Goal: Task Accomplishment & Management: Manage account settings

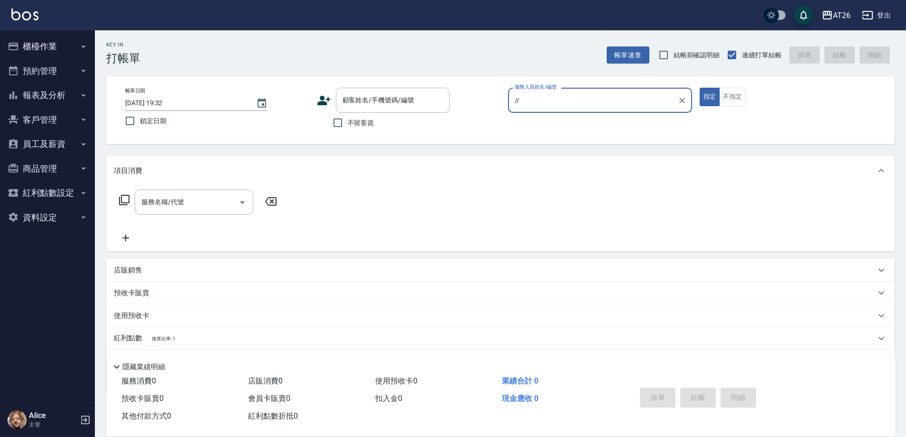
type input "//"
click at [700, 88] on button "指定" at bounding box center [710, 97] width 20 height 19
type button "true"
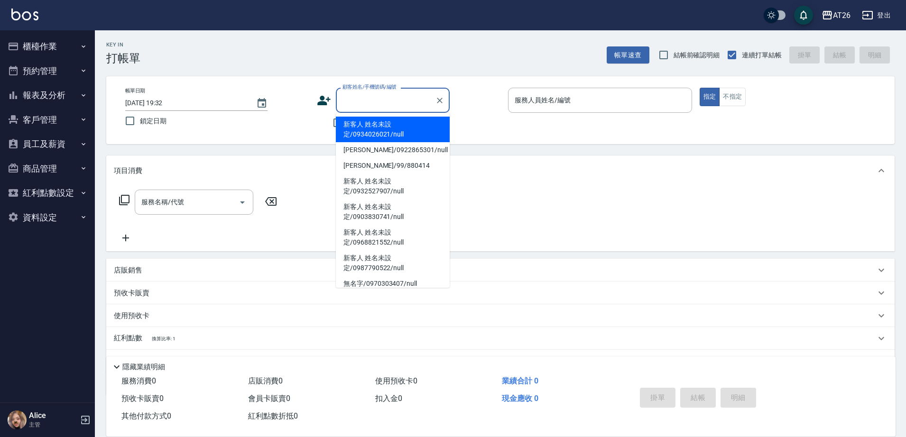
click at [419, 107] on input "顧客姓名/手機號碼/編號" at bounding box center [385, 100] width 91 height 17
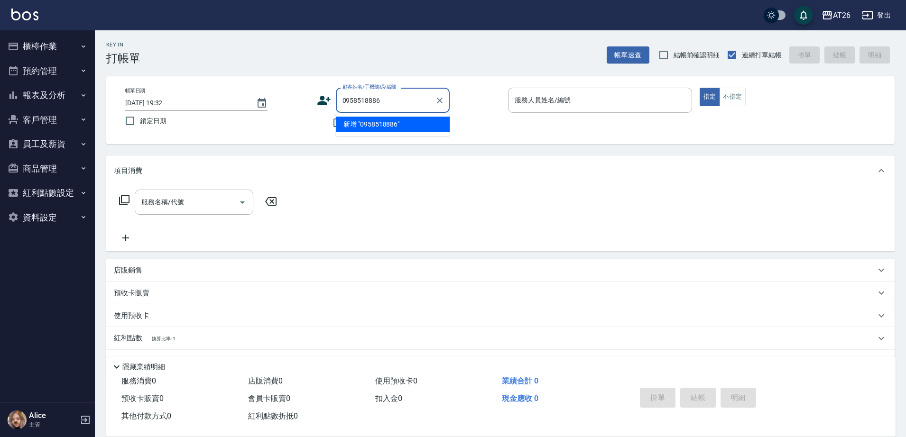
type input "0958518886"
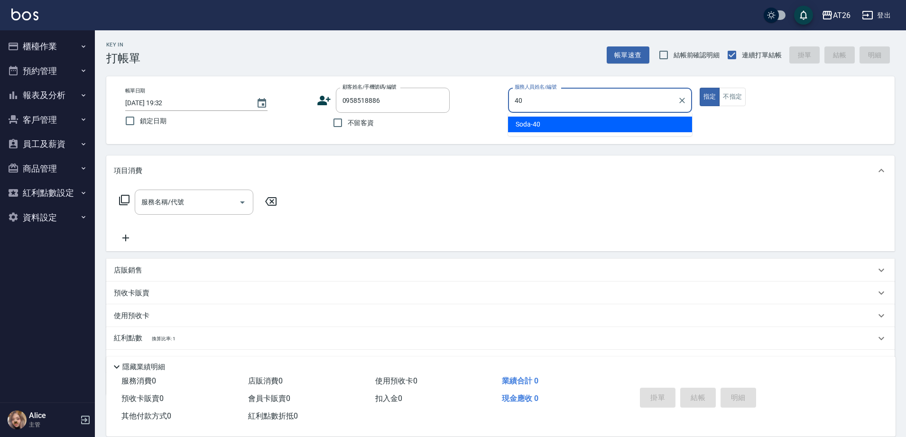
type input "Soda-40"
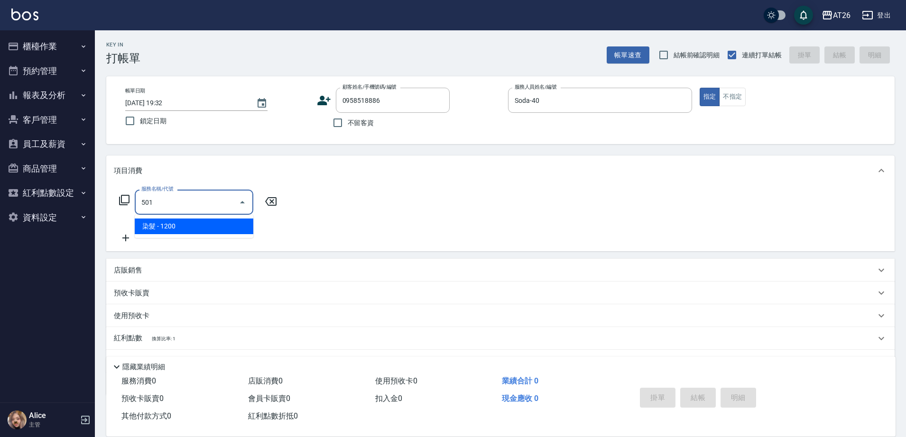
type input "染髮(501)"
type input "120"
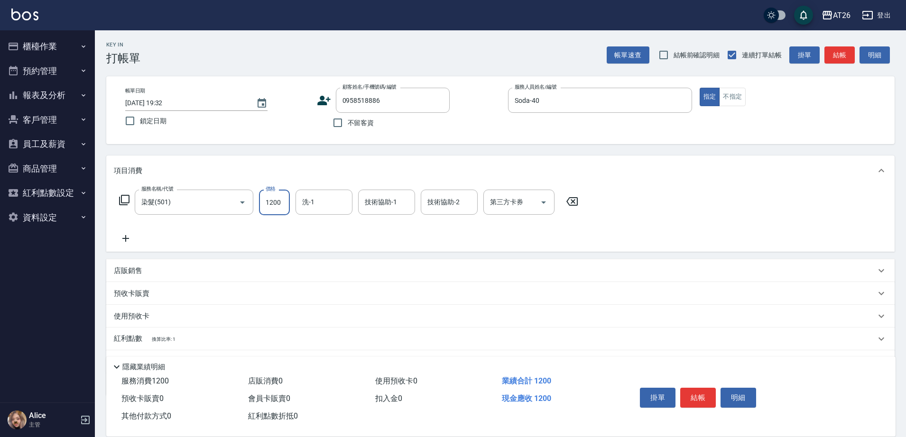
type input "3"
type input "0"
type input "350"
type input "3500"
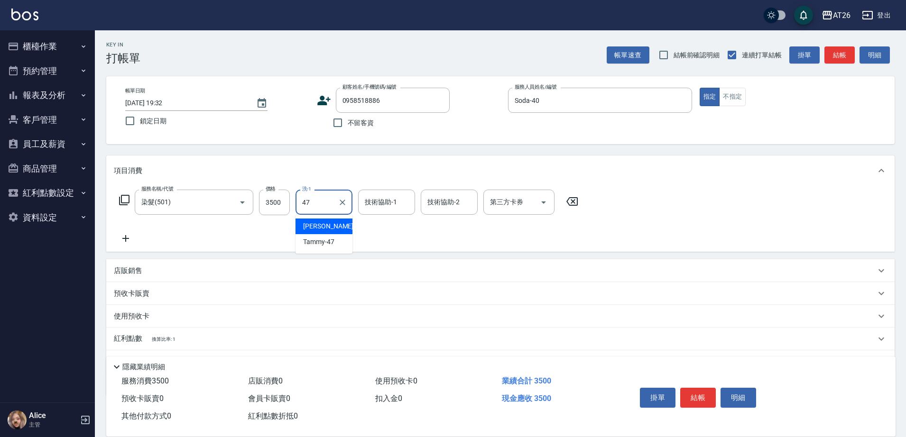
type input "Jessica-47"
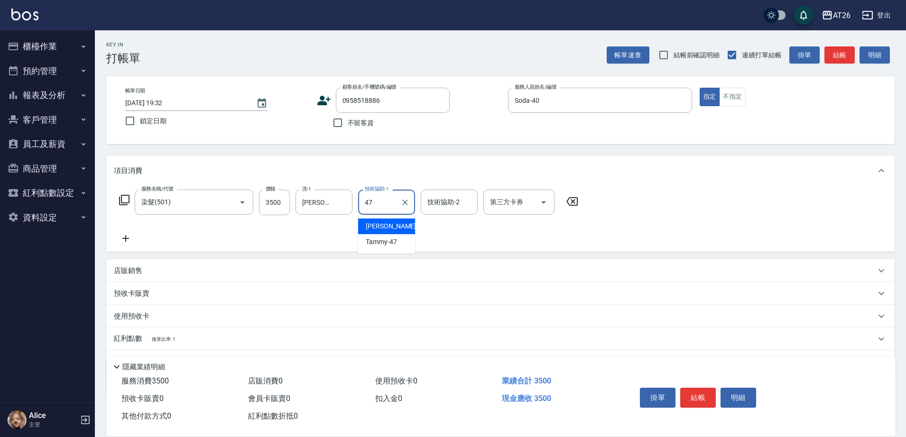
type input "Jessica-47"
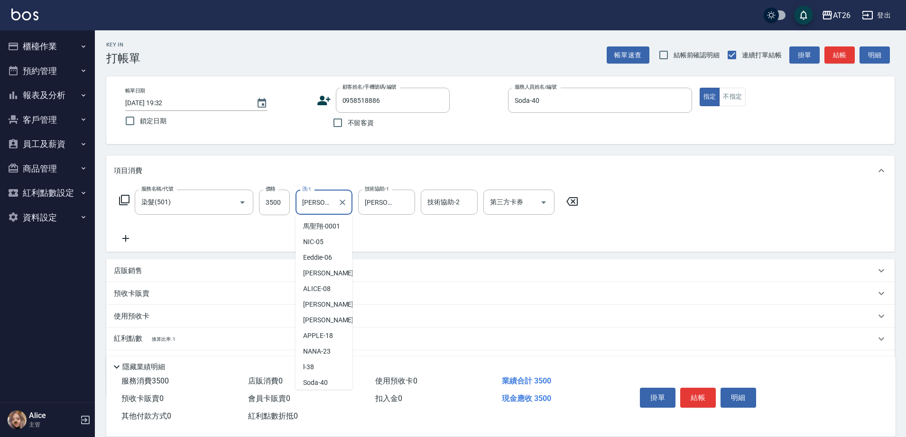
click at [330, 204] on input "Jessica-47" at bounding box center [317, 202] width 34 height 17
click at [314, 353] on ul "馬聖翔 -0001 NIC -05 Eeddie -06 ADAM -07 ALICE -08 Josh -10 Arthur -13 APPLE -18 N…" at bounding box center [324, 302] width 57 height 175
click at [316, 361] on span "Tammy -47" at bounding box center [318, 363] width 31 height 10
type input "Tammy-47"
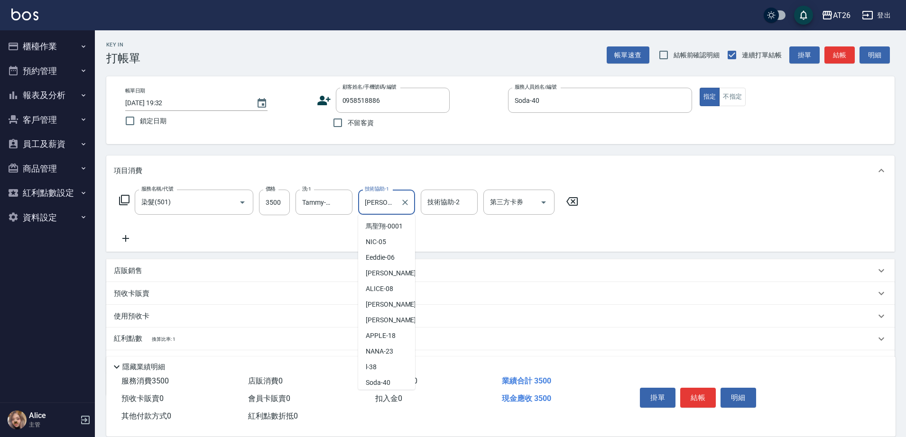
click at [375, 207] on input "Jessica-47" at bounding box center [379, 202] width 34 height 17
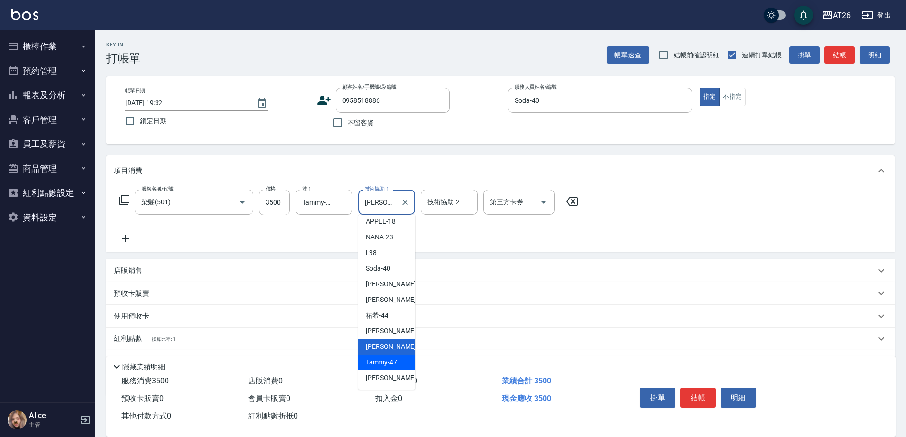
click at [380, 360] on span "Tammy -47" at bounding box center [381, 363] width 31 height 10
type input "Tammy-47"
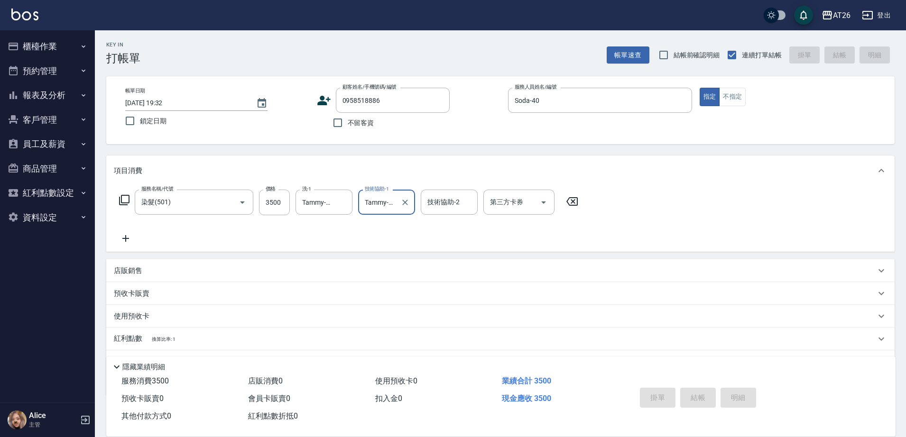
type input "[DATE] 22:20"
type input "0"
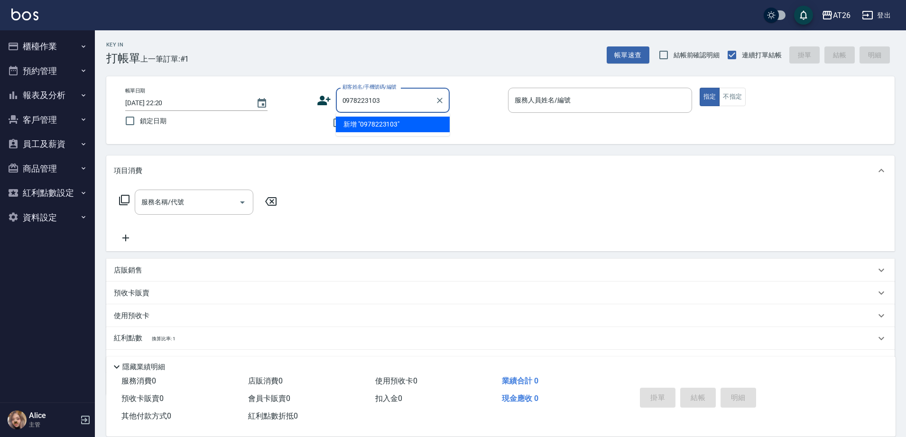
type input "0978223103"
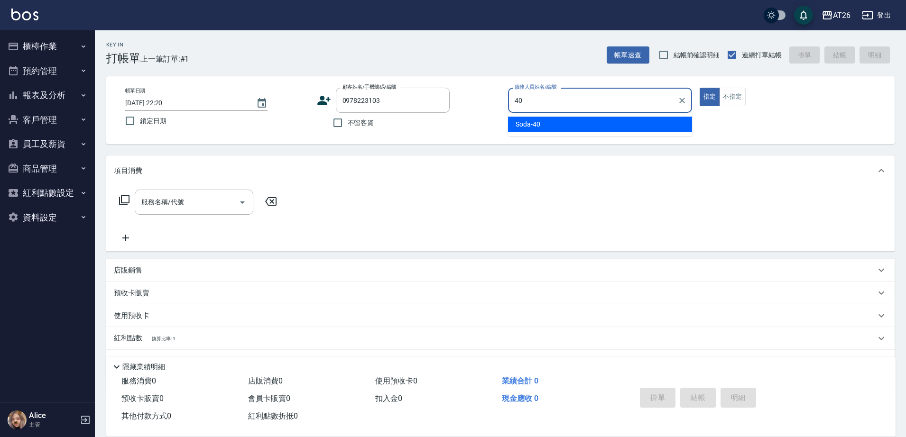
type input "Soda-40"
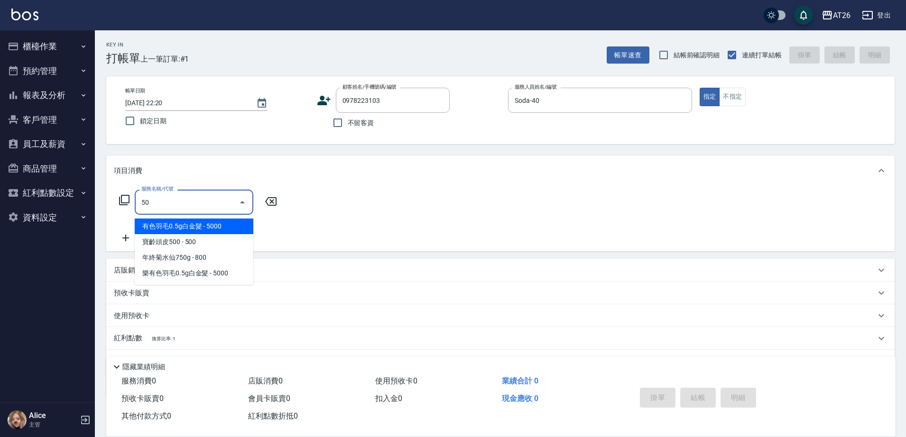
type input "501"
type input "120"
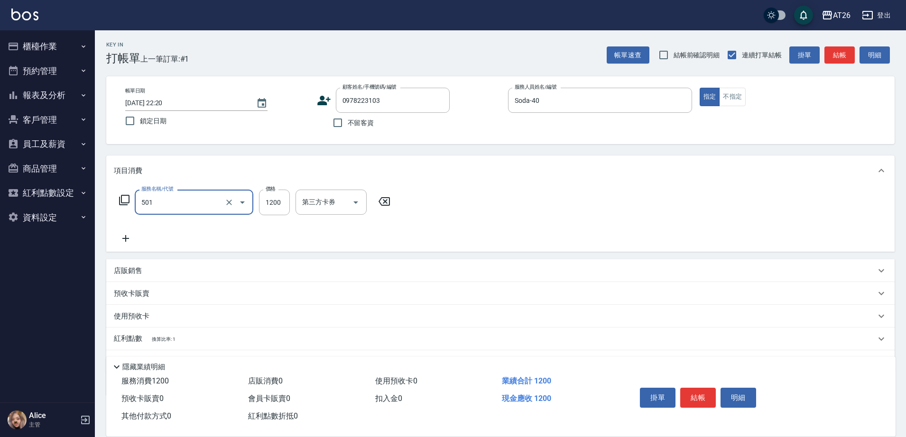
type input "染髮(501)"
type input "2"
type input "0"
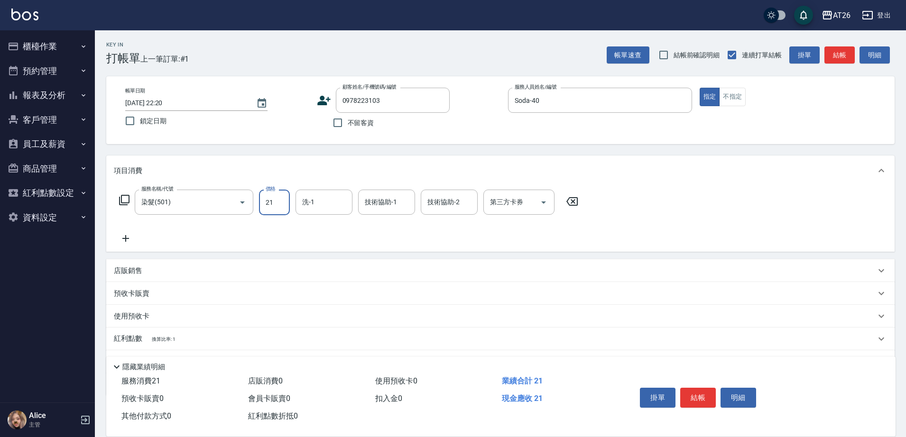
type input "218"
type input "20"
type input "21"
type input "0"
type input "210"
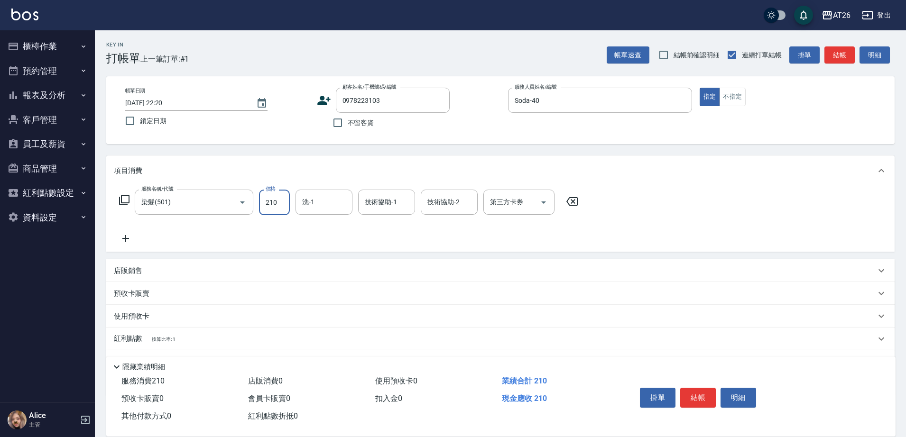
type input "20"
type input "2100"
type input "210"
type input "2100"
type input "Tammy-47"
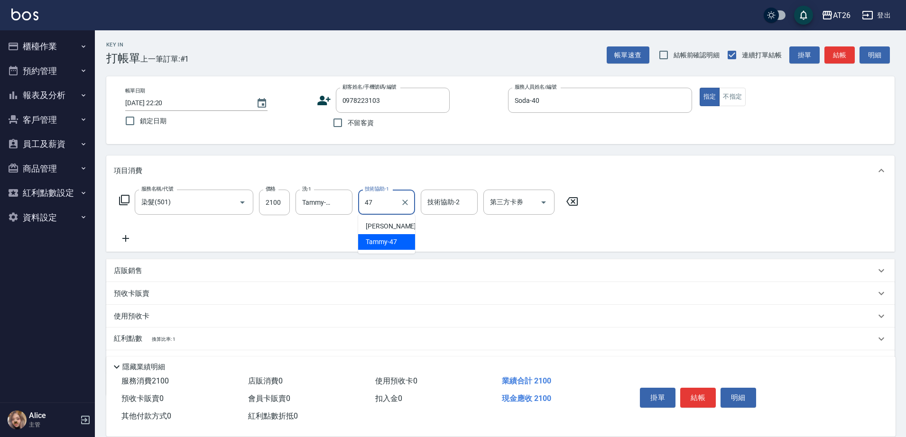
type input "Tammy-47"
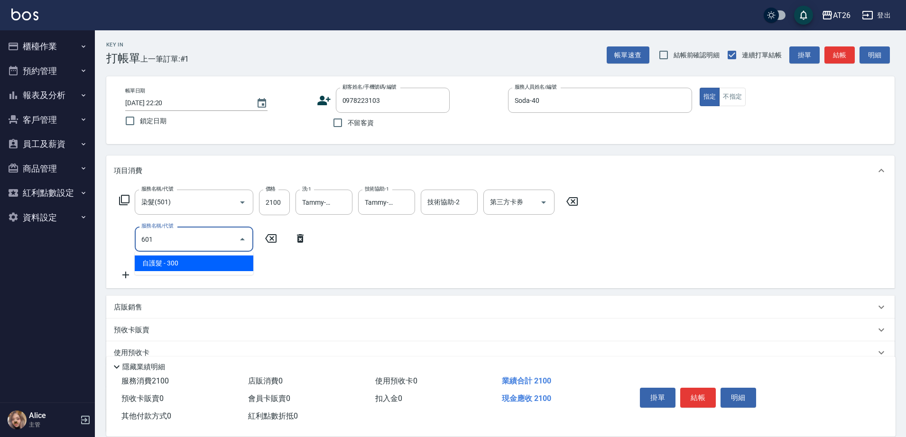
type input "601"
type input "240"
type input "自護髮(601)"
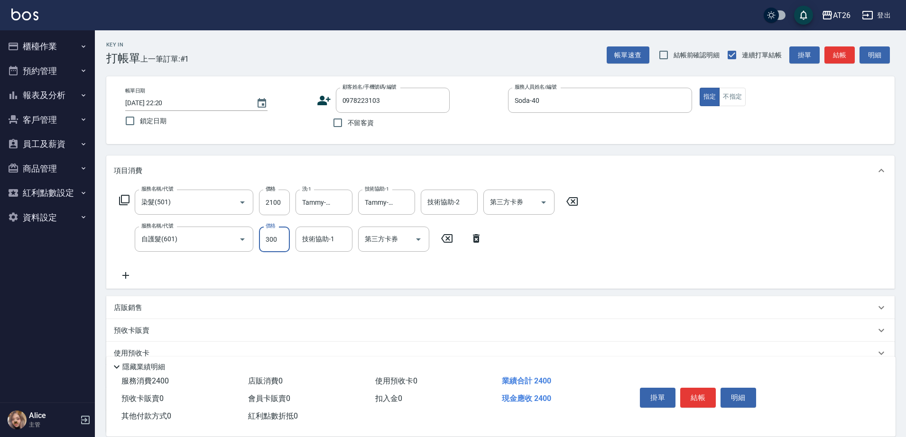
type input "2"
type input "210"
type input "200"
type input "230"
type input "20"
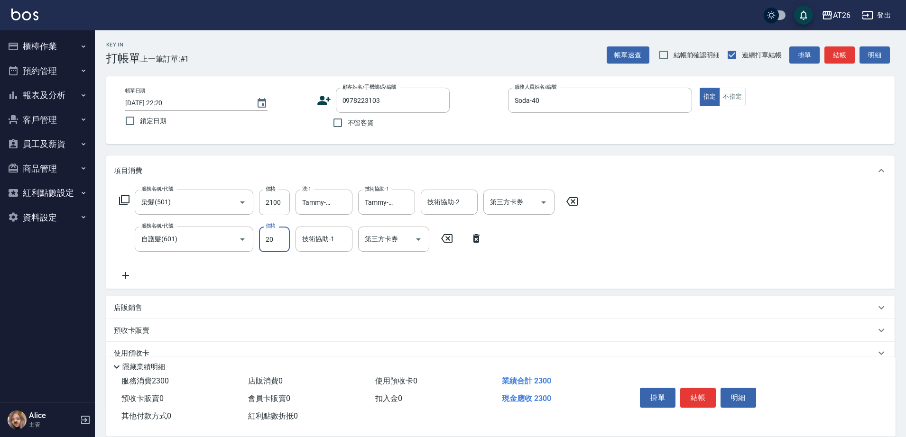
type input "210"
type input "112"
type input "220"
type input "11200"
type input "1330"
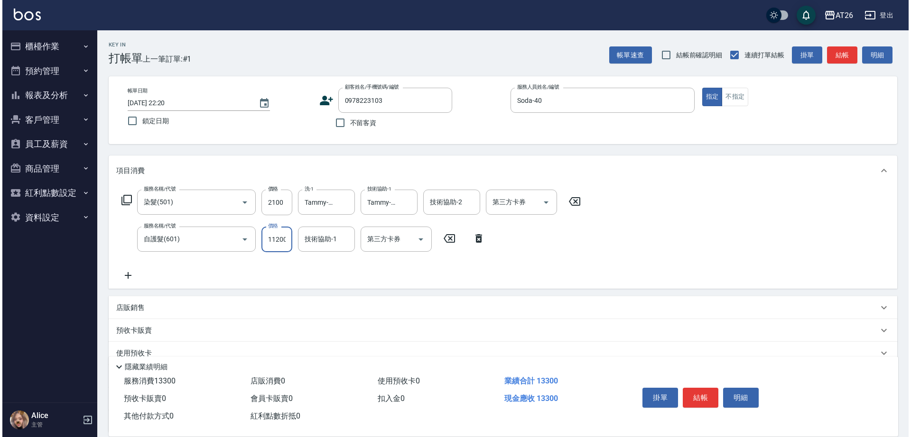
scroll to position [0, 0]
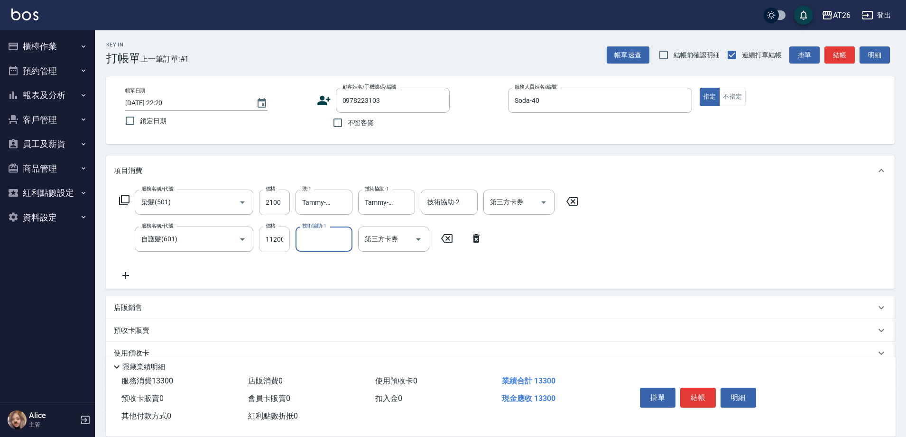
click at [275, 237] on input "11200" at bounding box center [274, 240] width 31 height 26
type input "1"
type input "210"
type input "120"
type input "330"
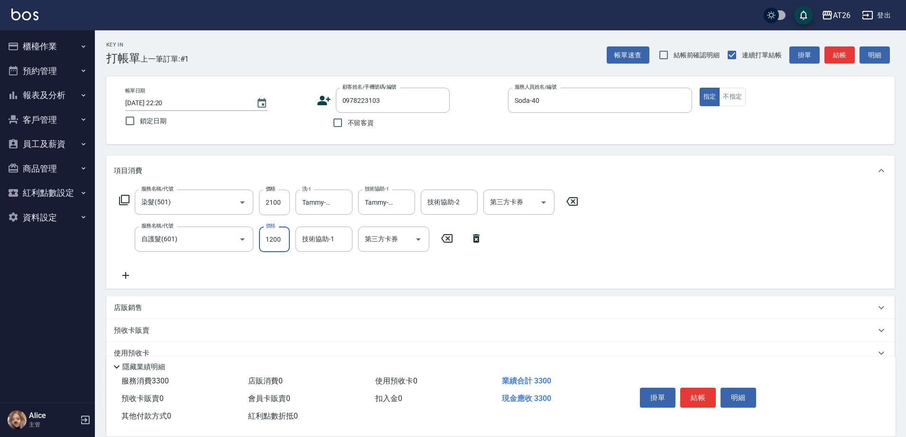
type input "1200"
type input "Tammy-47"
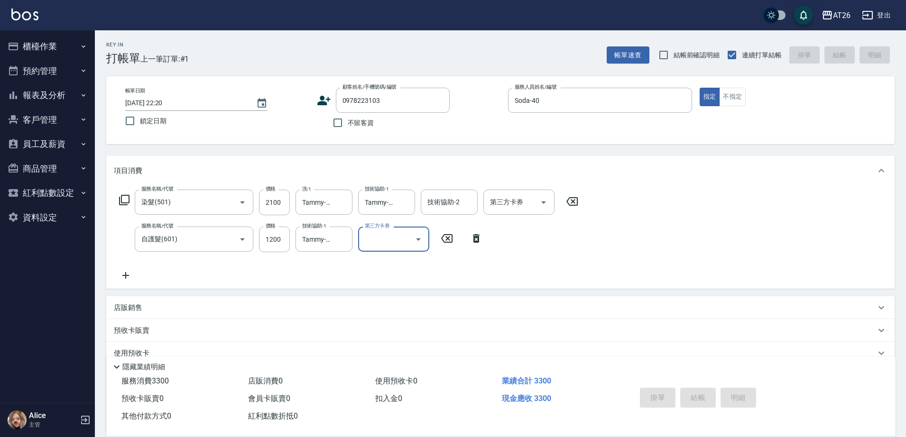
type input "0"
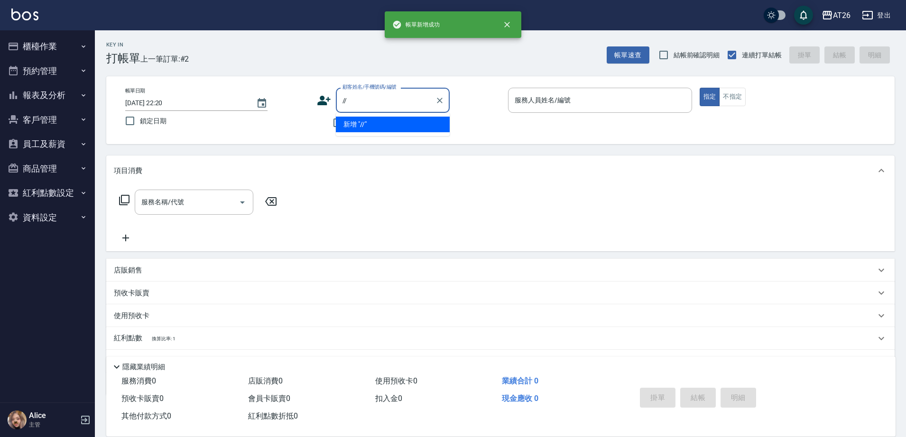
type input "//"
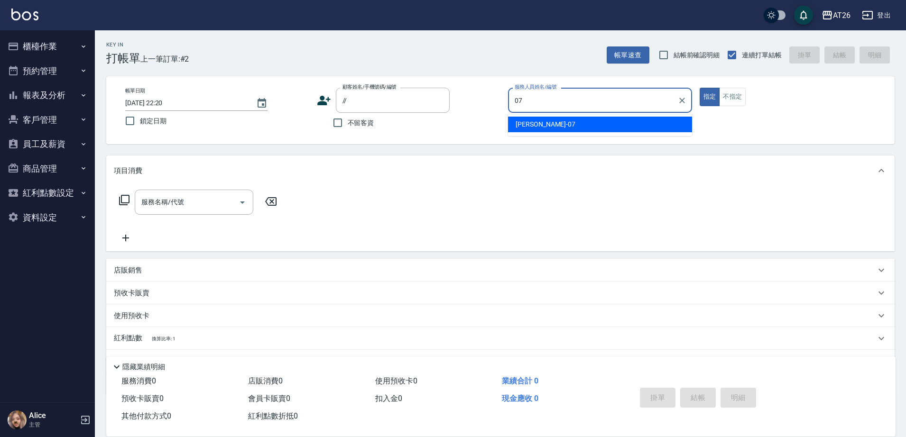
type input "[PERSON_NAME]-07"
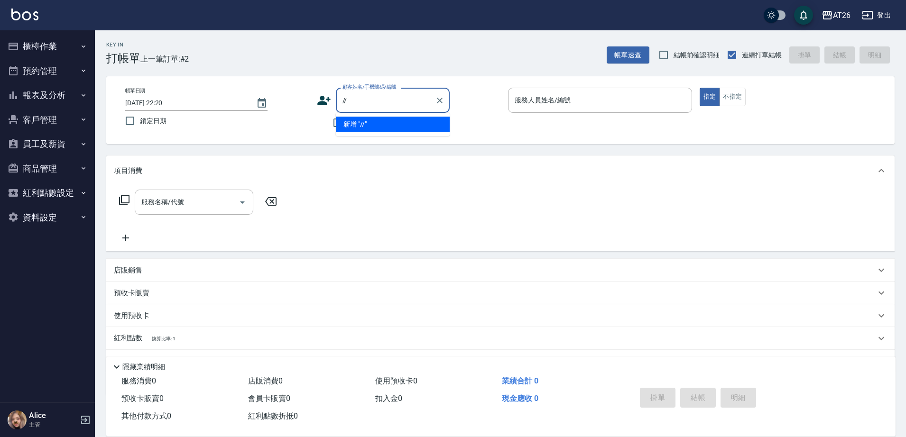
type input "//"
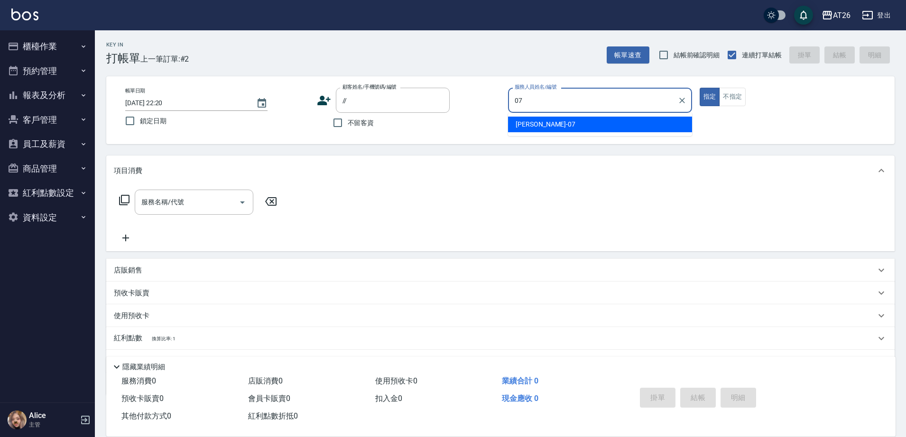
type input "[PERSON_NAME]-07"
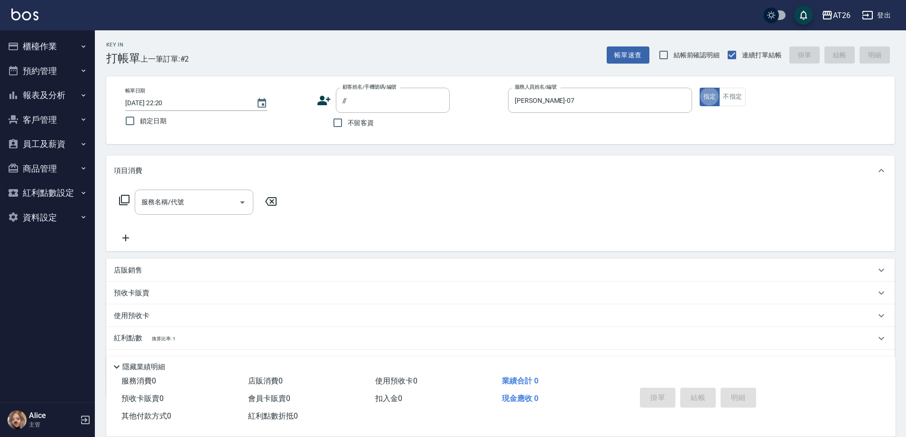
type button "true"
type input "無名字////null"
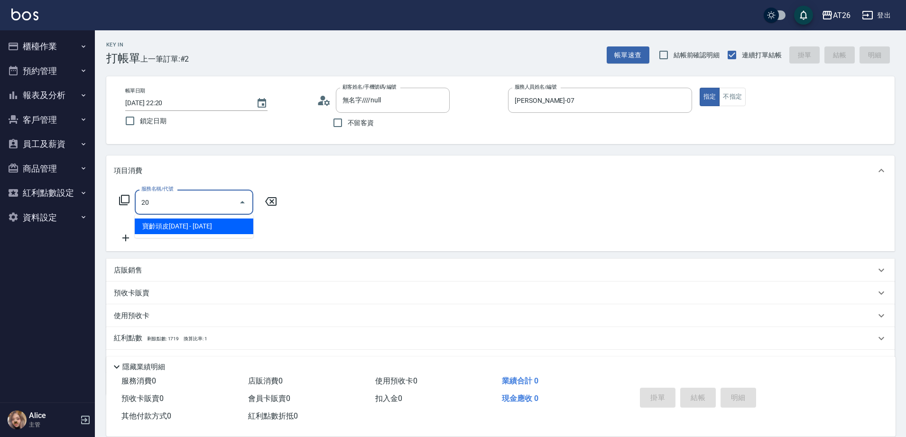
type input "201"
type input "20"
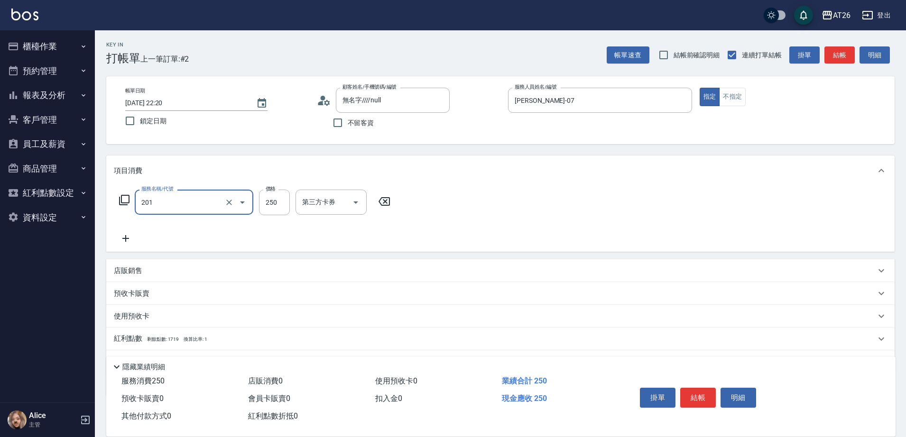
type input "洗髮(201)"
type input "4"
type input "0"
type input "400"
type input "40"
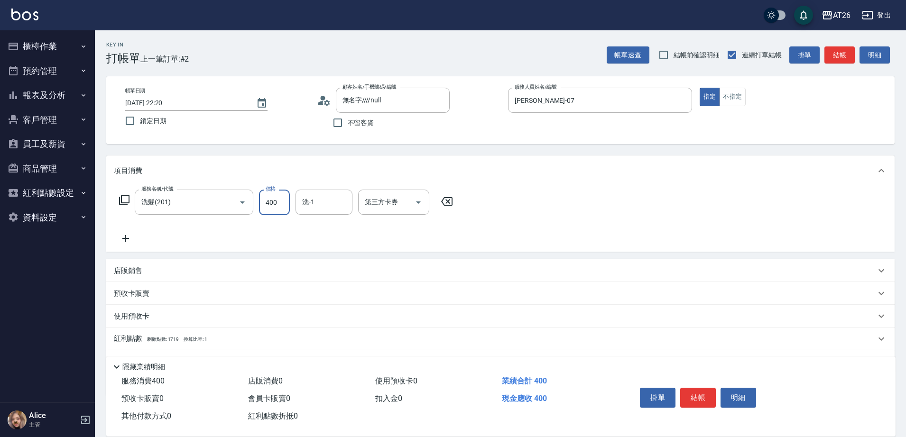
type input "400"
type input "NANA-23"
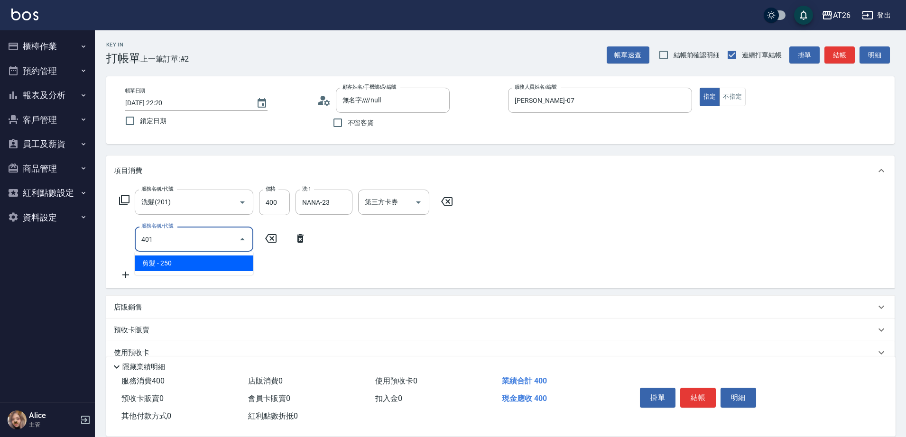
type input "401"
type input "60"
type input "剪髮(401)"
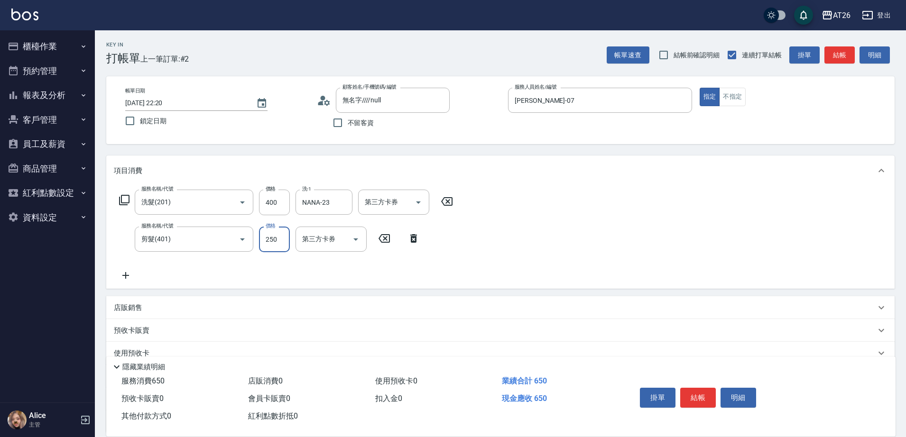
type input "4"
type input "40"
type input "400"
type input "80"
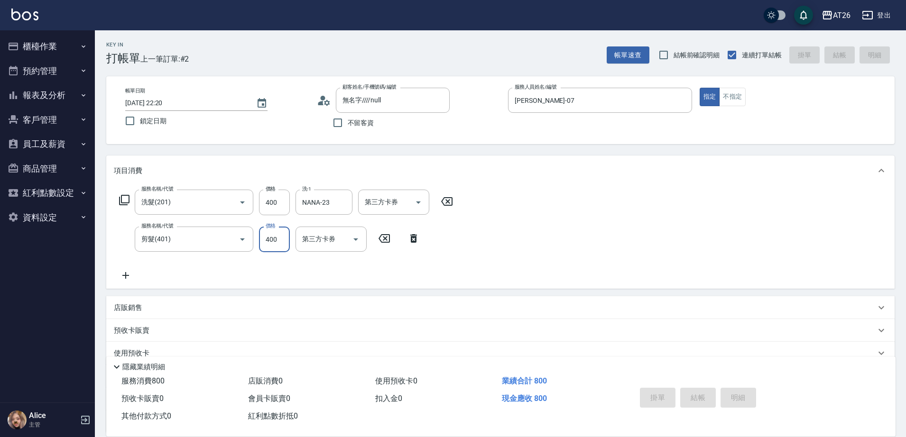
type input "0"
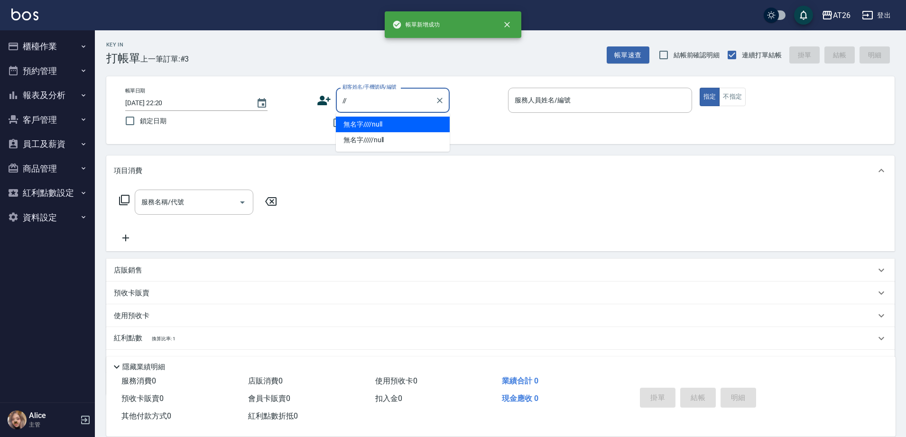
type input "無名字////null"
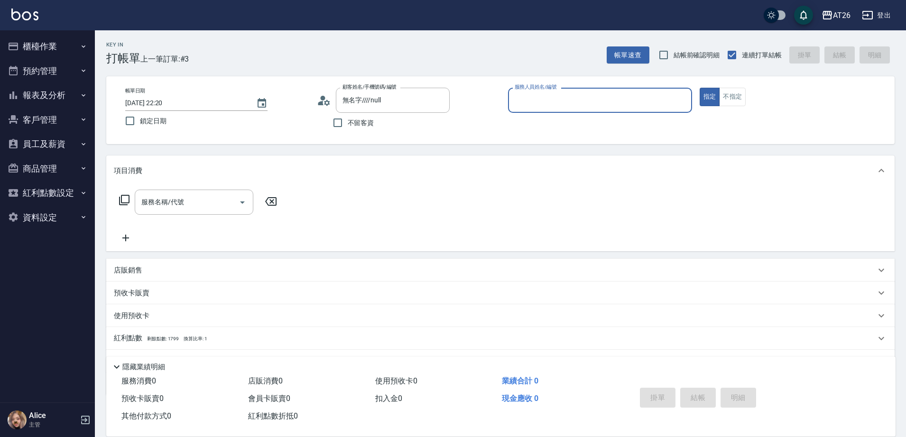
click at [700, 88] on button "指定" at bounding box center [710, 97] width 20 height 19
click at [543, 102] on div "服務人員姓名/編號 服務人員姓名/編號" at bounding box center [600, 100] width 184 height 25
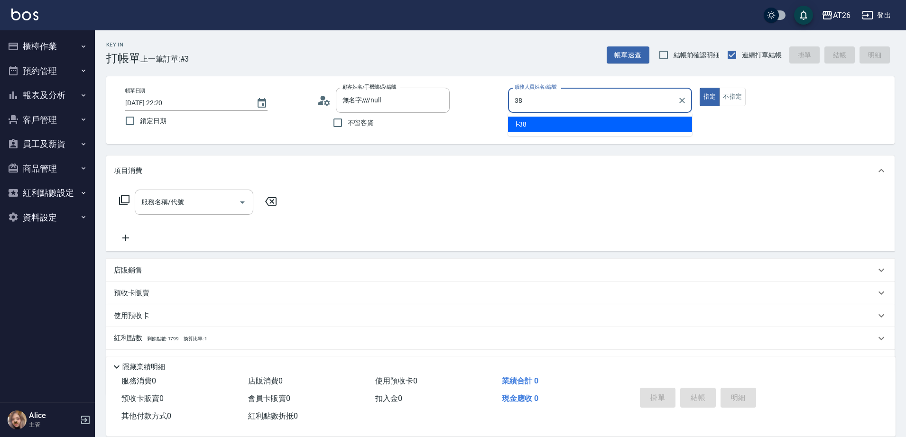
type input "l-38"
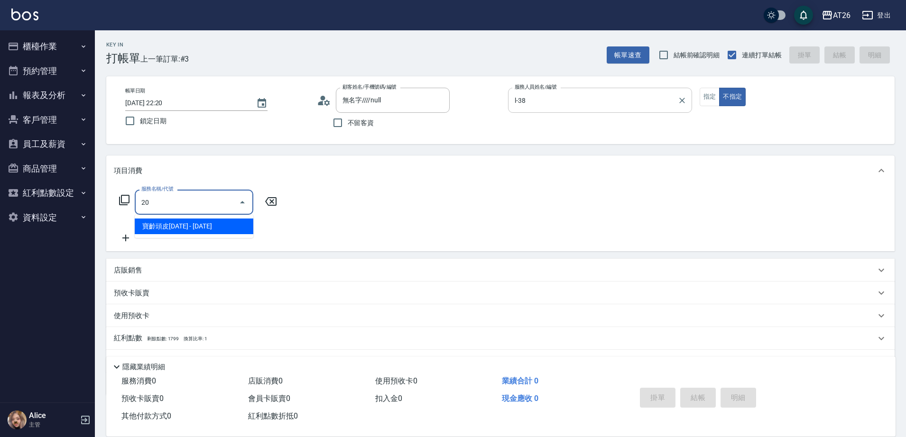
type input "201"
type input "20"
type input "洗髮(201)"
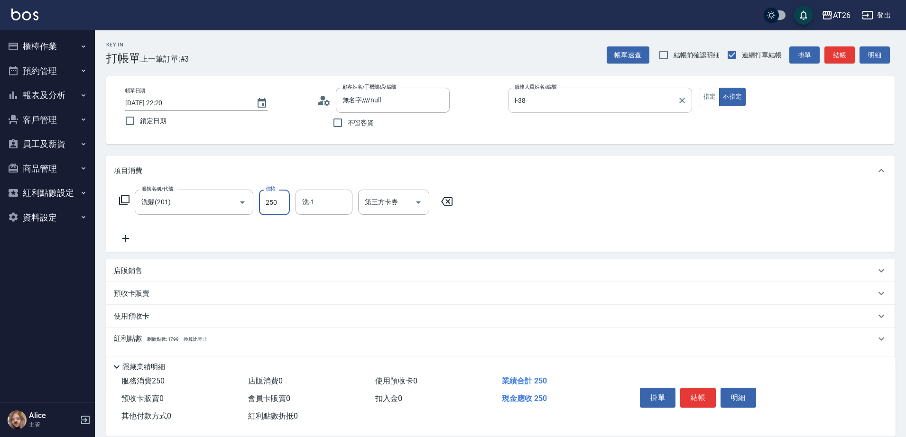
type input "3"
type input "0"
type input "350"
type input "30"
type input "350"
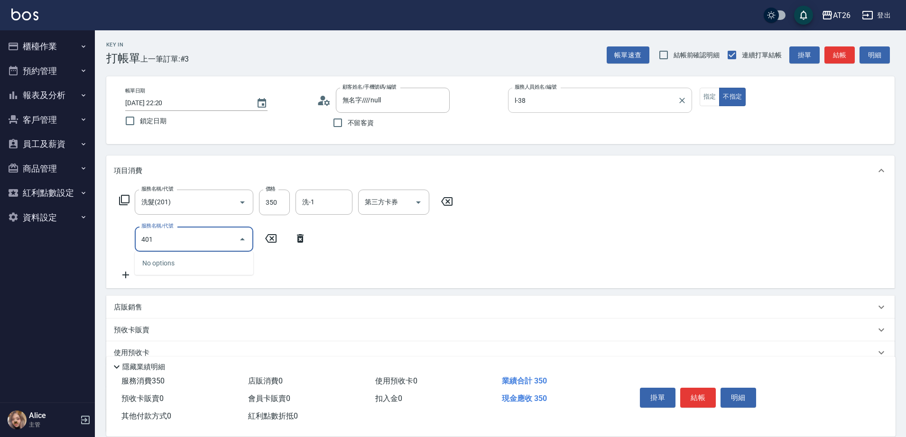
type input "401"
type input "60"
type input "剪髮(401)"
type input "3"
type input "30"
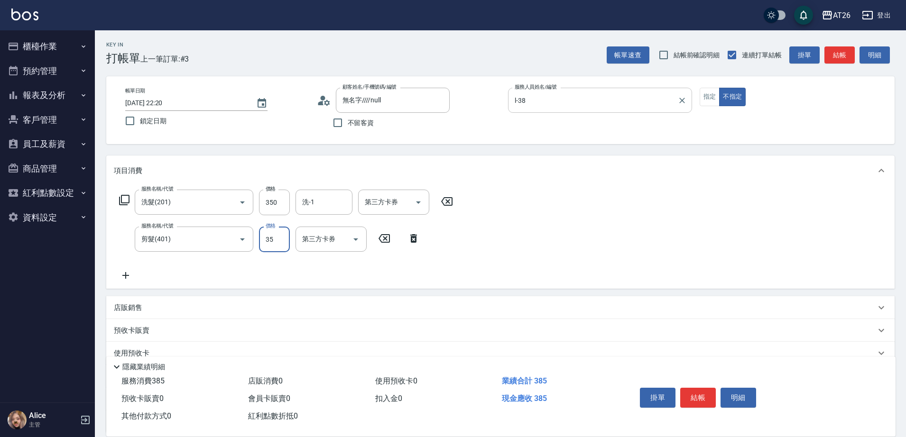
type input "350"
type input "70"
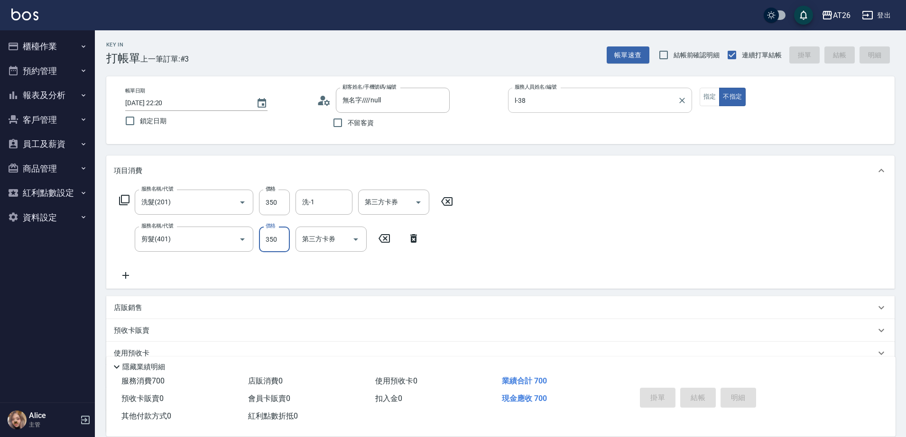
type input "[DATE] 22:21"
type input "0"
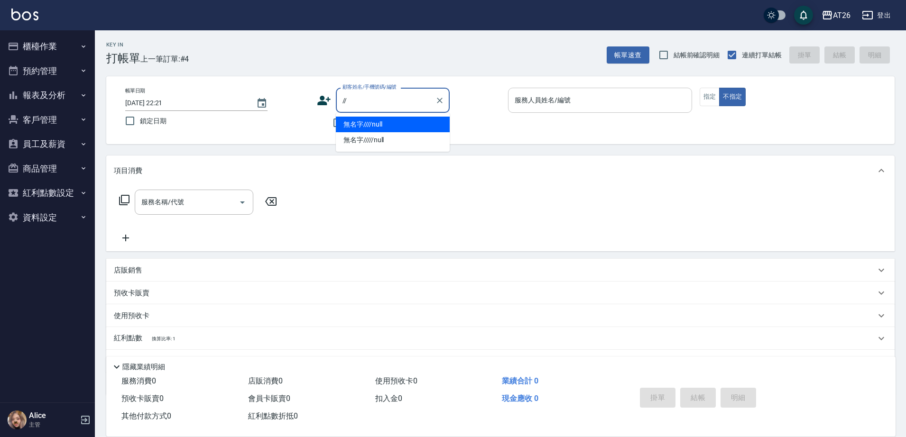
type input "無名字////null"
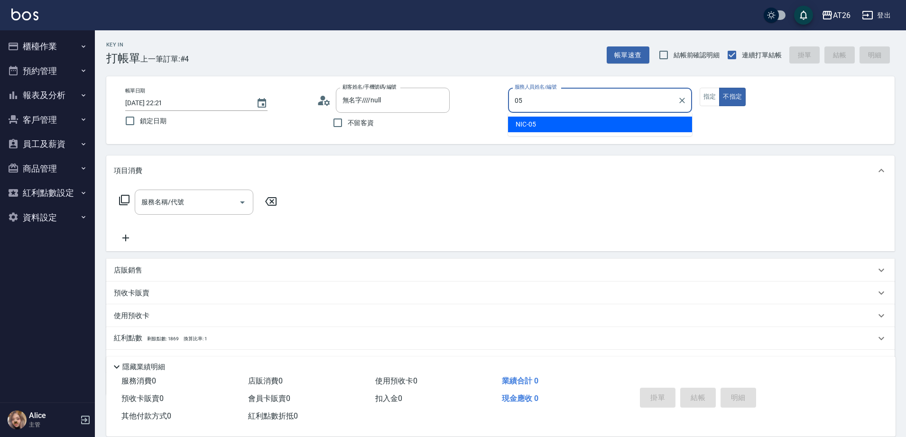
type input "NIC-05"
type button "false"
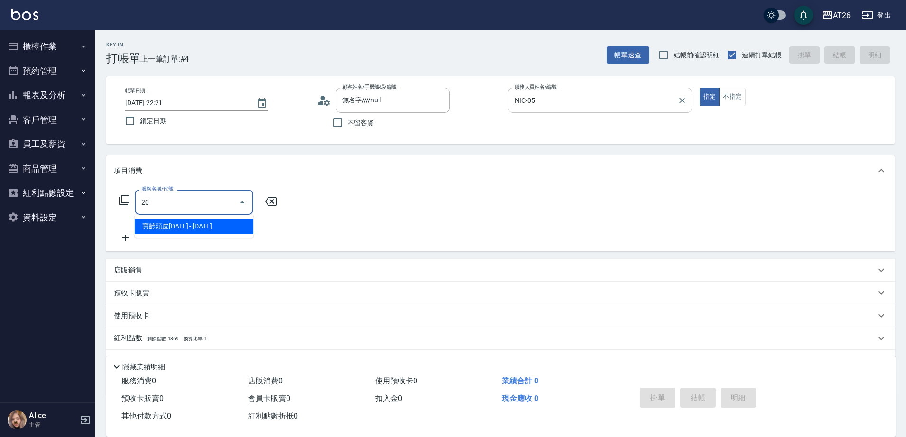
type input "201"
type input "20"
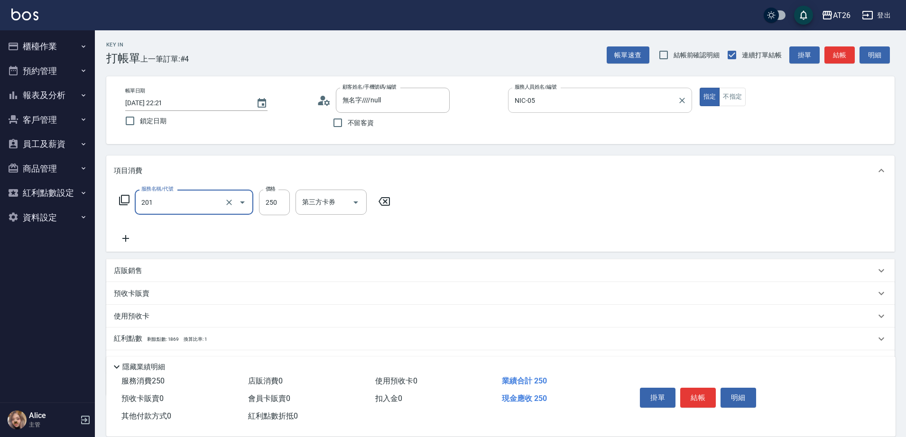
type input "洗髮(201)"
type input "3"
type input "0"
type input "350"
type input "30"
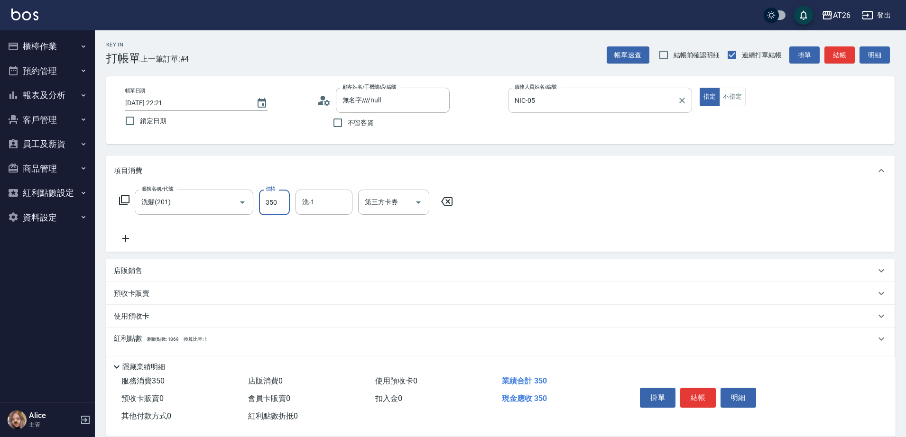
type input "350"
type input "[PERSON_NAME]-46"
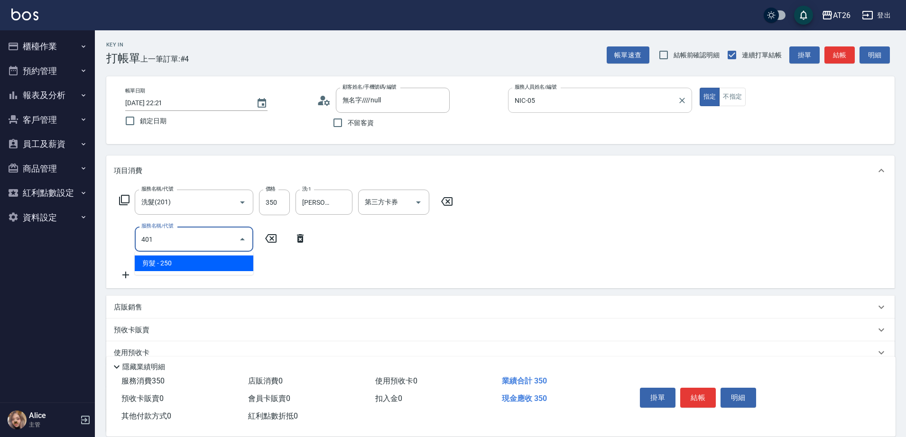
type input "401"
type input "60"
type input "剪髮(401)"
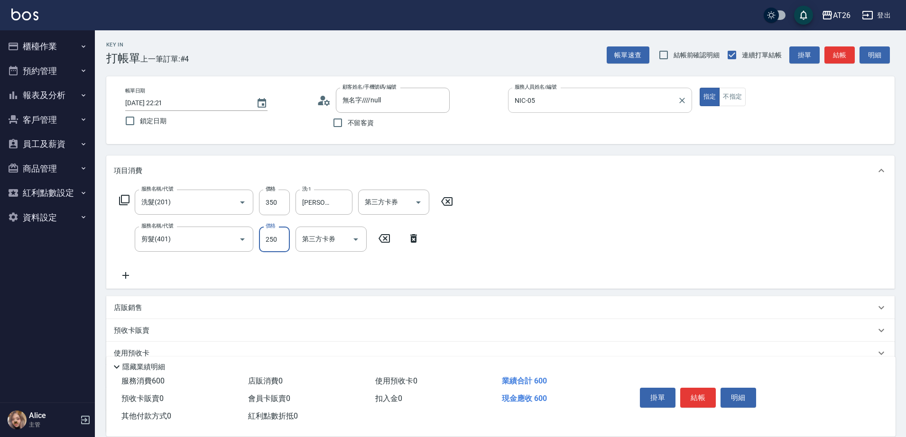
type input "3"
type input "30"
type input "350"
type input "70"
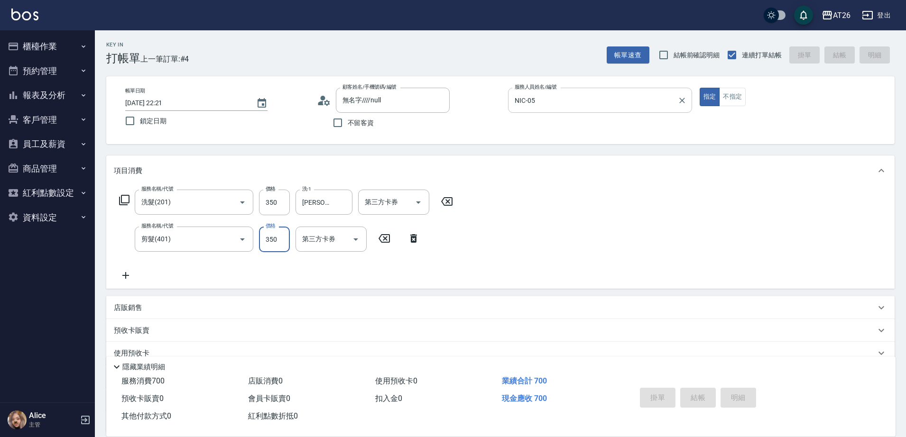
type input "0"
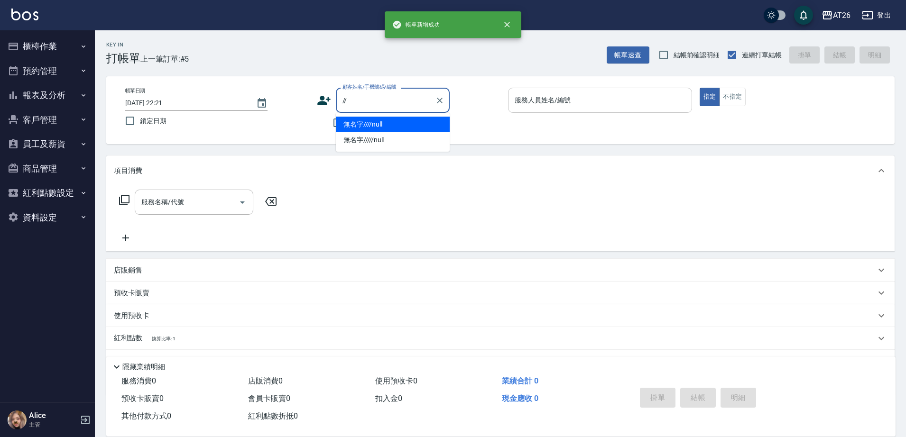
type input "無名字////null"
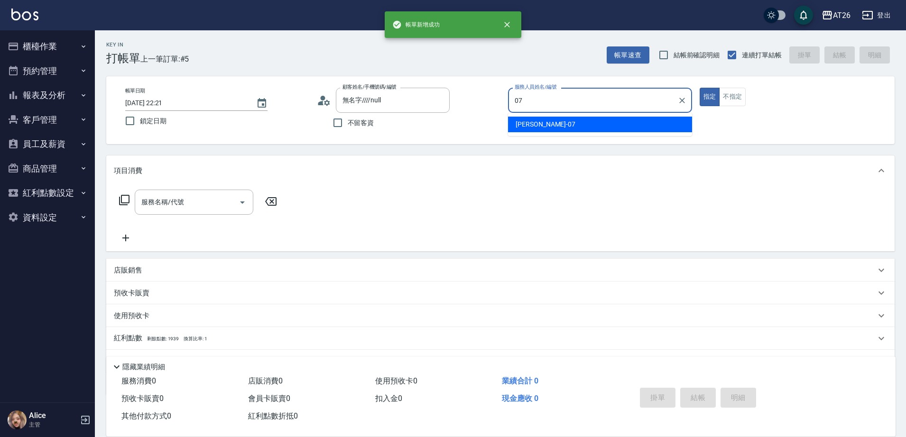
type input "[PERSON_NAME]-07"
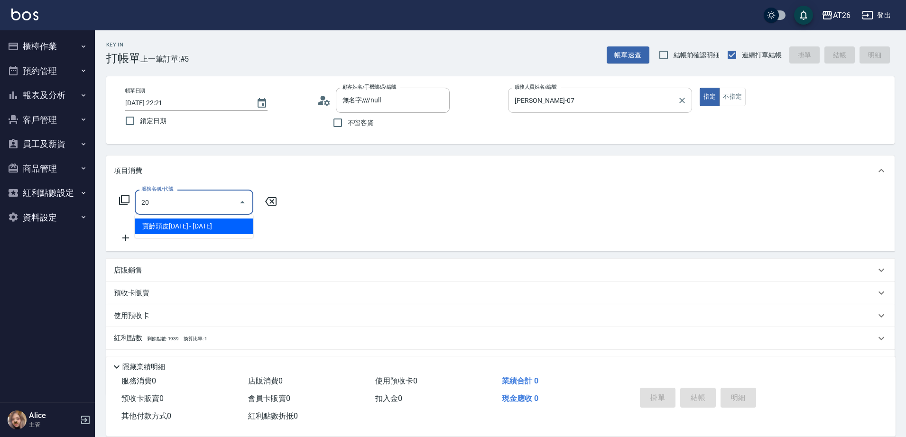
type input "2"
type input "401"
type input "20"
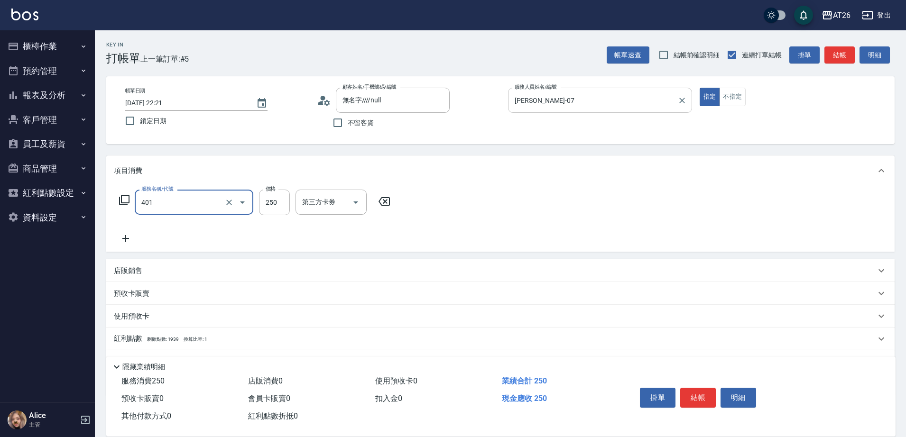
type input "剪髮(401)"
type input "7"
type input "0"
type input "700"
type input "70"
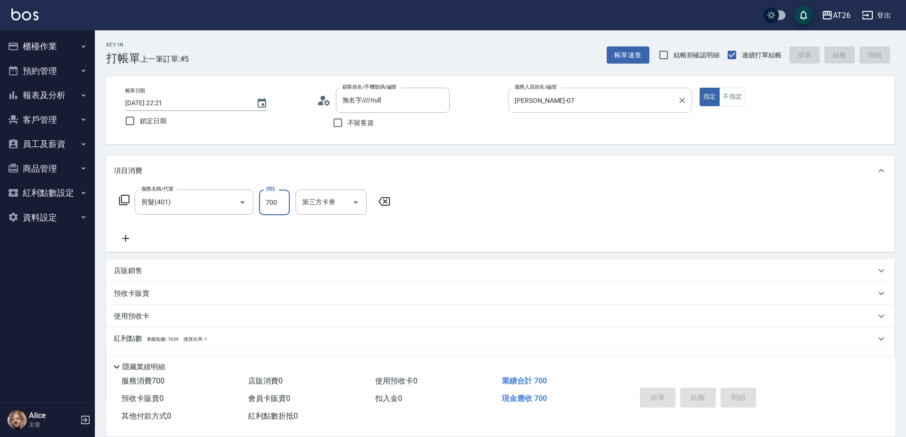
type input "0"
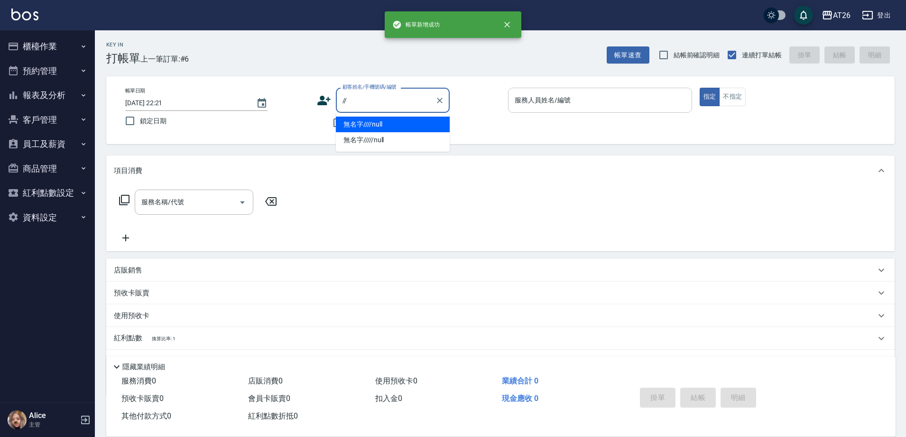
type input "無名字////null"
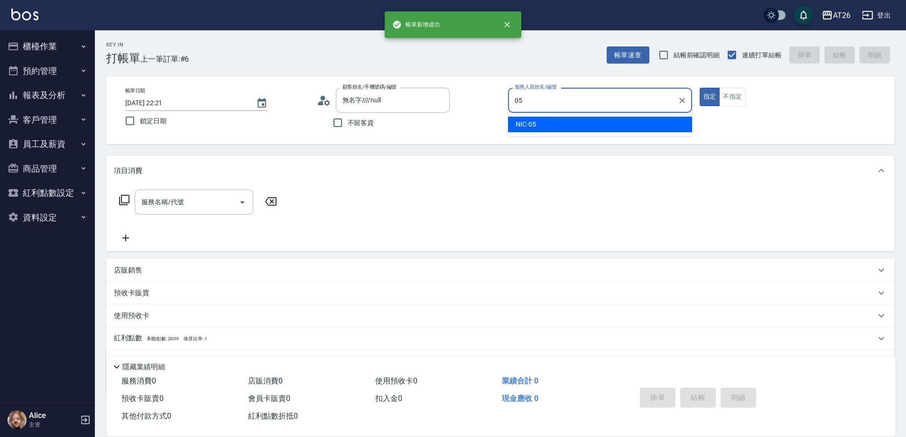
type input "NIC-05"
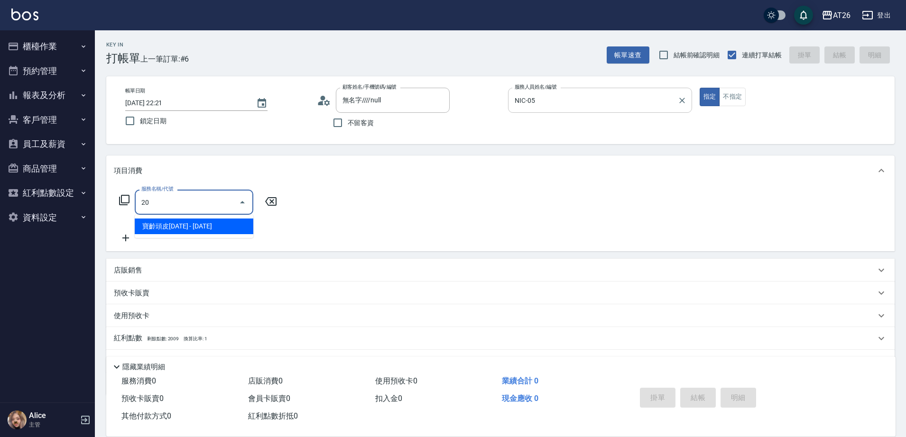
type input "201"
type input "20"
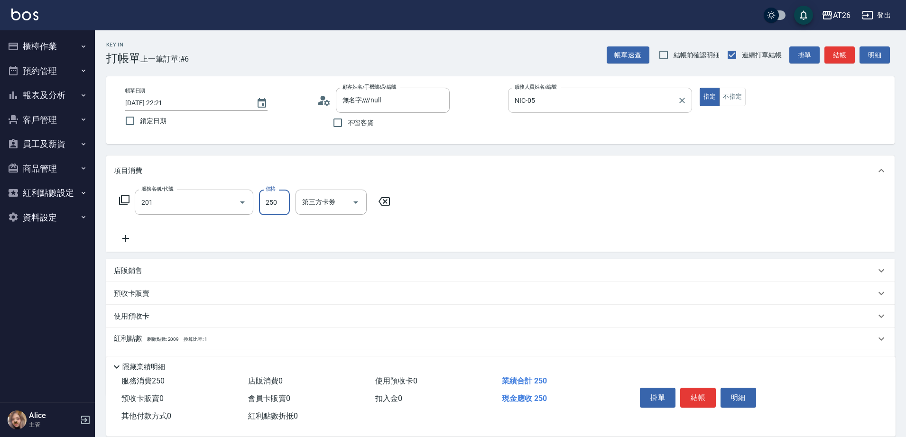
type input "洗髮(201)"
type input "3"
type input "0"
type input "350"
type input "30"
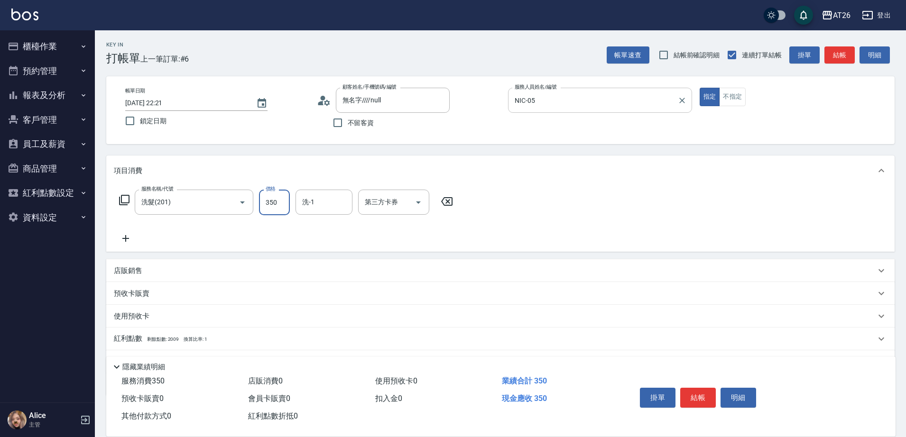
type input "350"
type input "[PERSON_NAME]-46"
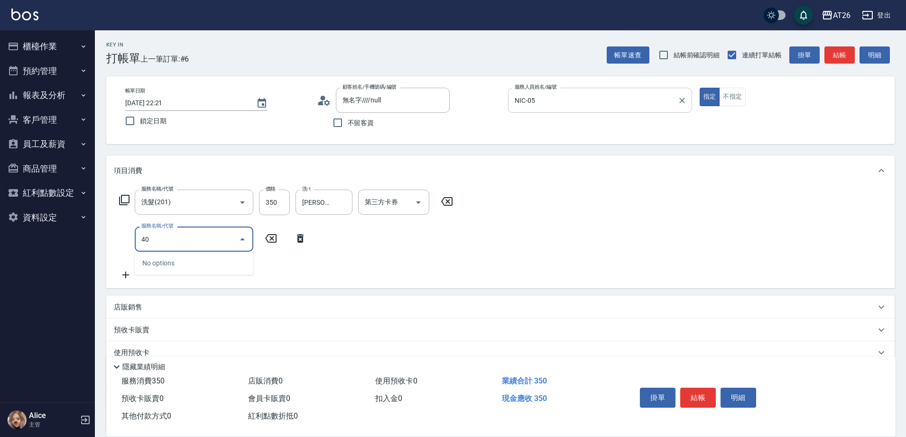
type input "401"
type input "60"
type input "剪髮(401)"
type input "3"
type input "30"
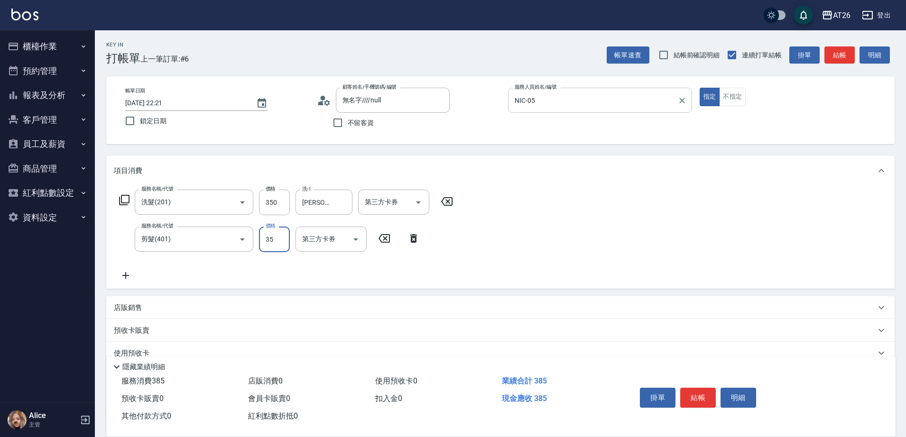
type input "350"
type input "70"
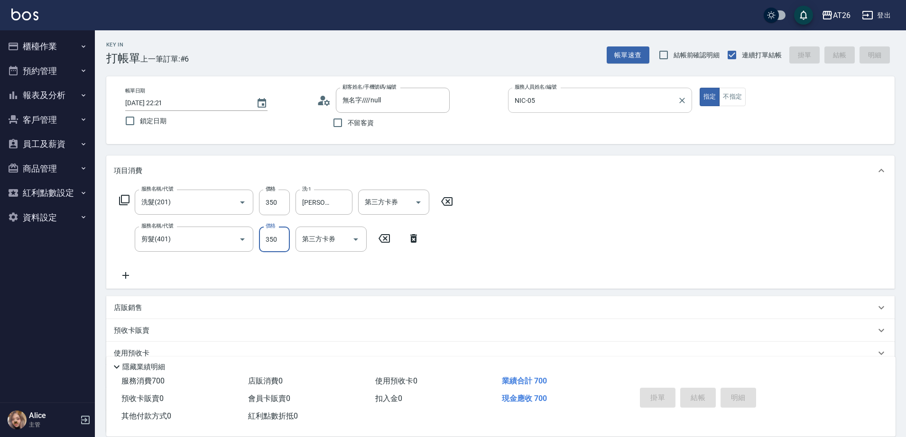
type input "0"
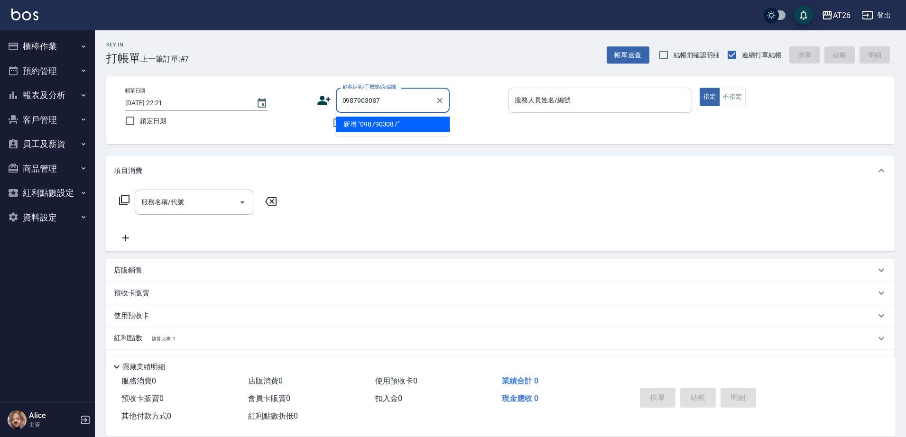
type input "0987903087"
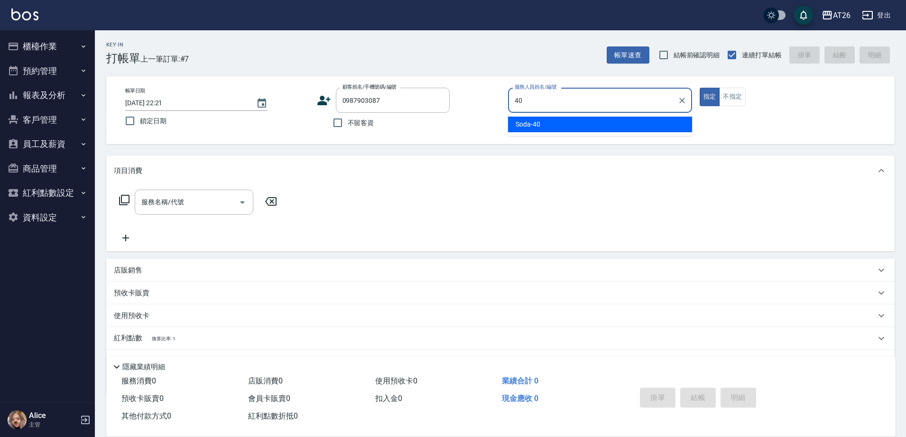
type input "Soda-40"
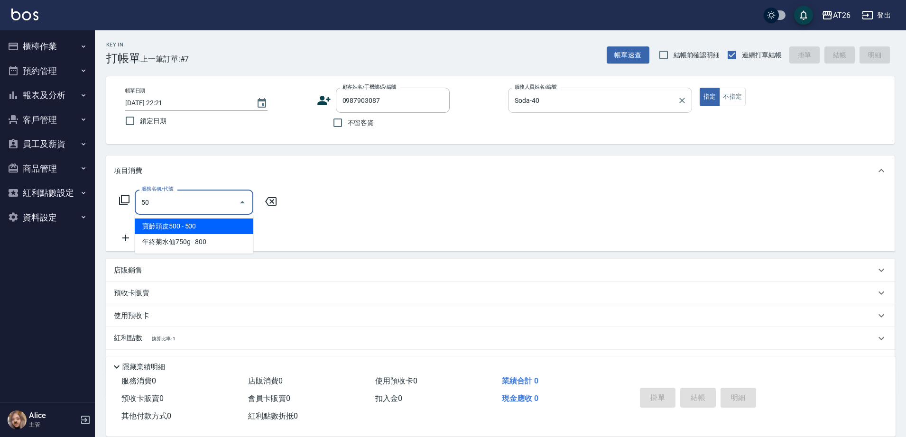
type input "501"
type input "120"
type input "染髮(501)"
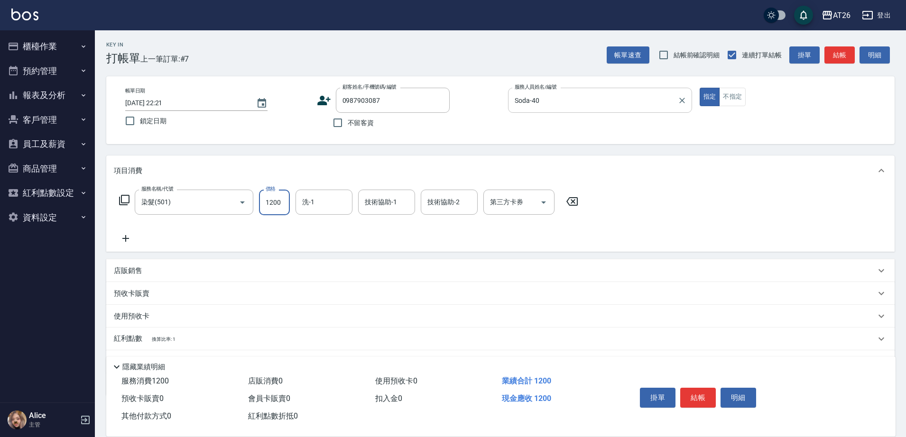
type input "1"
type input "0"
type input "188"
type input "10"
type input "1880"
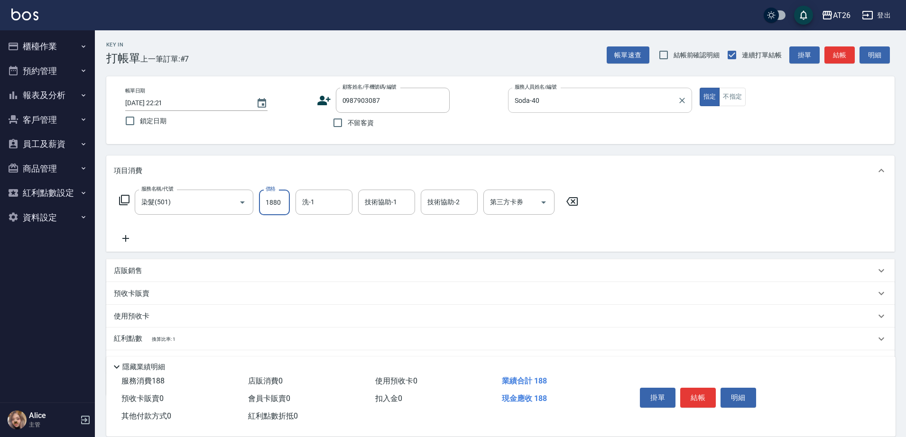
type input "180"
type input "1880"
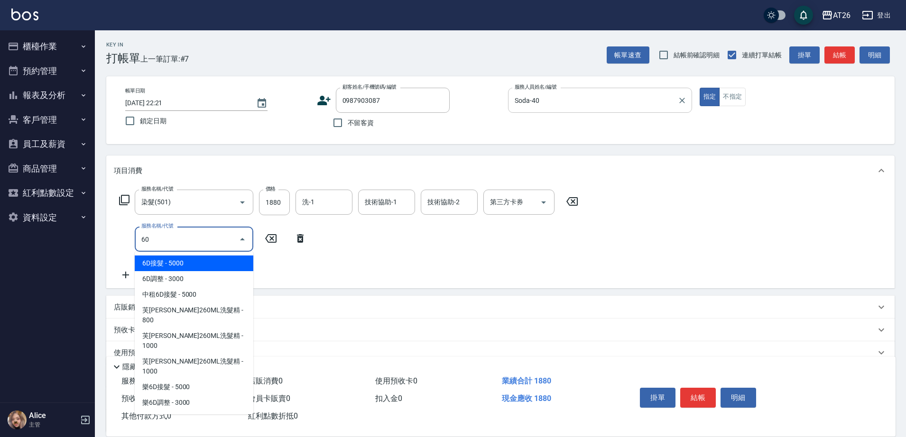
type input "601"
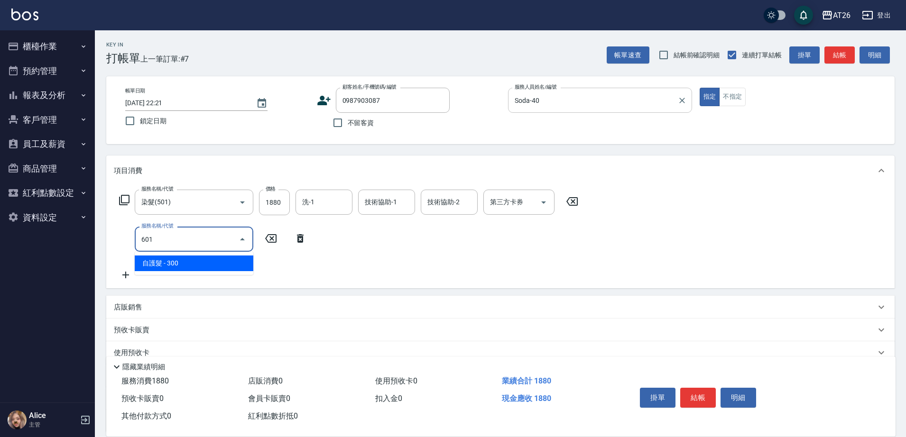
type input "210"
type input "自護髮(601)"
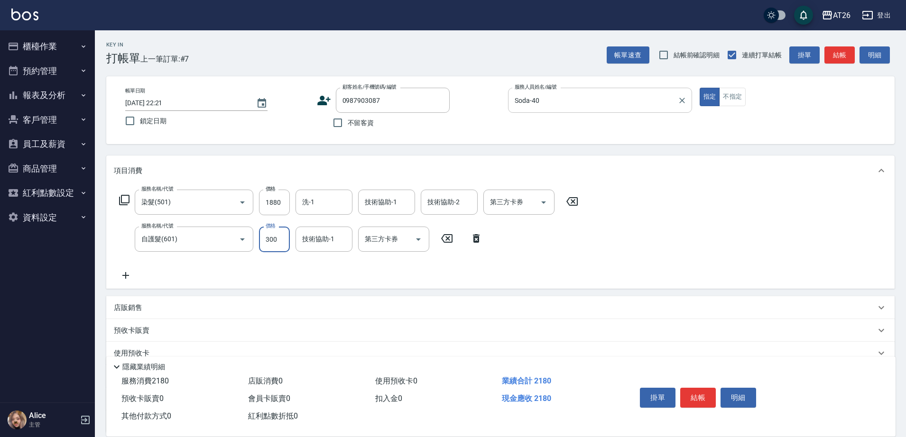
type input "1"
type input "180"
type input "150"
type input "200"
type input "1500"
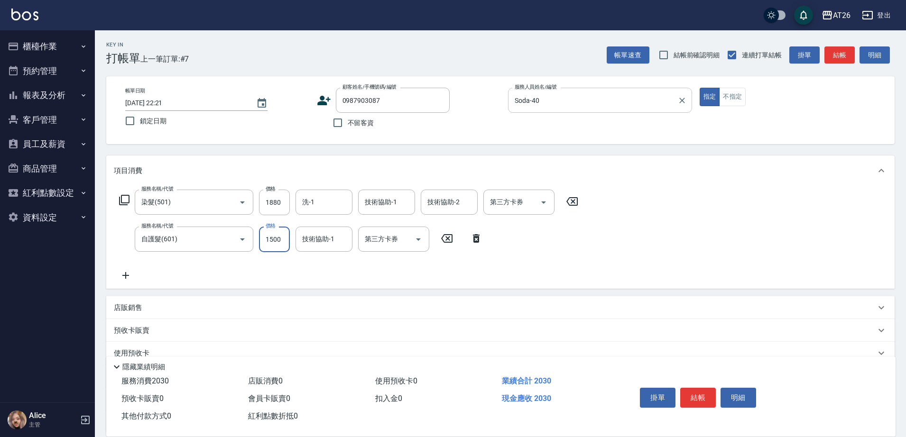
type input "330"
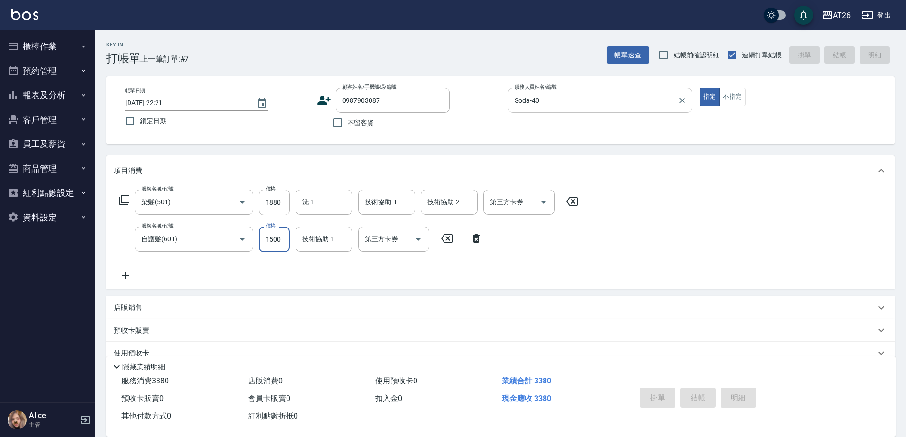
type input "0"
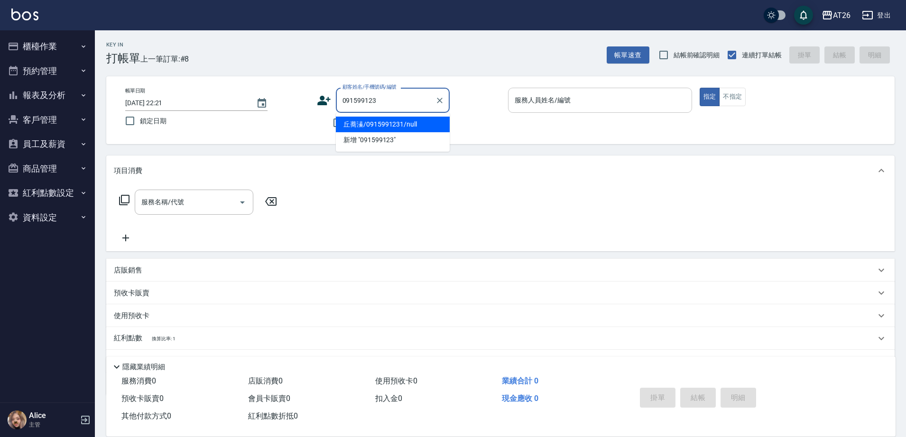
type input "0915991231"
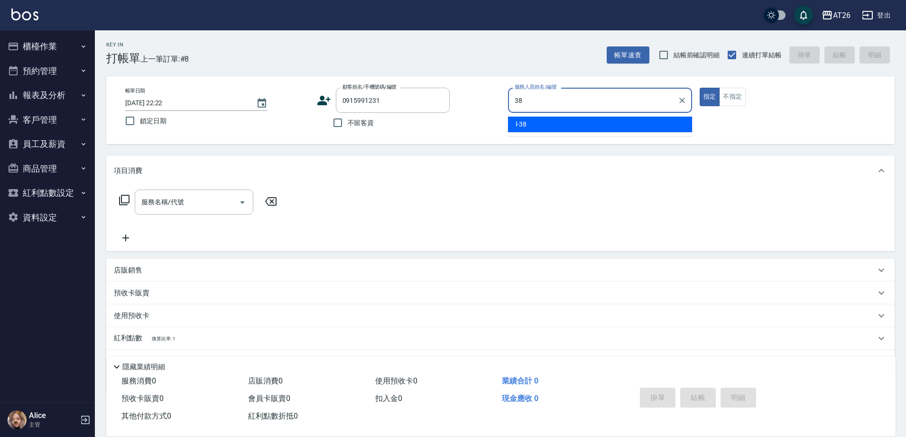
type input "38"
type button "true"
type input "l-38"
type input "丘蕎溱/0915991231/null"
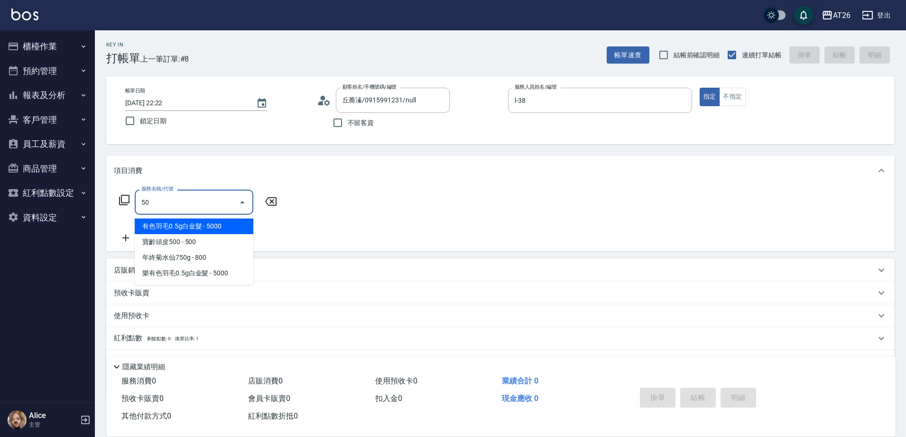
type input "501"
type input "120"
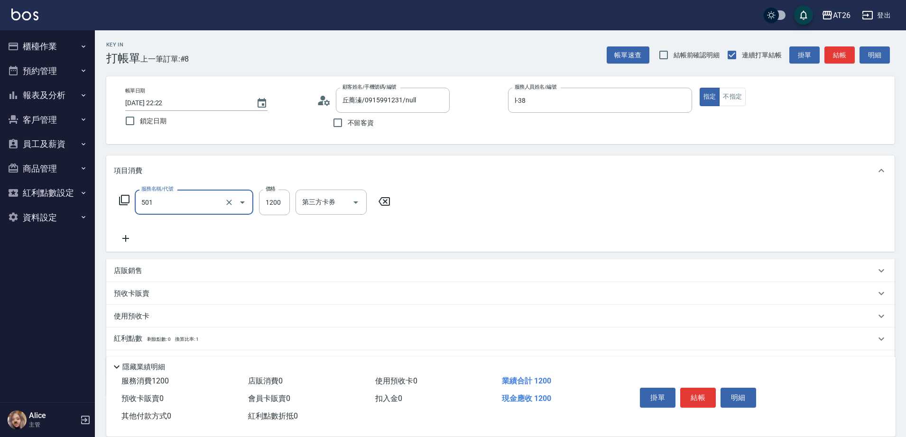
type input "染髮(501)"
type input "1"
type input "0"
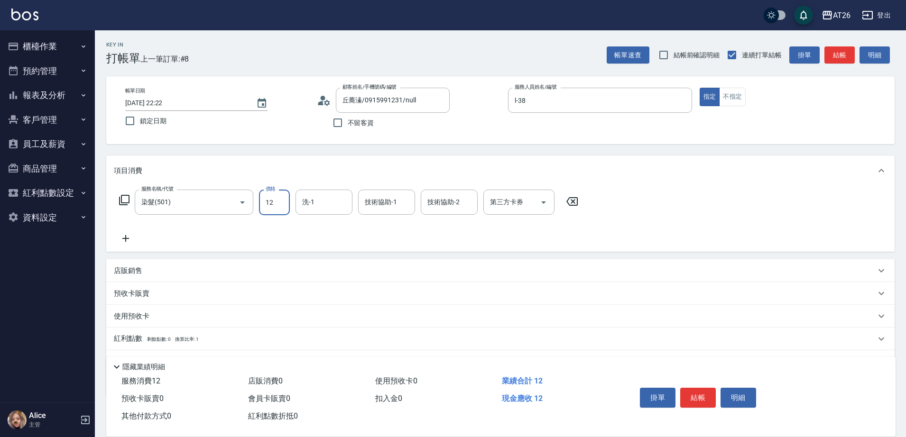
type input "120"
type input "10"
type input "1200"
type input "120"
click at [175, 263] on div "店販銷售" at bounding box center [500, 271] width 789 height 23
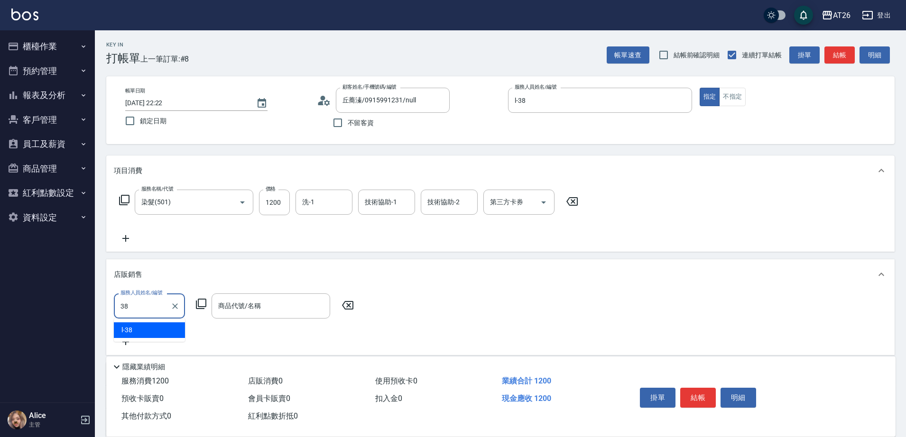
type input "l-38"
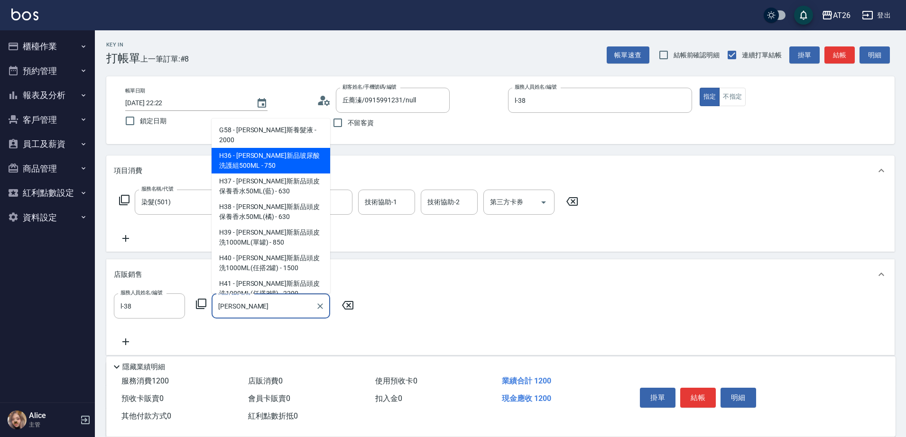
type input "亞壽特結構一劑"
type input "230"
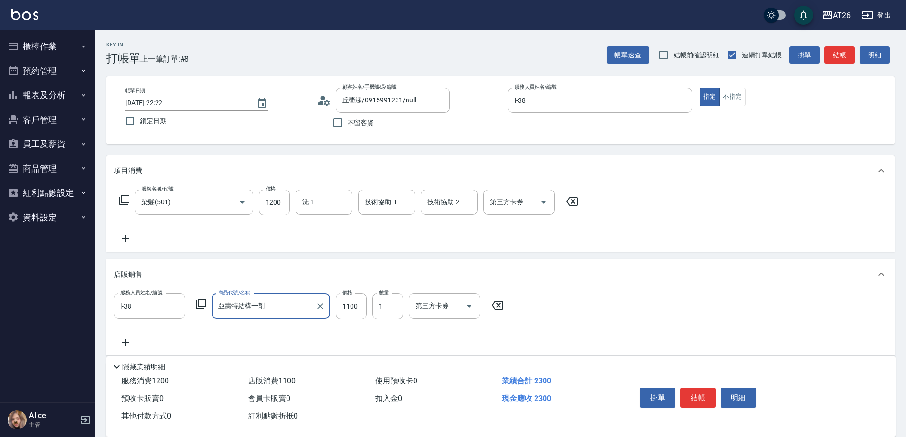
click at [278, 300] on input "亞壽特結構一劑" at bounding box center [264, 306] width 96 height 17
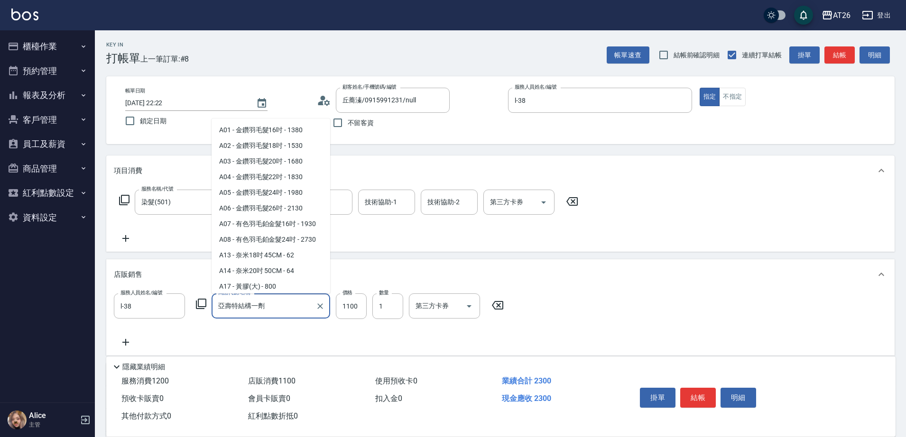
scroll to position [4857, 0]
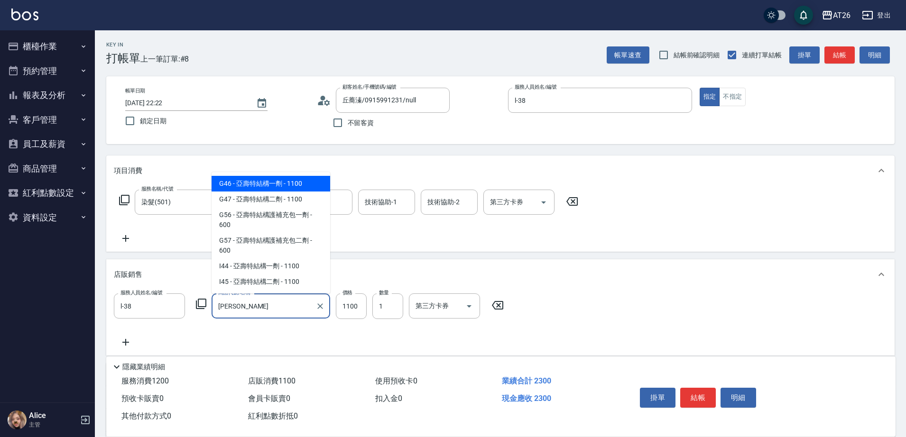
type input "亞"
type input "120"
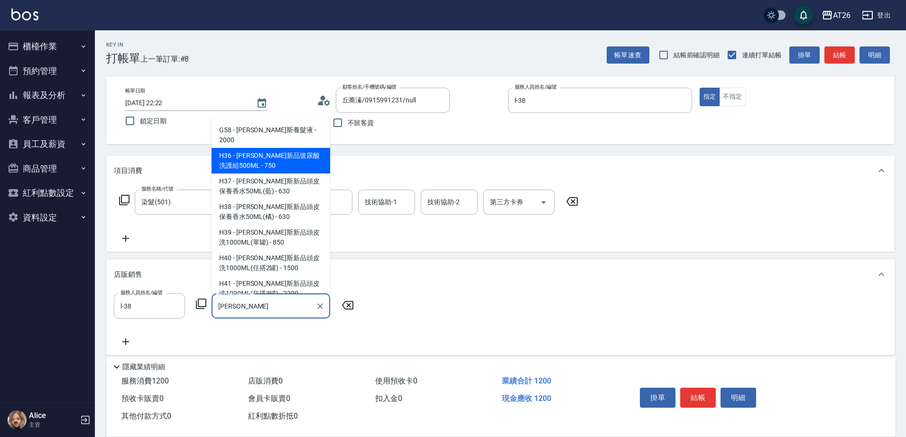
type input "亞壽特結構二劑"
type input "230"
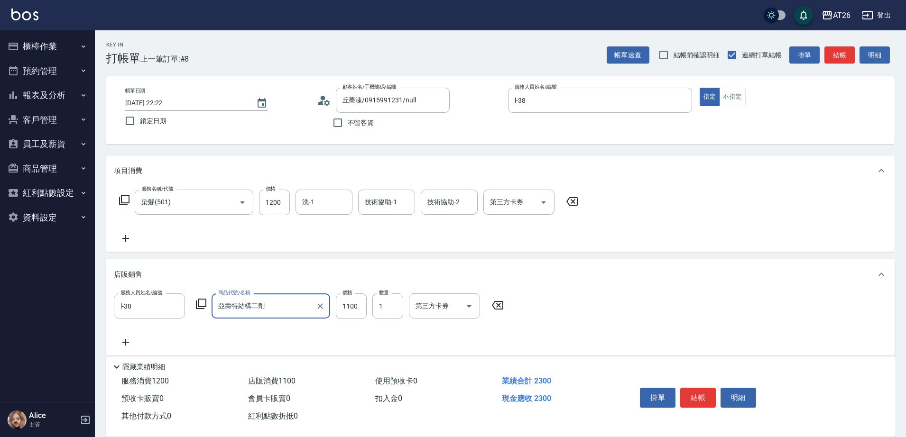
click at [274, 310] on input "亞壽特結構二劑" at bounding box center [264, 306] width 96 height 17
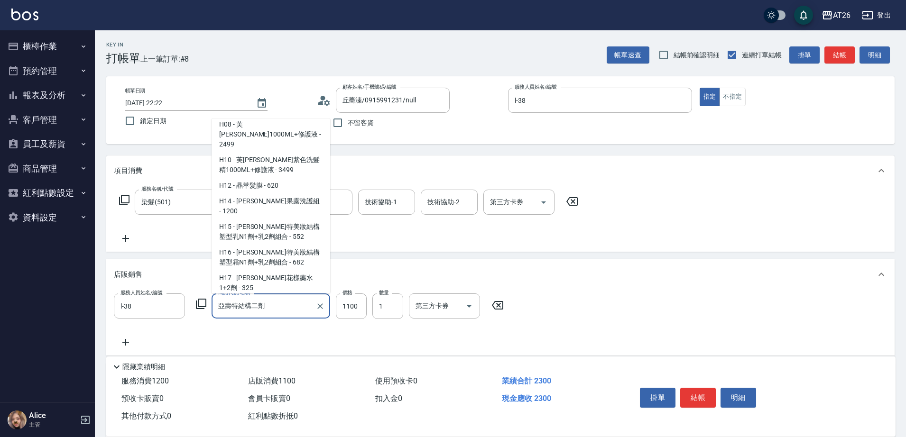
scroll to position [6000, 0]
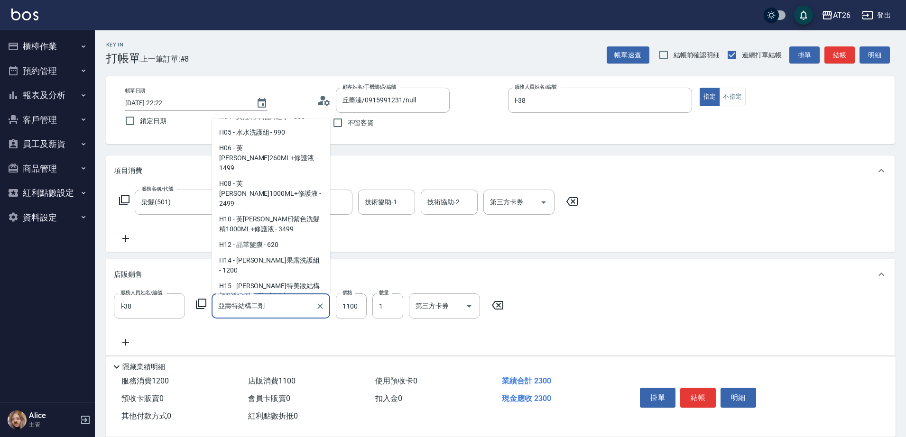
type input "喬娜斯新品玻尿酸洗護組500ML"
type input "190"
type input "750"
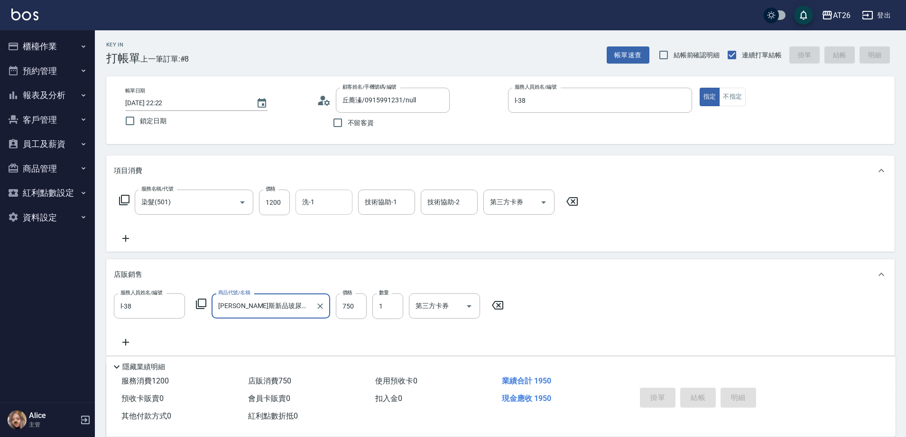
type input "喬娜斯新品玻尿酸洗護組500ML"
type input "0"
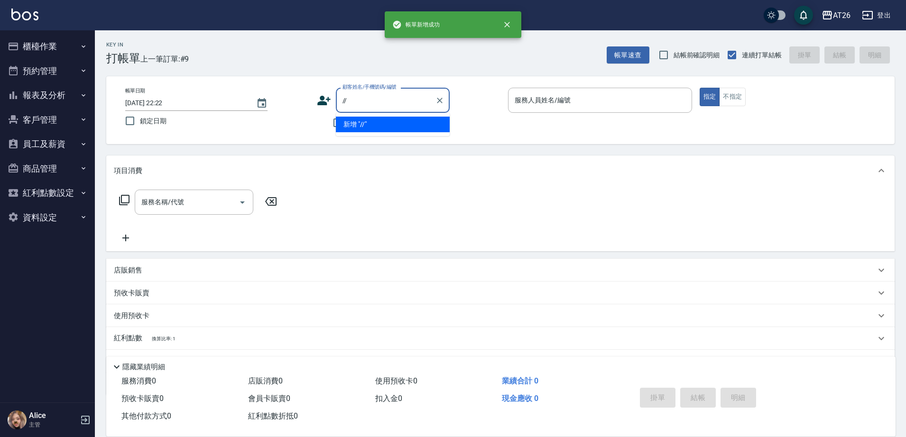
type input "//"
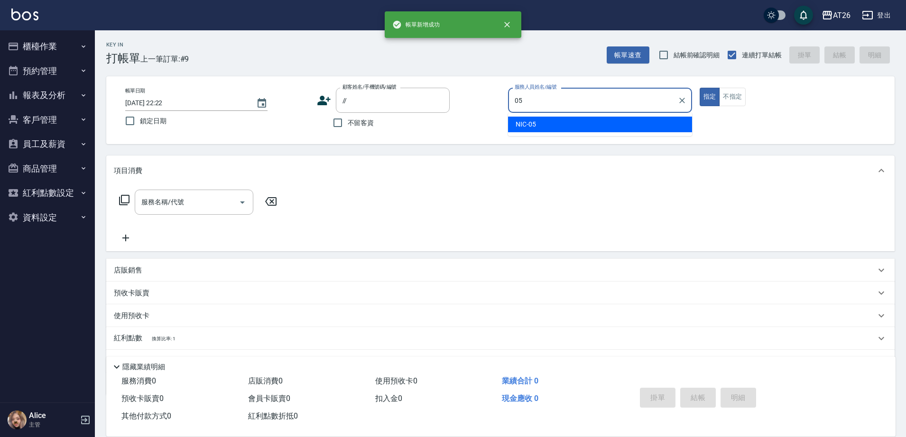
type input "NIC-05"
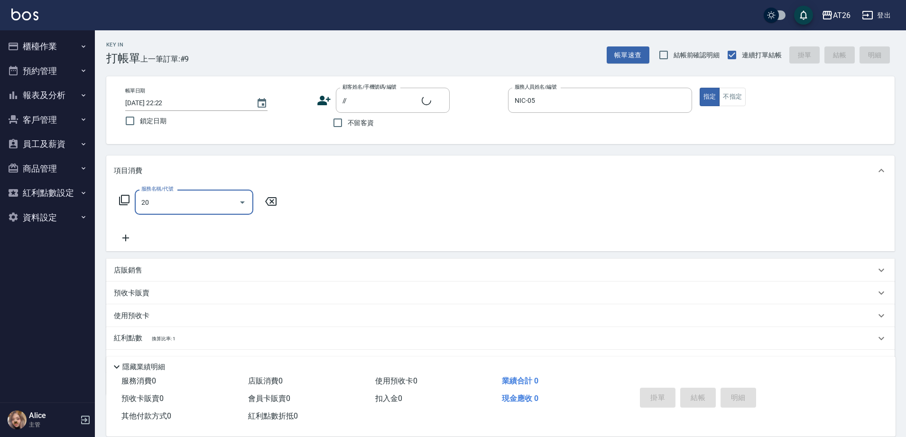
type input "201"
type input "無名字////null"
type input "洗髮(201)"
type input "20"
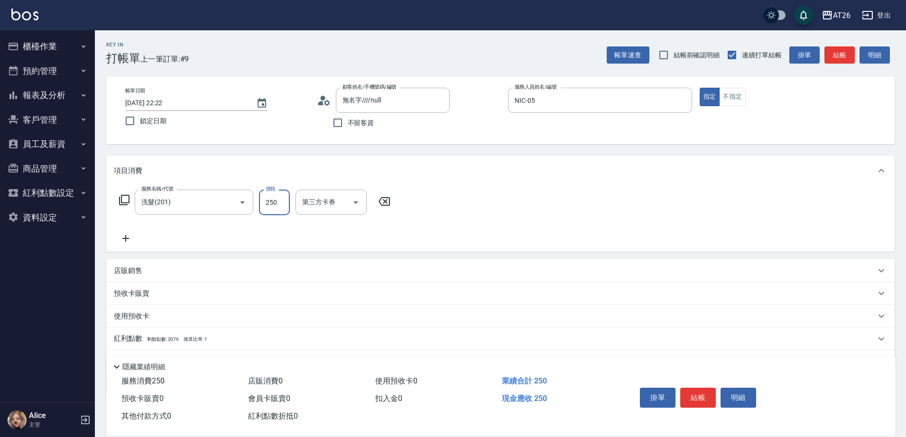
type input "4"
type input "0"
type input "400"
type input "40"
type input "400"
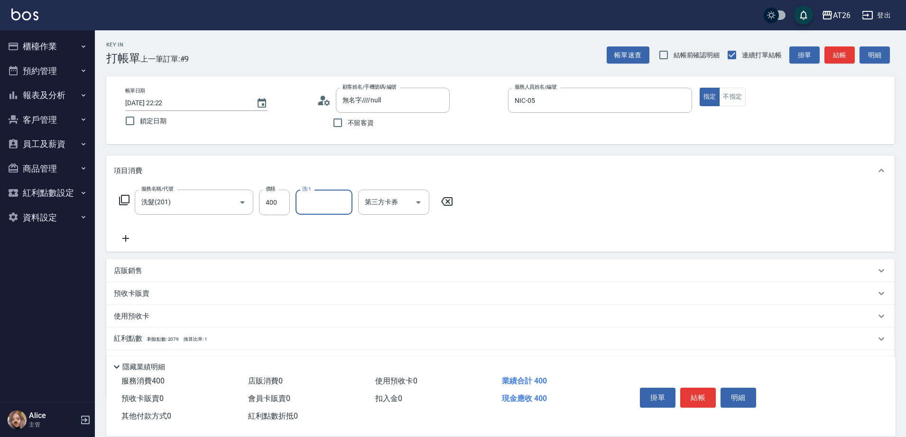
type input "2"
type input "[PERSON_NAME]-46"
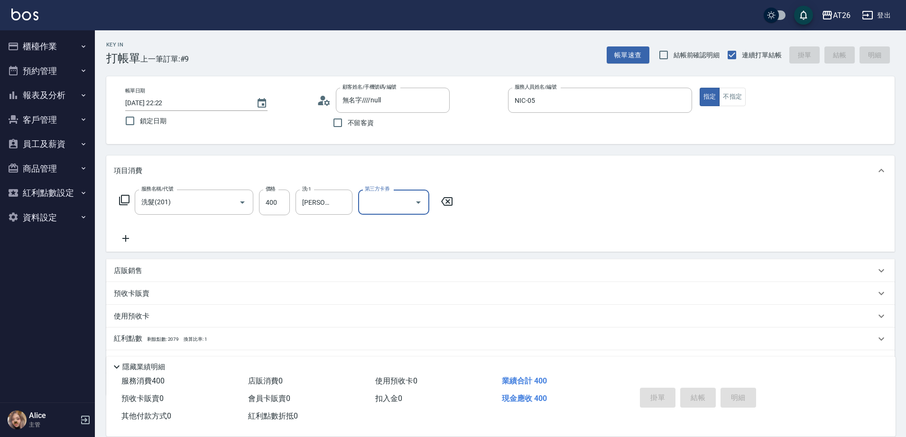
type input "2025/08/15 22:23"
type input "0"
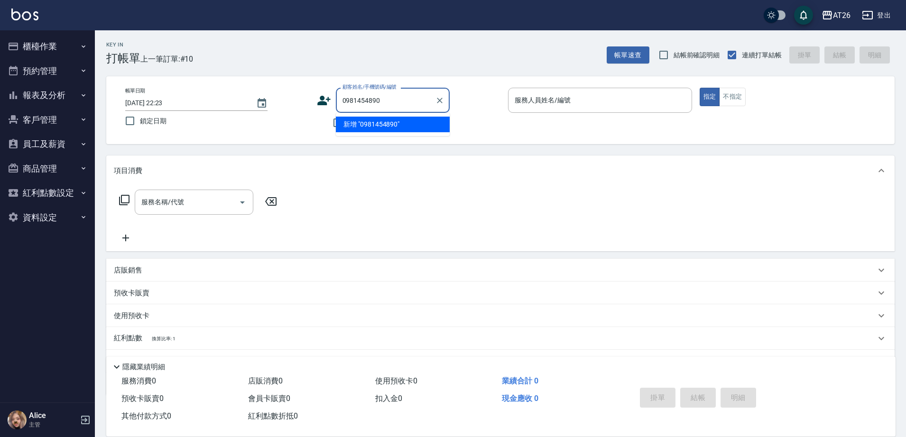
type input "0981454890"
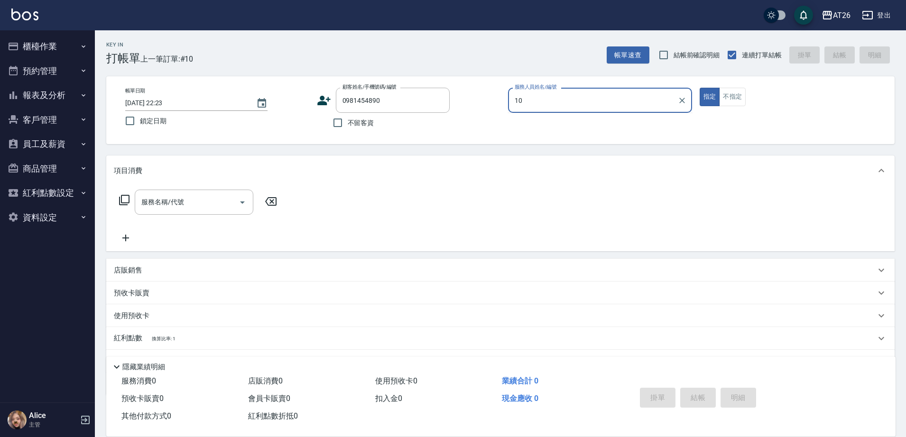
type input "Josh-10"
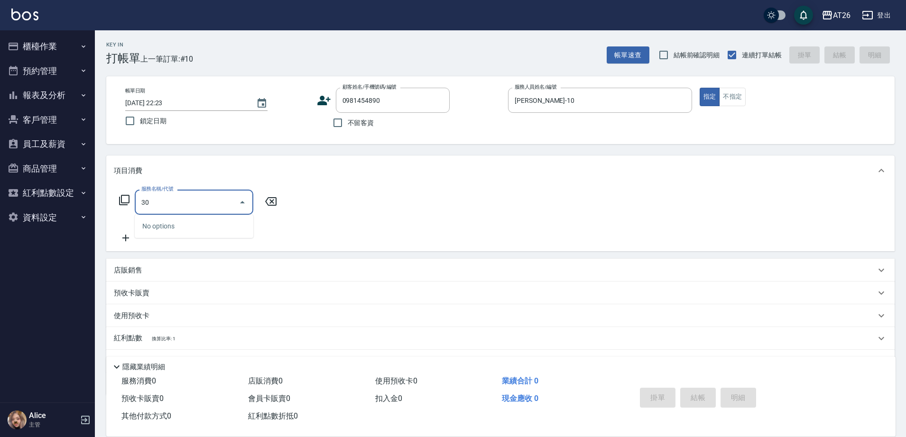
type input "301"
type input "120"
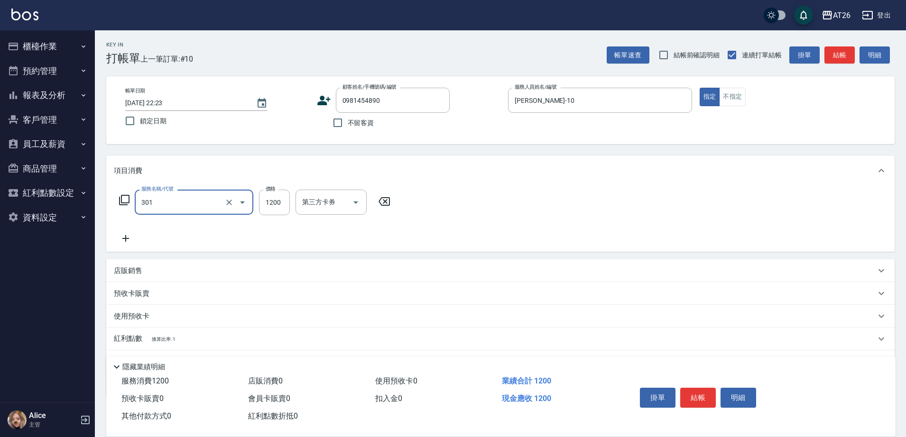
type input "燙髮(301)"
type input "2"
type input "0"
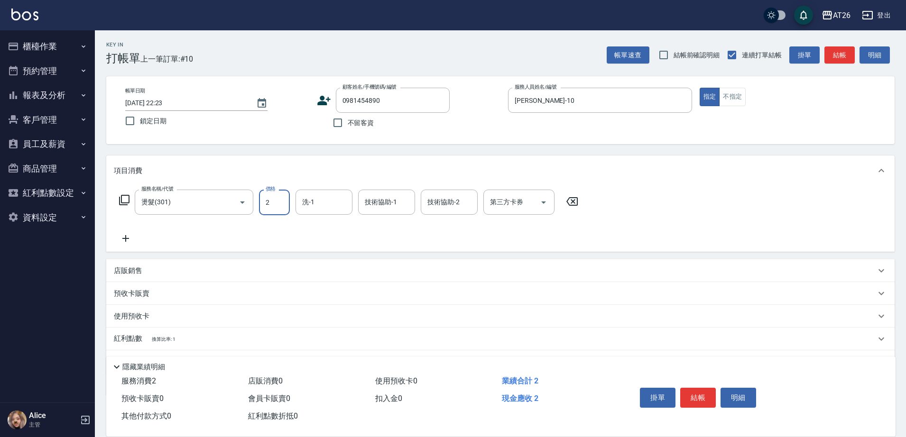
type input "24"
type input "20"
type input "2400"
type input "240"
type input "2400"
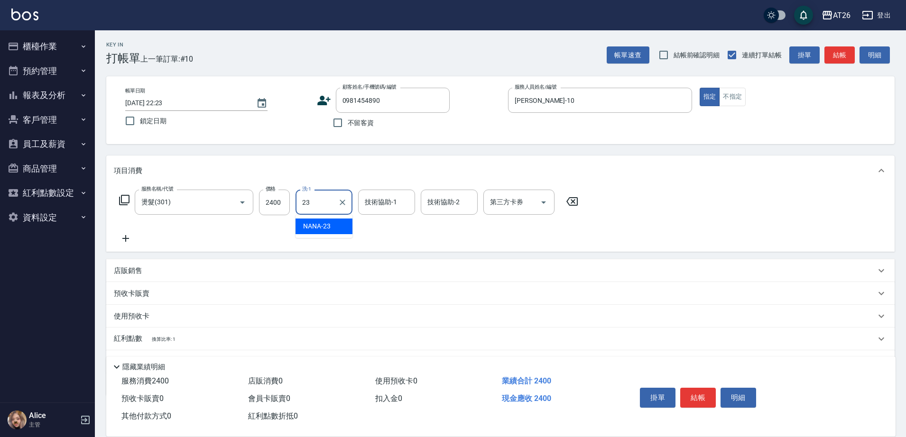
type input "NANA-23"
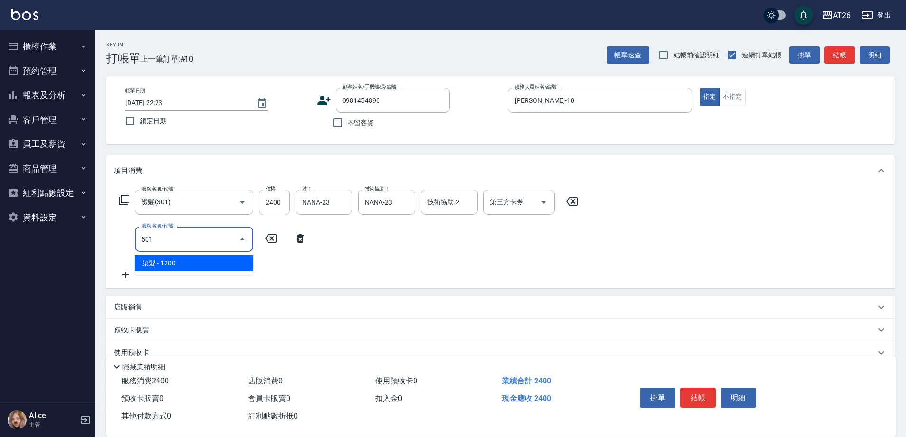
type input "501"
type input "360"
type input "染髮(501)"
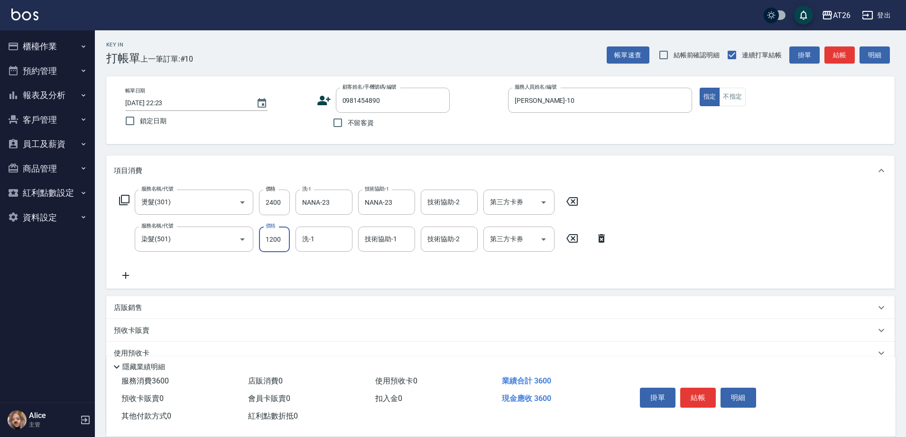
type input "2"
type input "240"
type input "200"
type input "260"
type input "2000"
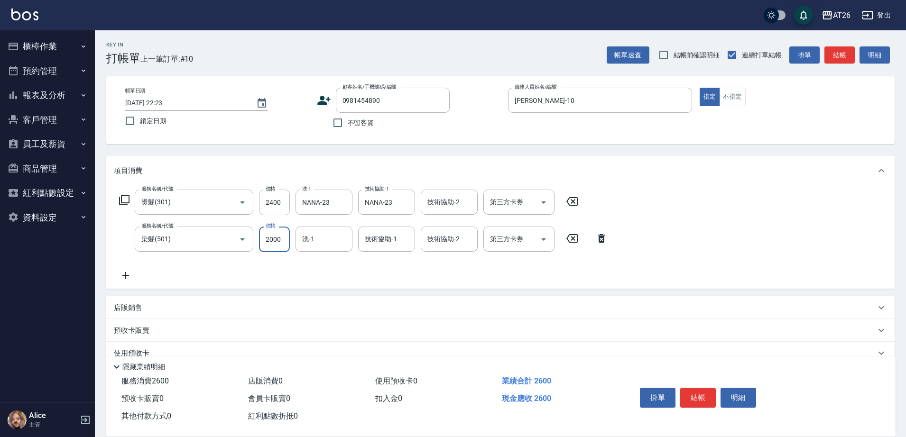
type input "440"
type input "2000"
type input "NANA-23"
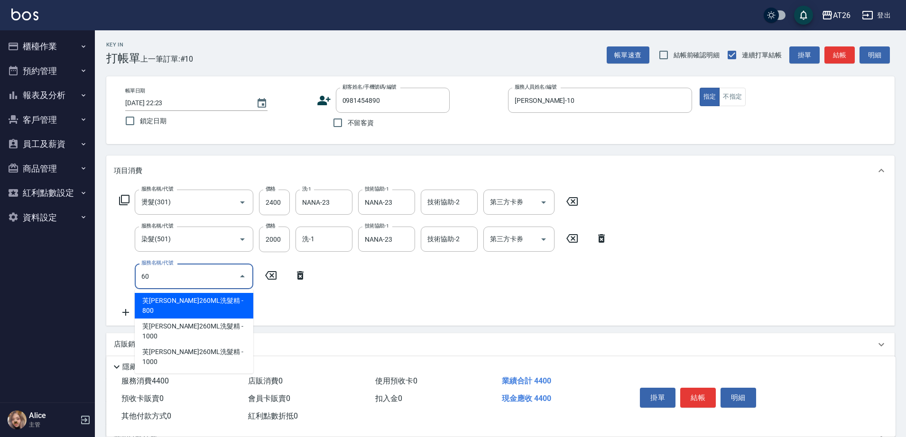
type input "601"
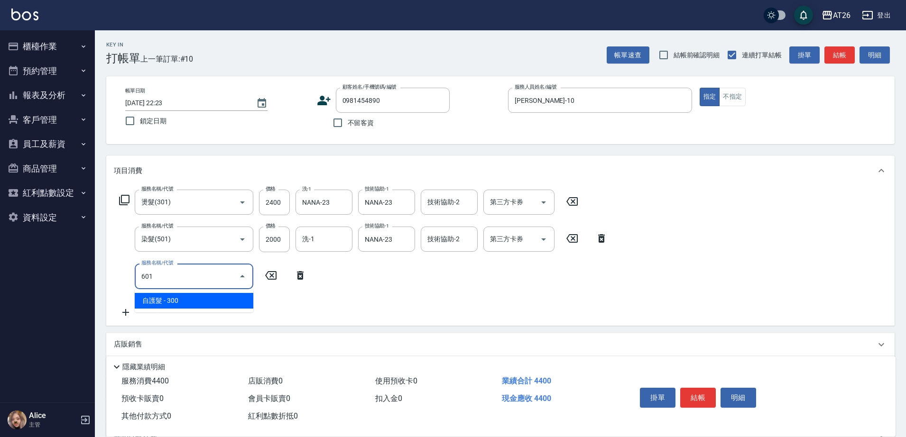
type input "470"
type input "自護髮(601)"
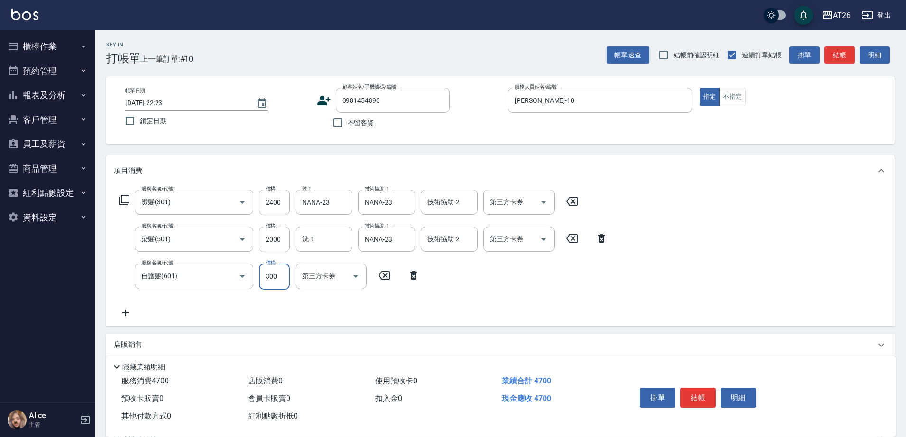
type input "1"
type input "440"
type input "160"
type input "600"
type input "1600"
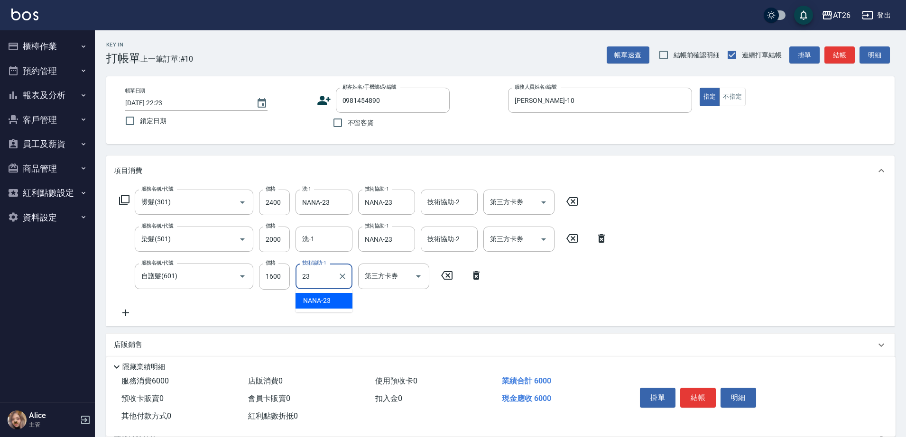
type input "NANA-23"
click at [282, 243] on input "2000" at bounding box center [274, 240] width 31 height 26
click at [266, 239] on input "2000" at bounding box center [274, 240] width 31 height 26
type input "22"
type input "400"
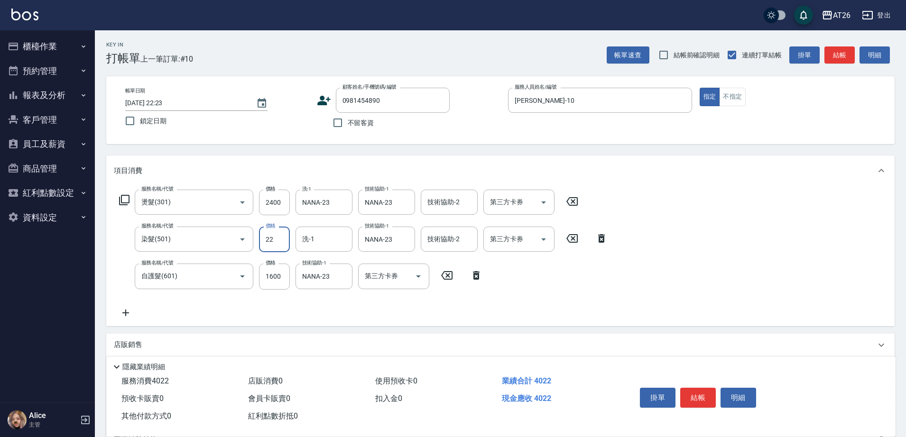
type input "225"
type input "420"
type input "2250"
type input "620"
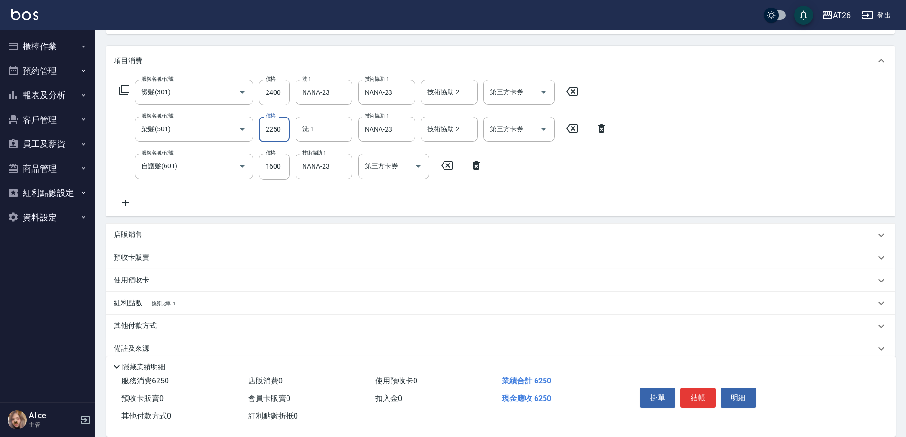
scroll to position [124, 0]
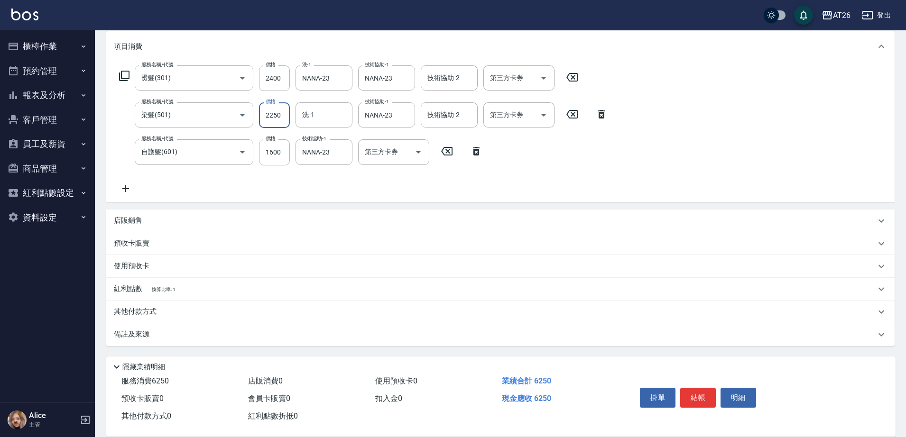
type input "2250"
click at [201, 220] on div "店販銷售" at bounding box center [495, 221] width 762 height 10
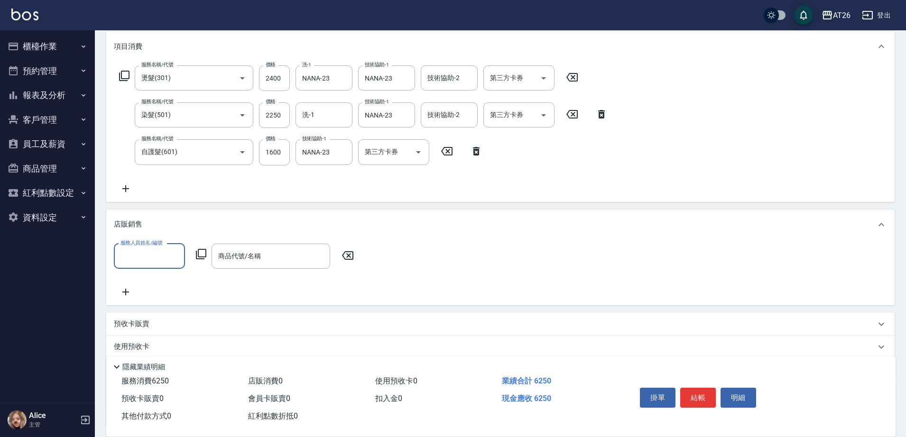
scroll to position [0, 0]
type input "NANA-23"
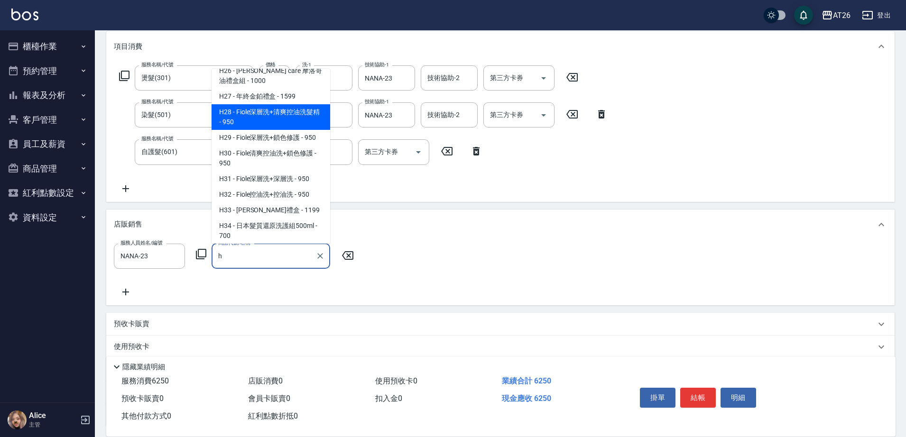
scroll to position [652, 0]
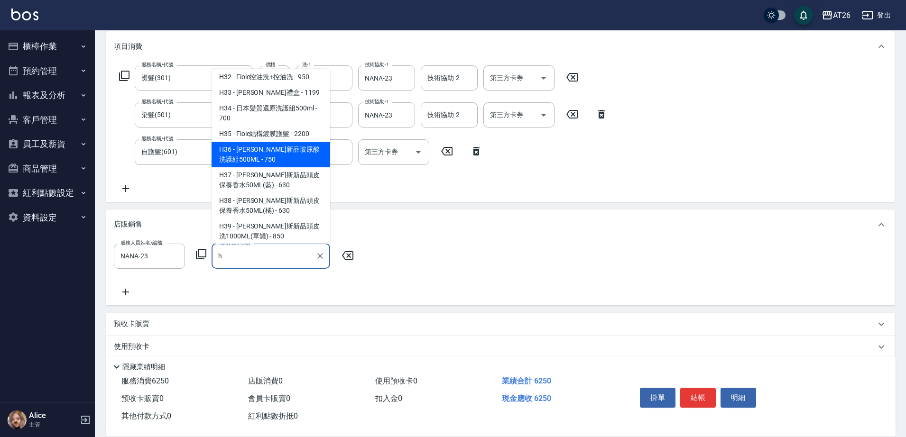
click at [285, 153] on span "H36 - 喬娜斯新品玻尿酸洗護組500ML - 750" at bounding box center [271, 155] width 119 height 26
type input "喬娜斯新品玻尿酸洗護組500ML"
type input "700"
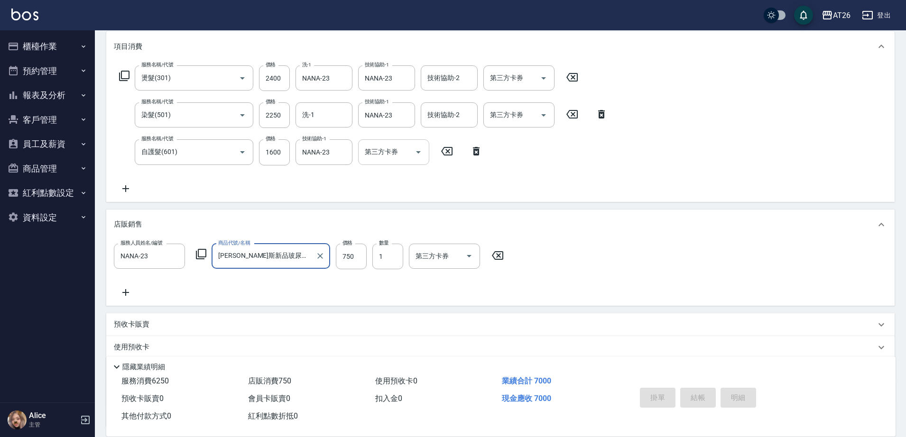
type input "喬娜斯新品玻尿酸洗護組500ML"
type input "0"
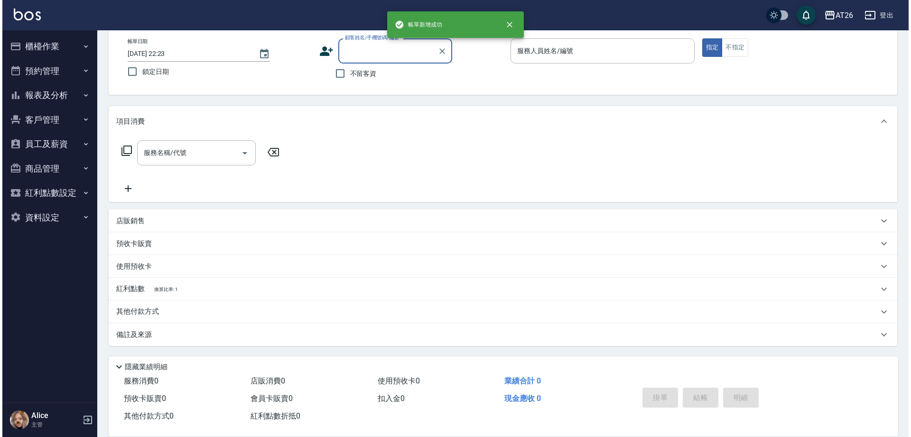
scroll to position [0, 0]
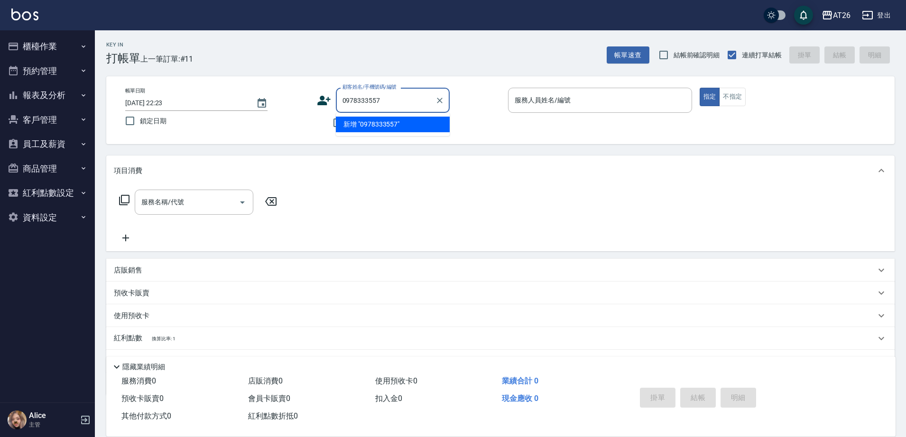
type input "0978333557"
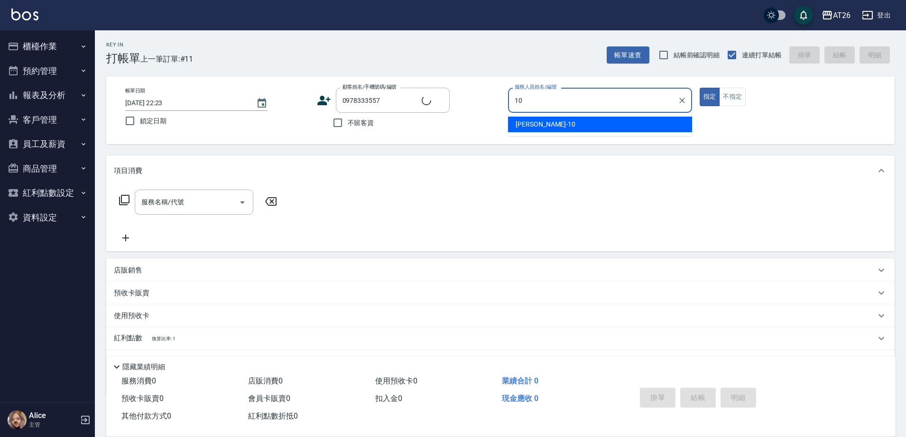
type input "[PERSON_NAME]-10"
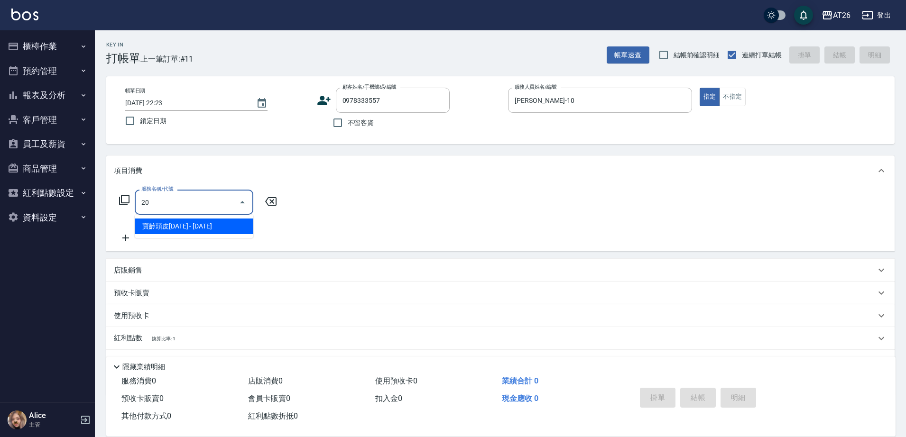
type input "2"
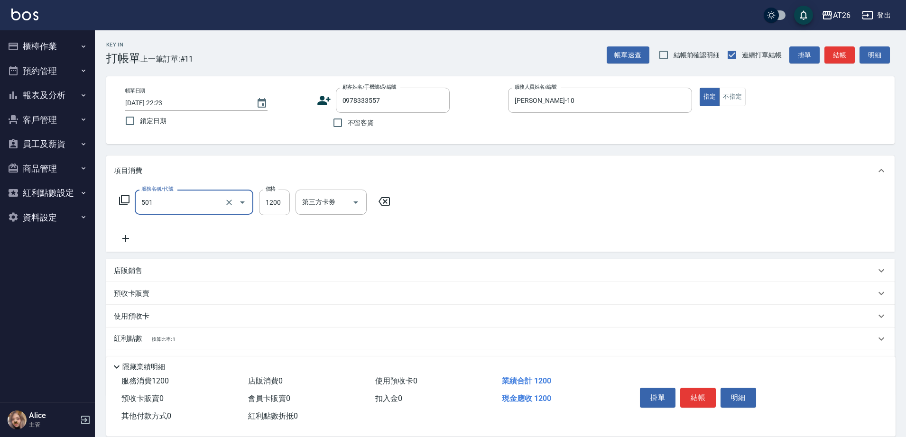
type input "染髮(501)"
type input "120"
type input "2"
type input "0"
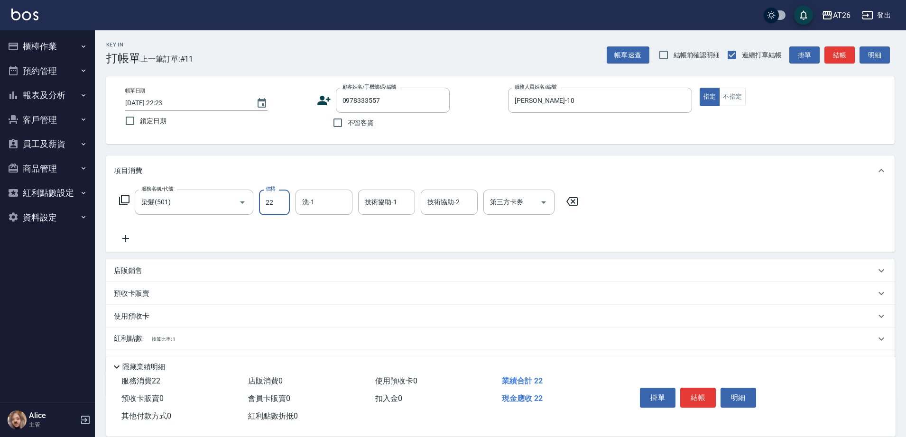
type input "228"
type input "20"
type input "2280"
type input "220"
type input "2280"
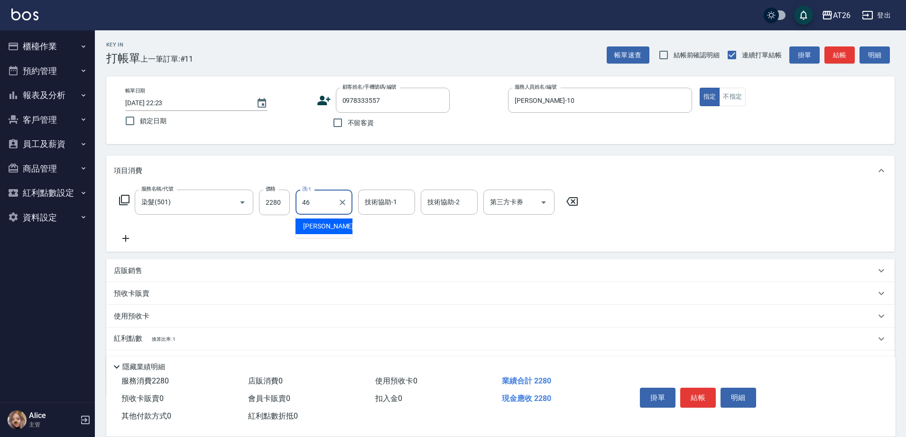
type input "[PERSON_NAME]-46"
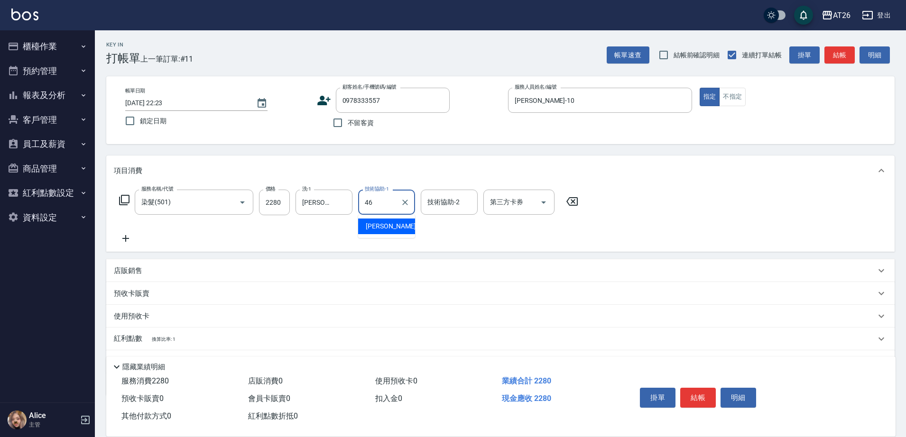
type input "[PERSON_NAME]-46"
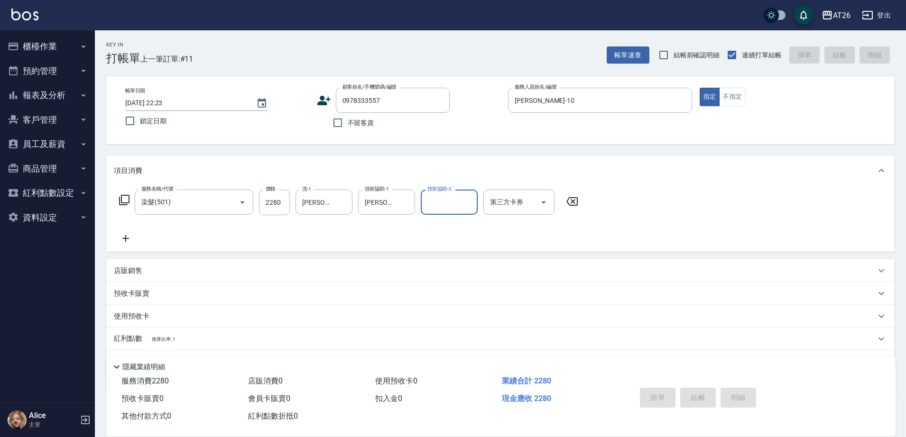
type input "2025/08/15 22:24"
type input "0"
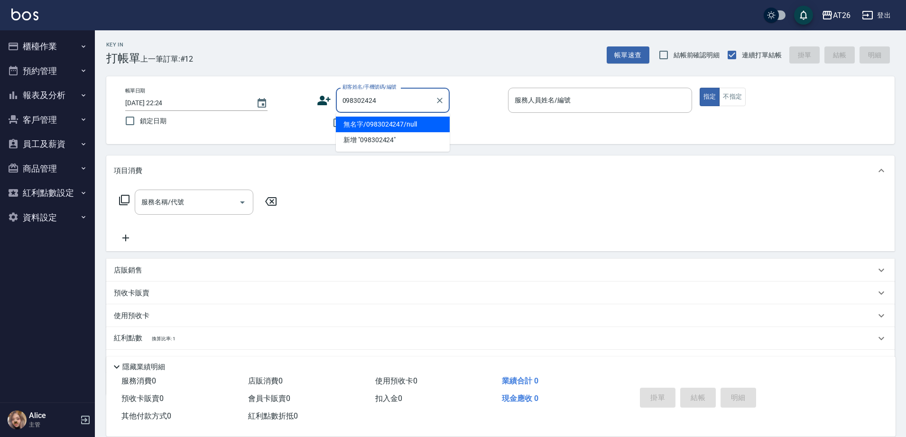
type input "0983024247"
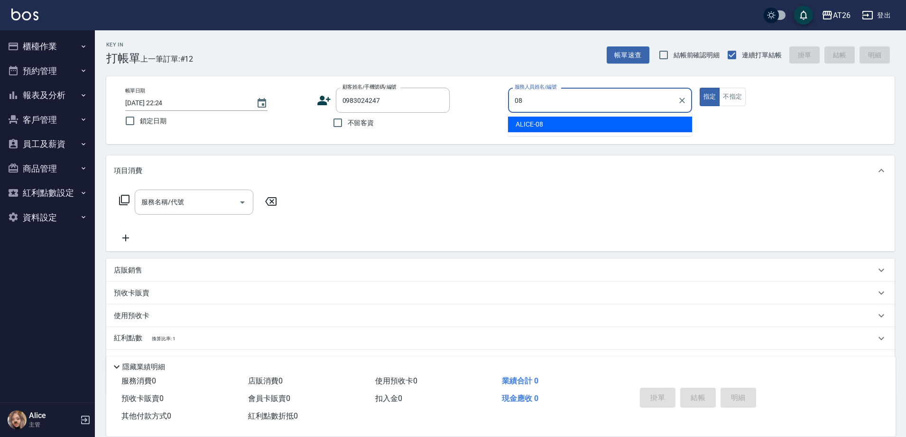
type input "ALICE-08"
type button "true"
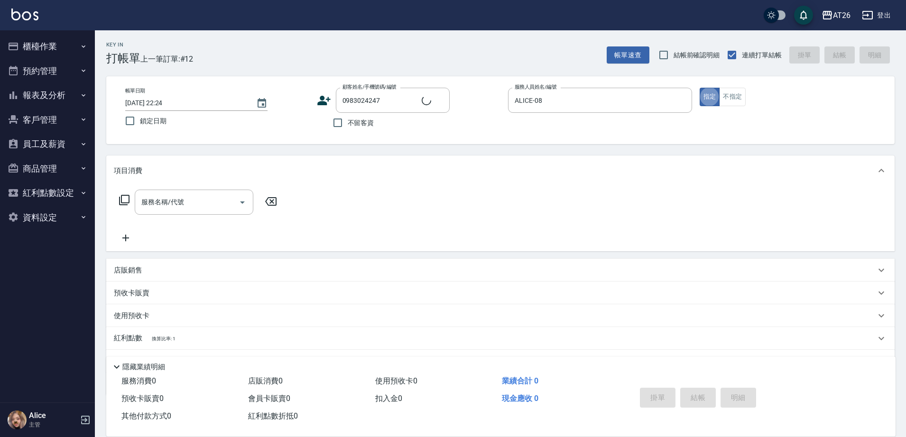
type input "無名字/0983024247/null"
type input "0"
type input "401"
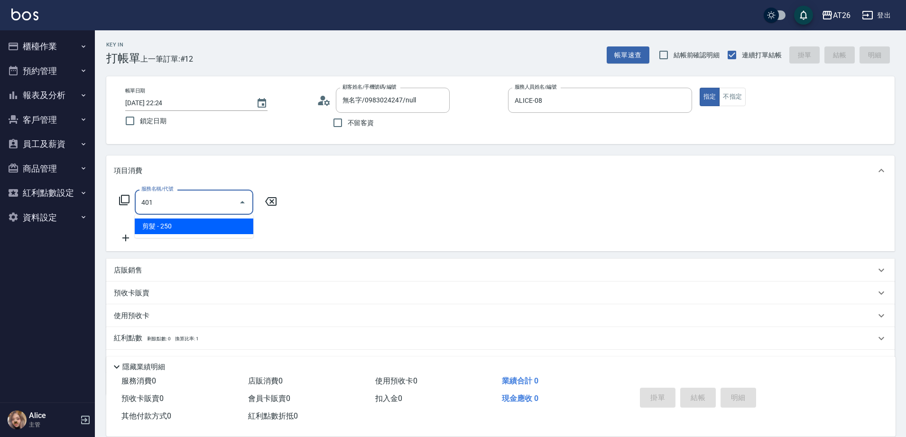
type input "20"
type input "剪髮(401)"
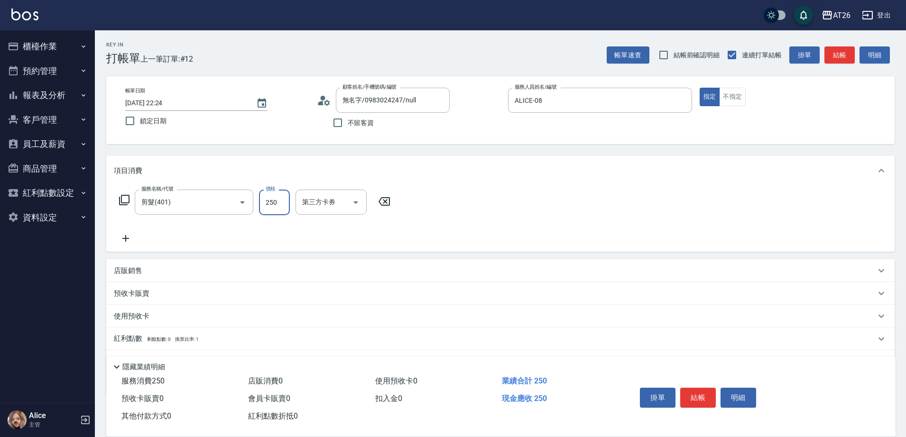
type input "7"
type input "0"
type input "700"
type input "70"
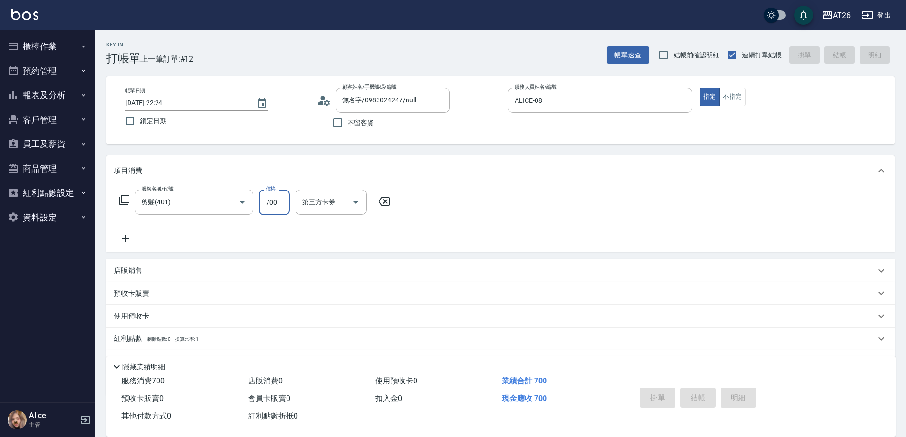
type input "0"
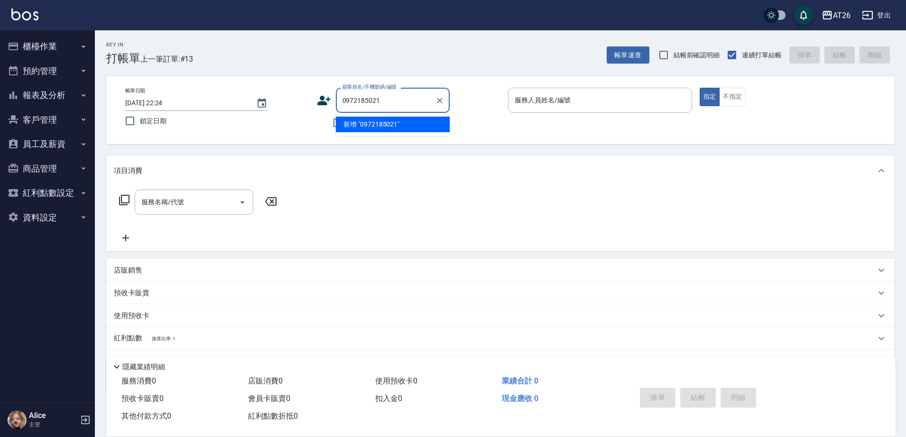
type input "0972185021"
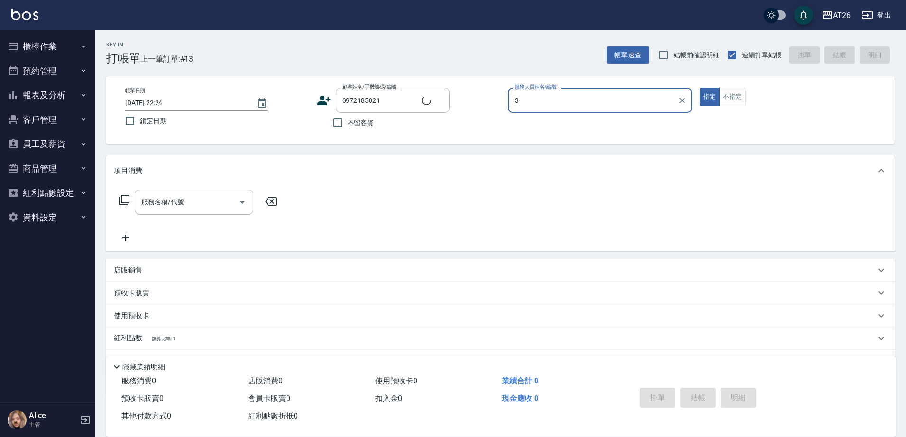
type input "38"
type input "新客人 姓名未設定/0972185021/null"
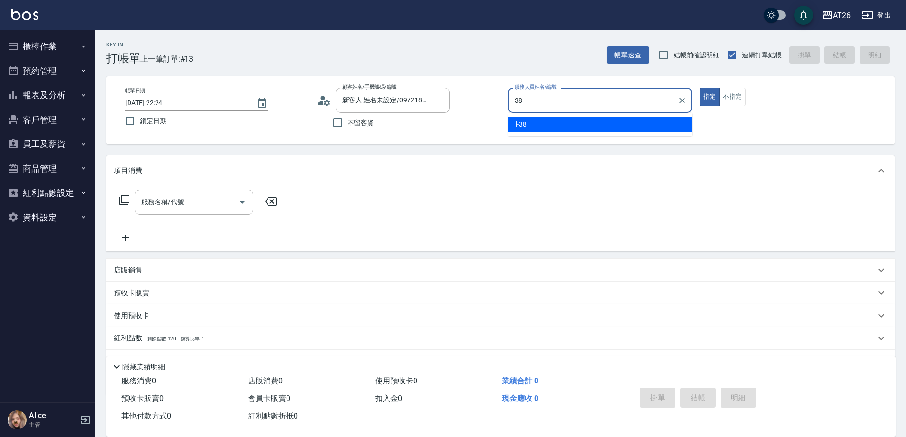
type input "l-38"
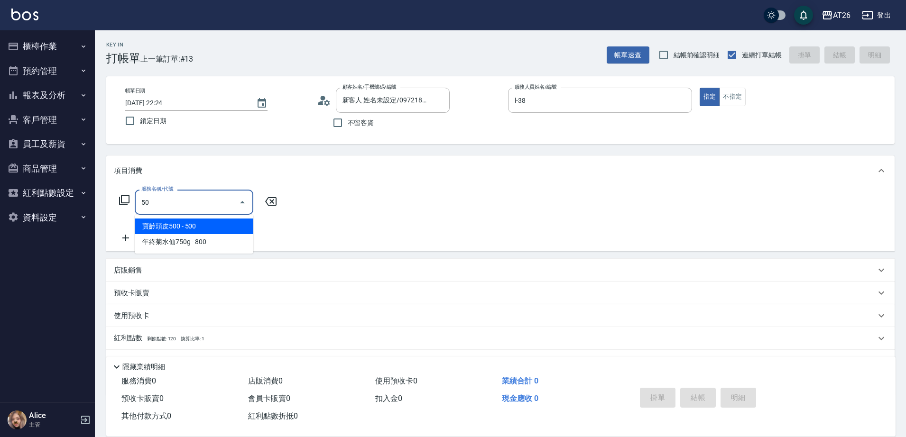
type input "501"
type input "120"
type input "染髮(501)"
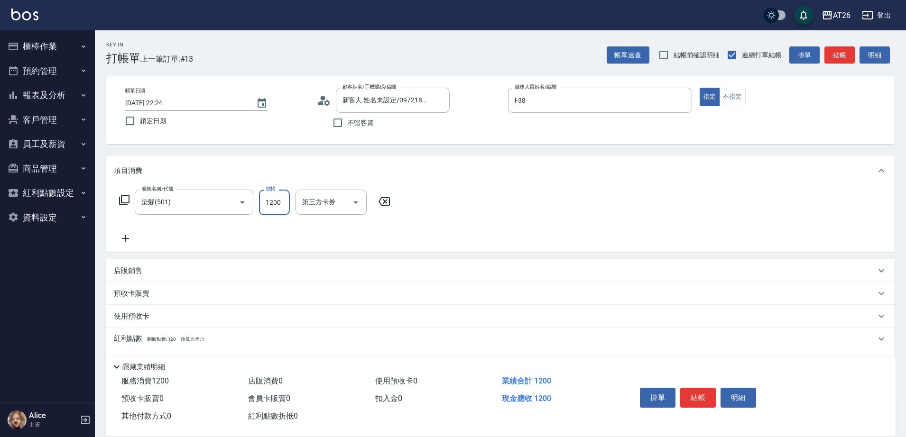
type input "1"
type input "0"
type input "199"
type input "10"
type input "1999"
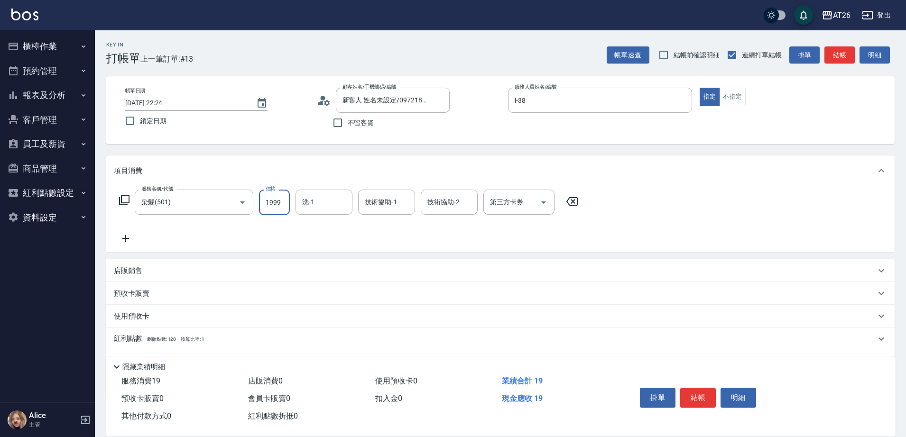
type input "190"
type input "1999"
type input "NANA-23"
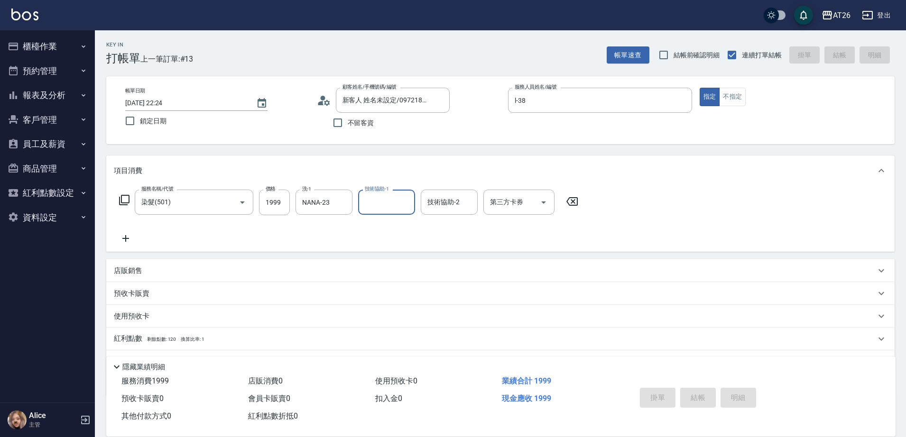
type input "0"
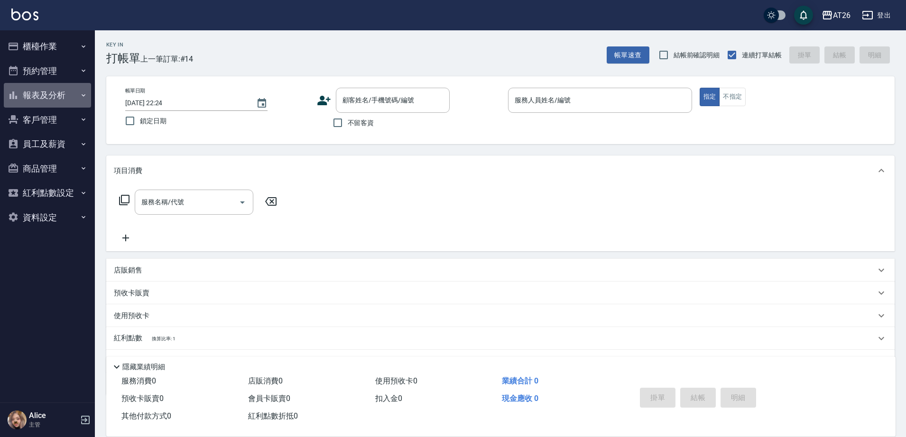
click at [59, 99] on button "報表及分析" at bounding box center [47, 95] width 87 height 25
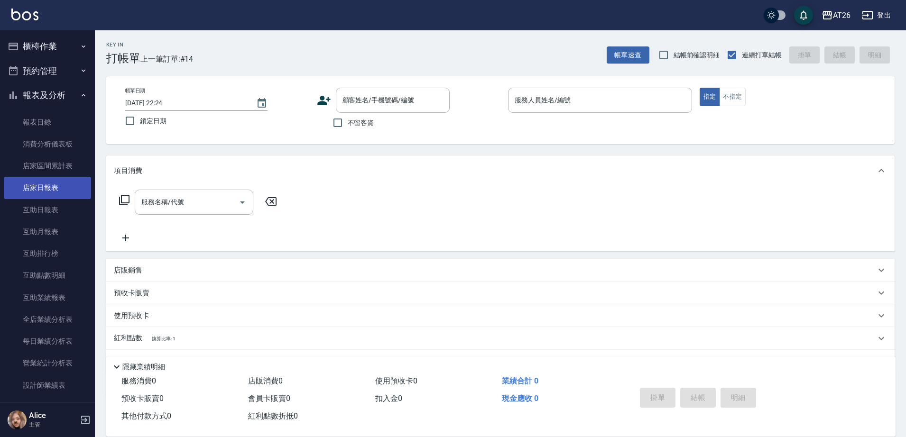
click at [54, 186] on link "店家日報表" at bounding box center [47, 188] width 87 height 22
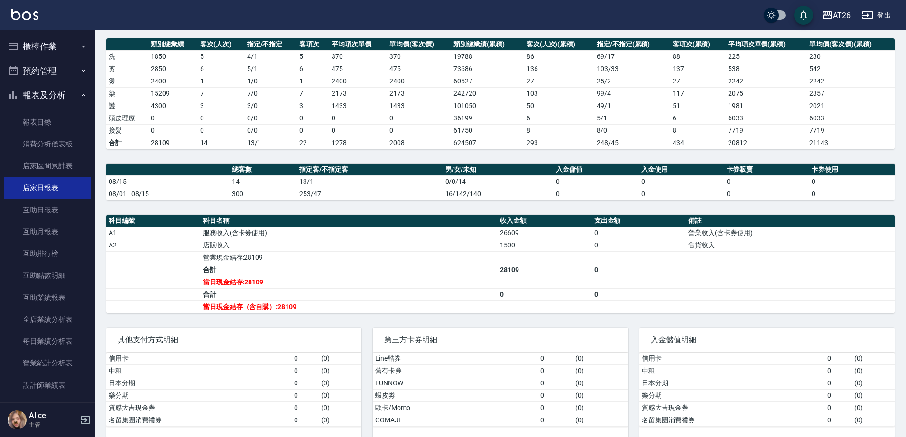
scroll to position [140, 0]
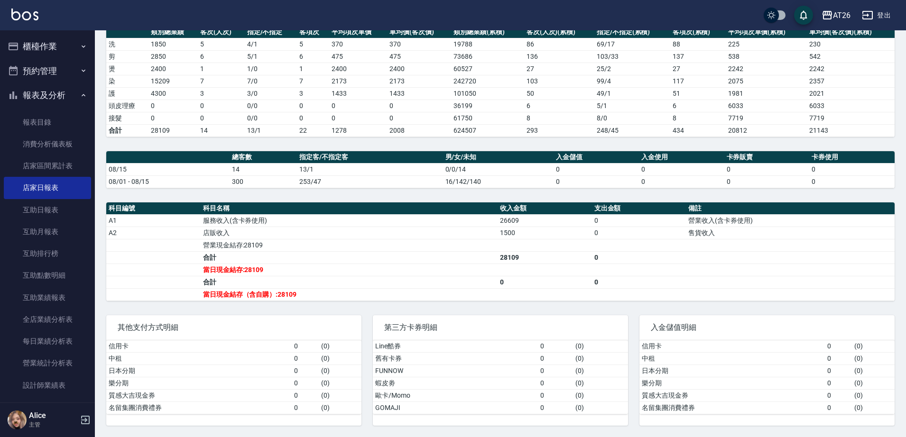
click at [53, 43] on button "櫃檯作業" at bounding box center [47, 46] width 87 height 25
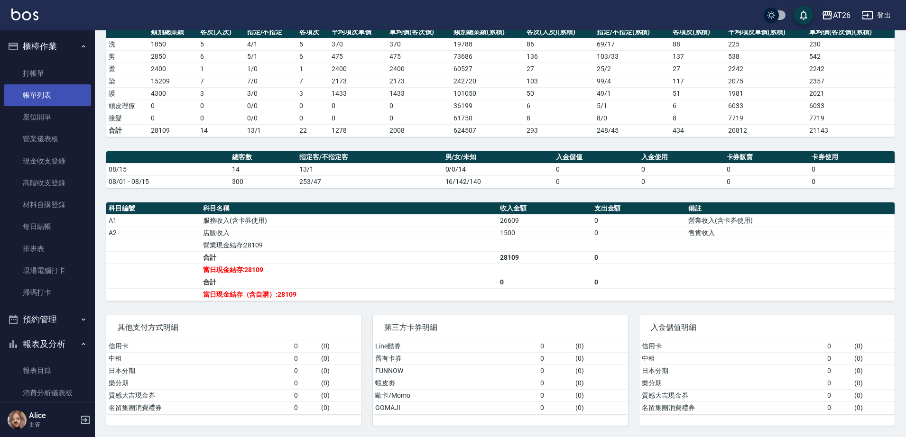
click at [62, 91] on link "帳單列表" at bounding box center [47, 95] width 87 height 22
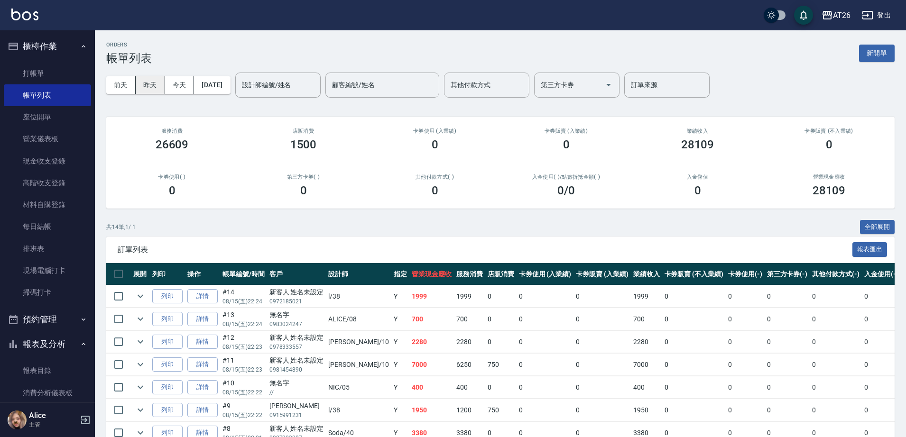
click at [157, 88] on button "昨天" at bounding box center [150, 85] width 29 height 18
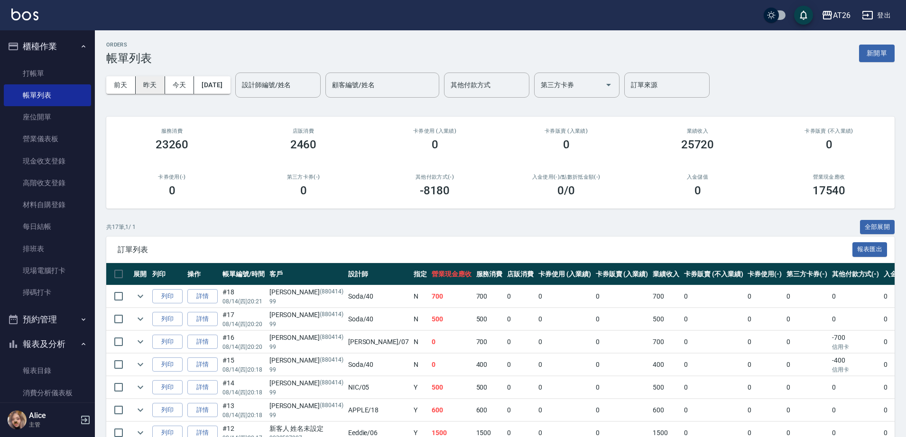
click at [155, 84] on button "昨天" at bounding box center [150, 85] width 29 height 18
click at [166, 82] on button "今天" at bounding box center [179, 85] width 29 height 18
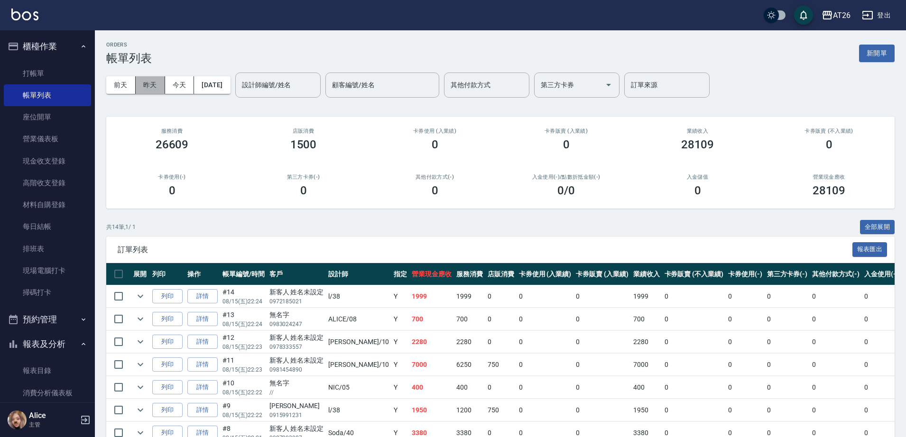
click at [150, 88] on button "昨天" at bounding box center [150, 85] width 29 height 18
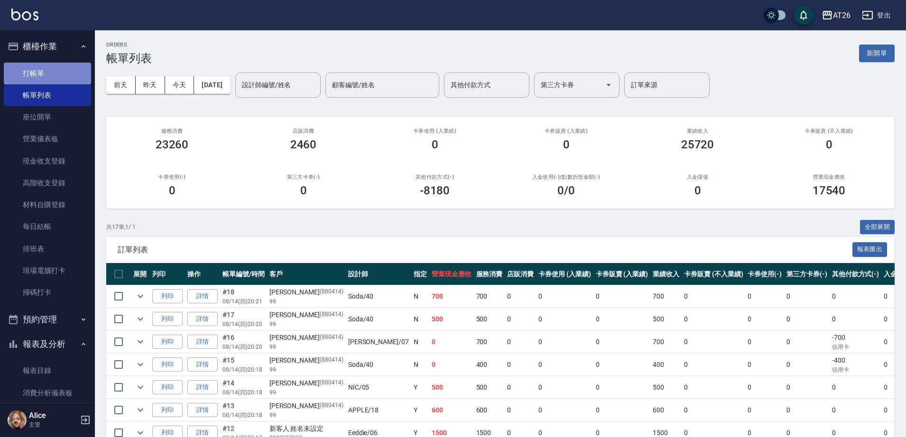
click at [61, 71] on link "打帳單" at bounding box center [47, 74] width 87 height 22
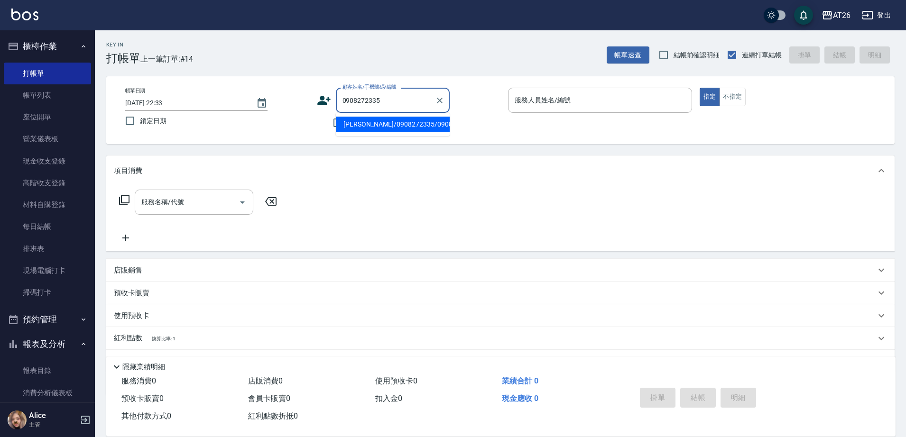
type input "林冠廷/0908272335/0908272335"
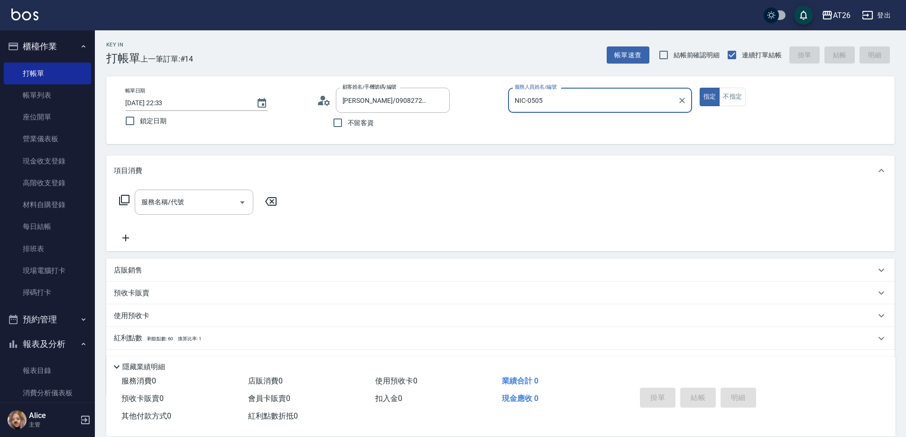
click at [700, 88] on button "指定" at bounding box center [710, 97] width 20 height 19
type input "NIC-05"
type button "true"
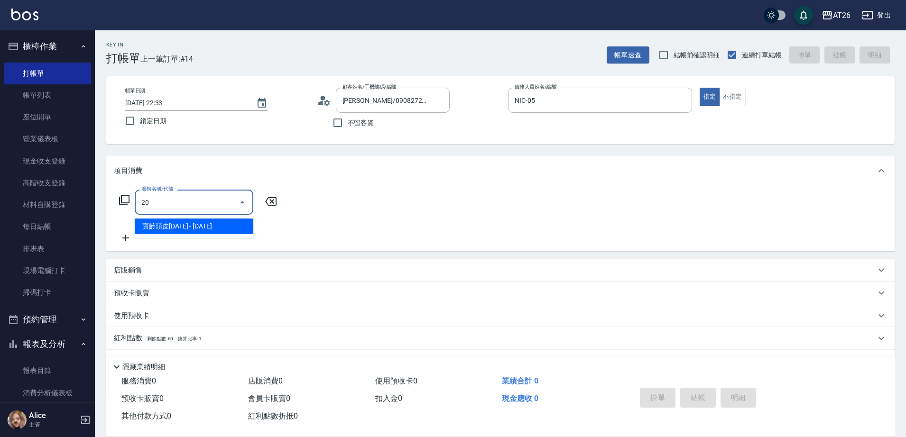
type input "201"
type input "20"
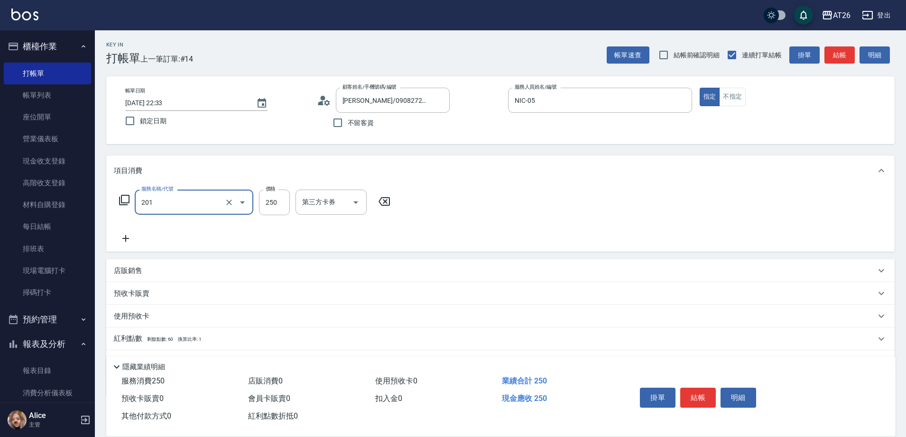
type input "洗髮(201)"
type input "4"
type input "0"
type input "400"
type input "40"
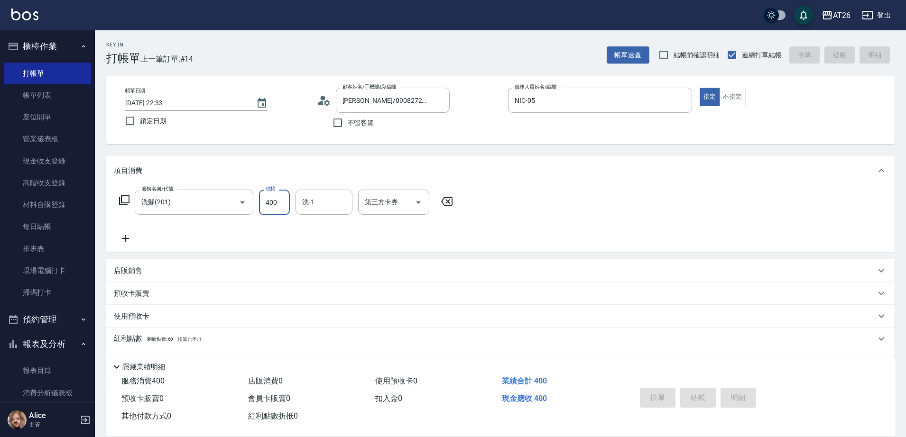
type input "2025/08/15 22:34"
type input "0"
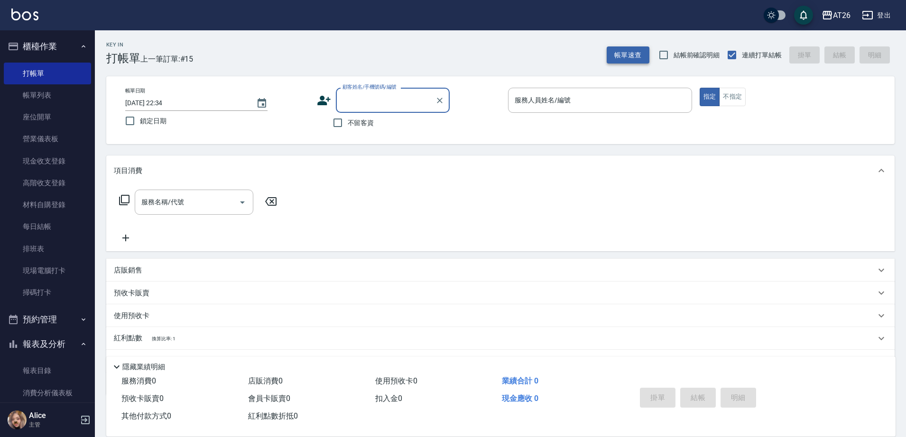
click at [624, 49] on button "帳單速查" at bounding box center [628, 55] width 43 height 18
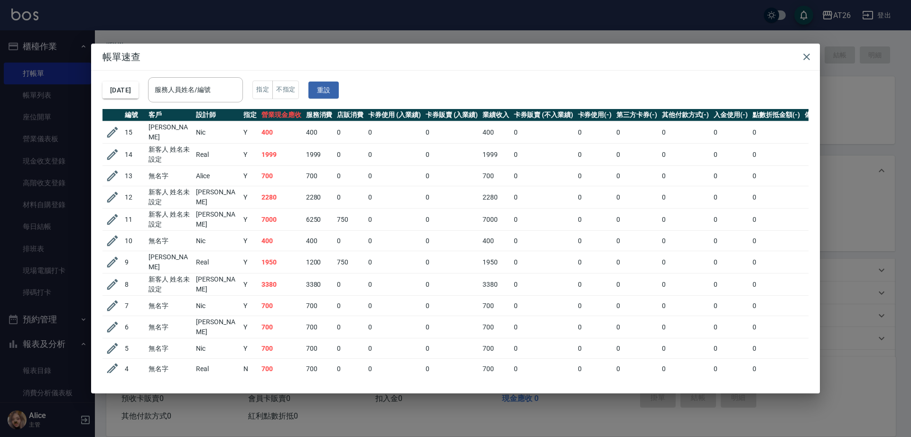
click at [873, 262] on div "帳單速查 2025/08/15 服務人員姓名/編號 服務人員姓名/編號 指定 不指定 重設 編號 客戶 設計師 指定 營業現金應收 服務消費 店販消費 卡券使…" at bounding box center [455, 218] width 911 height 437
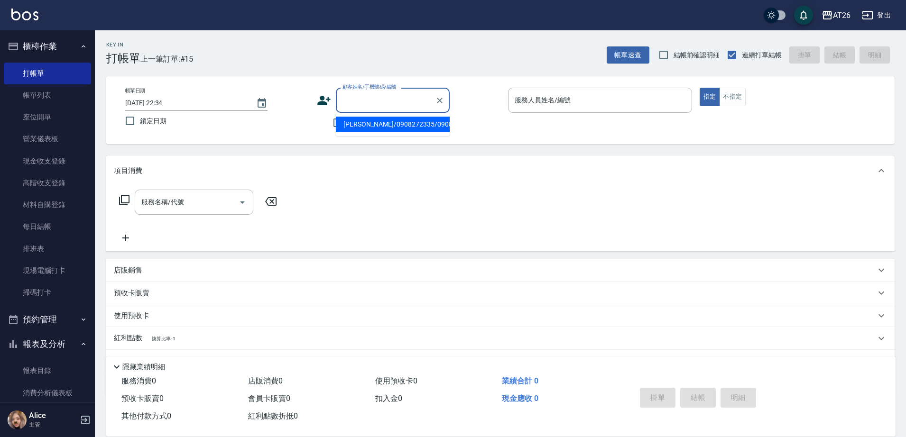
click at [404, 102] on input "顧客姓名/手機號碼/編號" at bounding box center [385, 100] width 91 height 17
type input "[PERSON_NAME]/0908190396/0908190396"
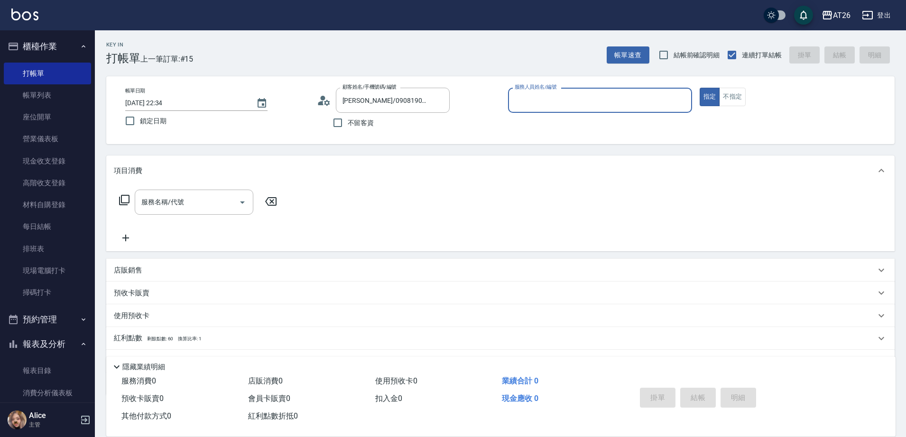
type input "[PERSON_NAME]-10"
click at [700, 88] on button "指定" at bounding box center [710, 97] width 20 height 19
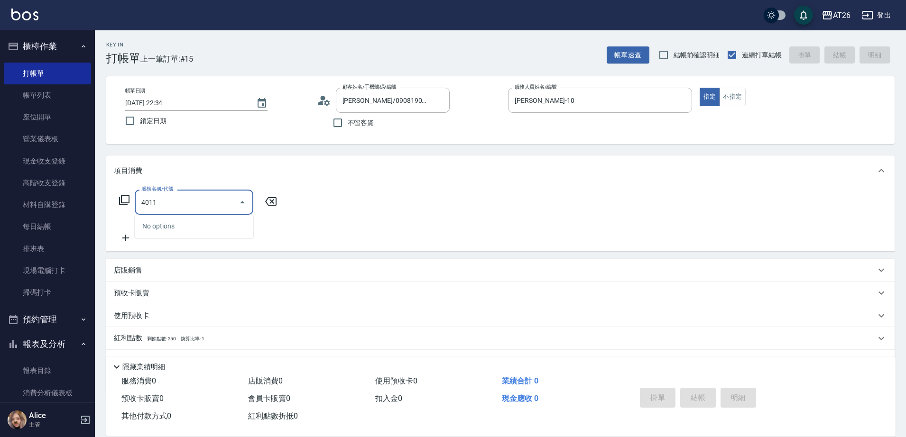
type input "401"
type input "20"
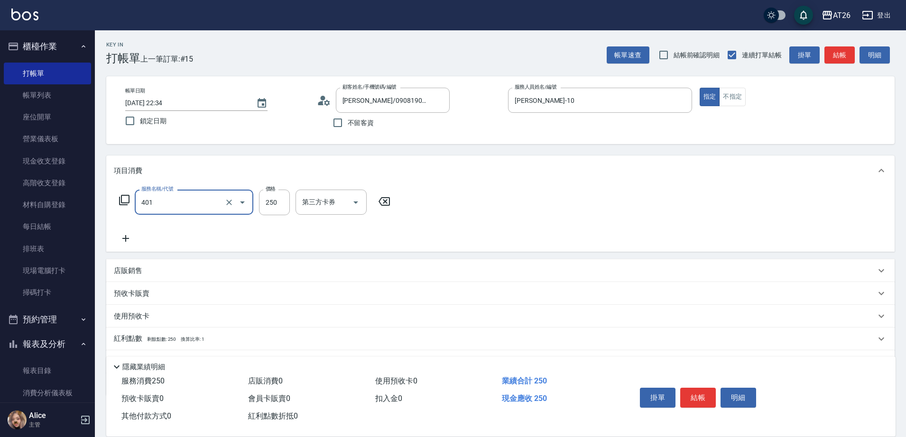
type input "剪髮(401)"
type input "5"
type input "0"
type input "550"
type input "50"
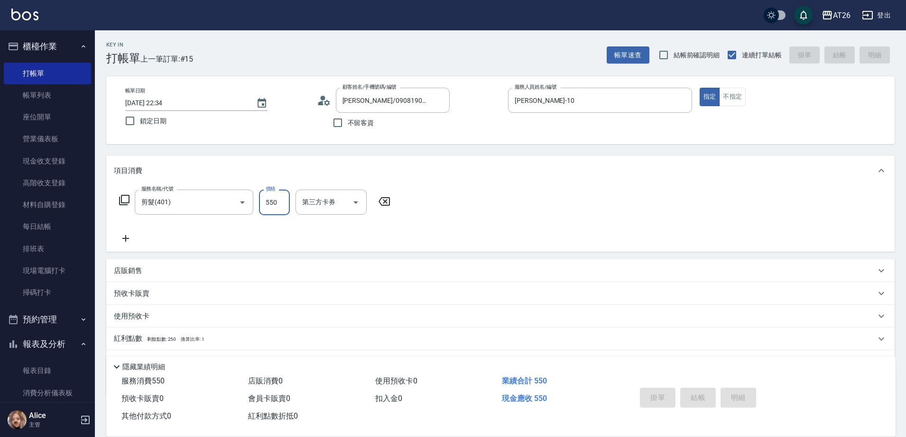
type input "2025/08/15 22:35"
type input "0"
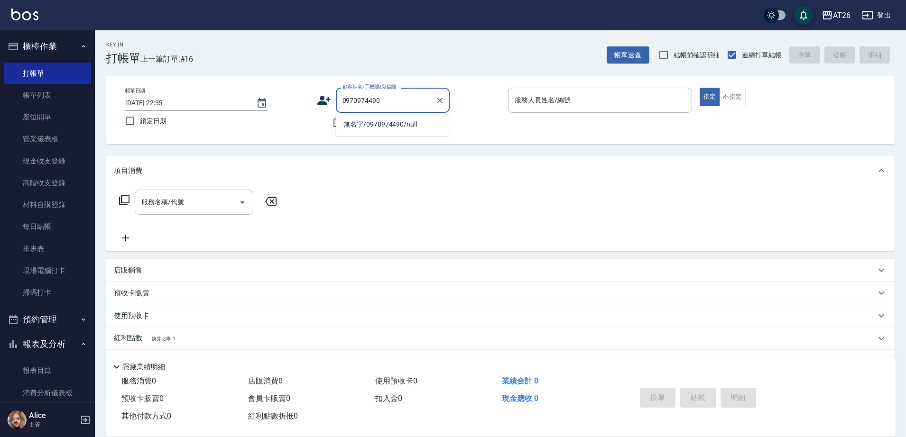
type input "無名字/0970974490/null"
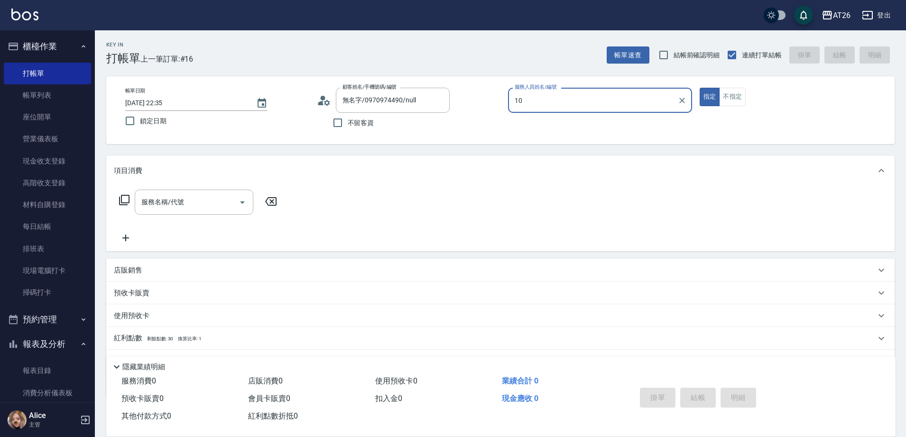
type input "[PERSON_NAME]-10"
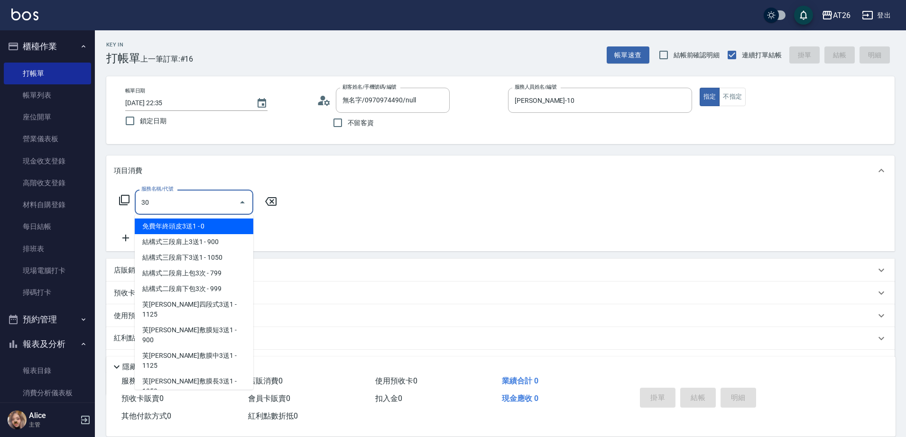
type input "301"
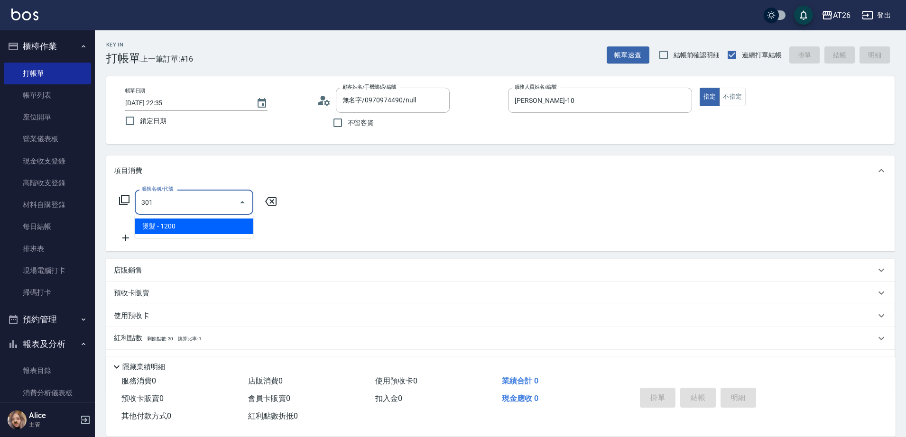
type input "120"
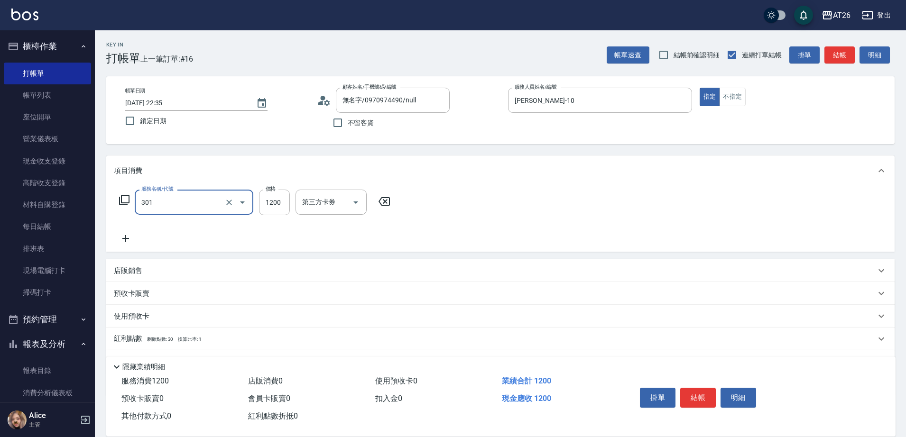
type input "燙髮(301)"
type input "1"
type input "0"
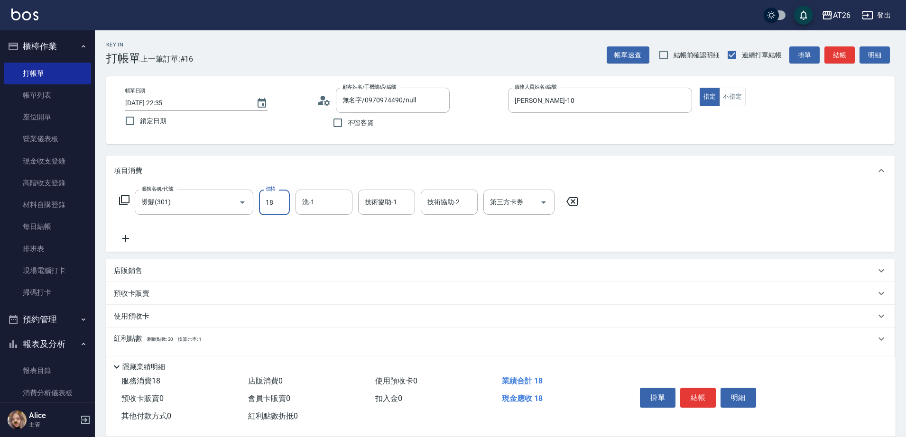
type input "180"
type input "10"
type input "1800"
type input "180"
type input "1800"
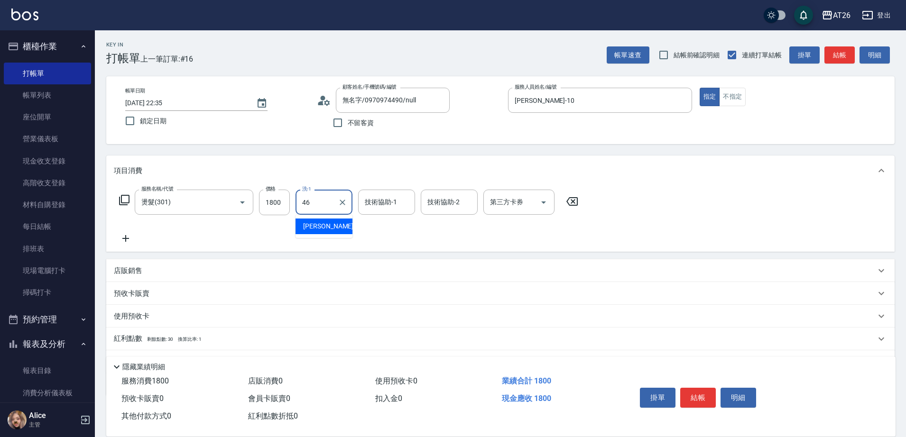
type input "tony-46"
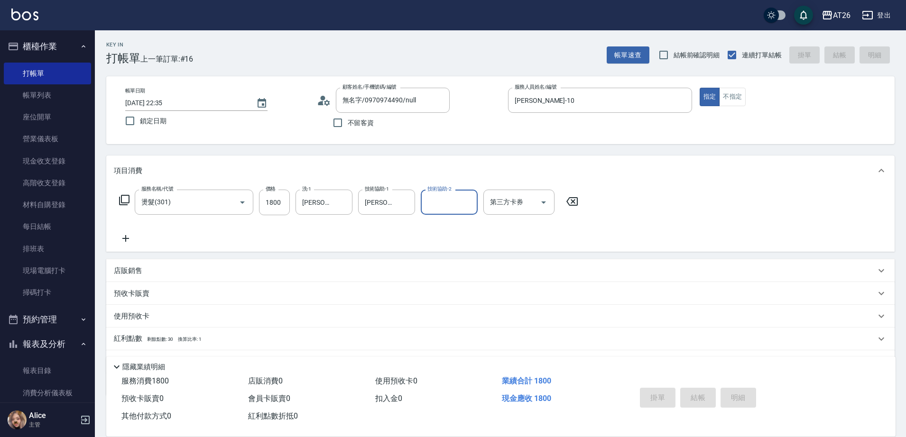
type input "2025/08/15 22:36"
type input "0"
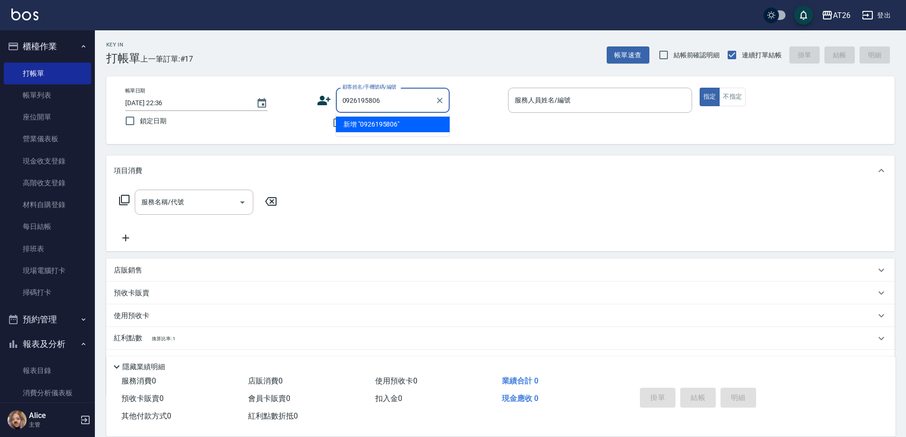
type input "0926195806"
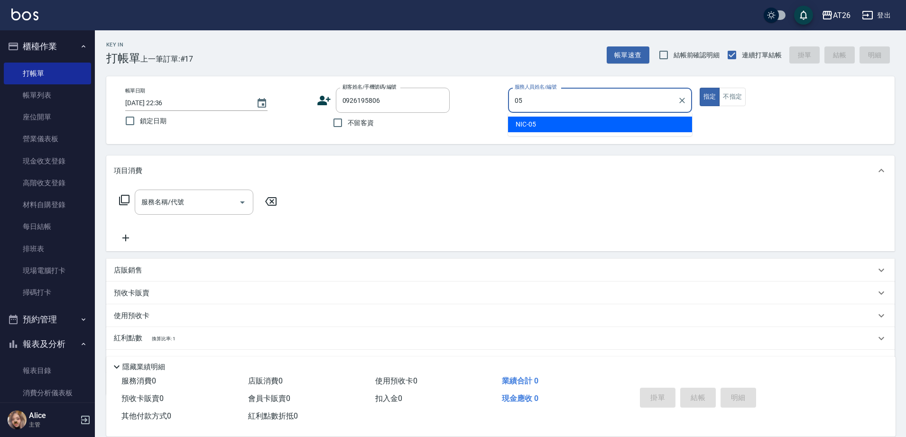
type input "NIC-05"
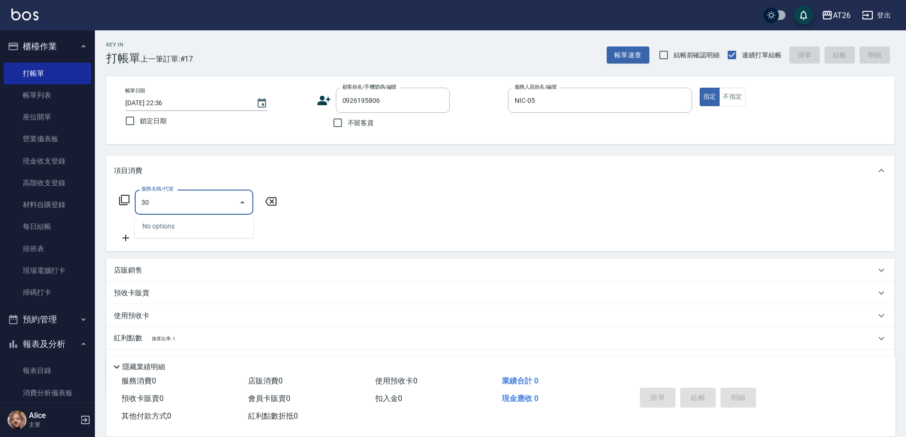
type input "301"
type input "120"
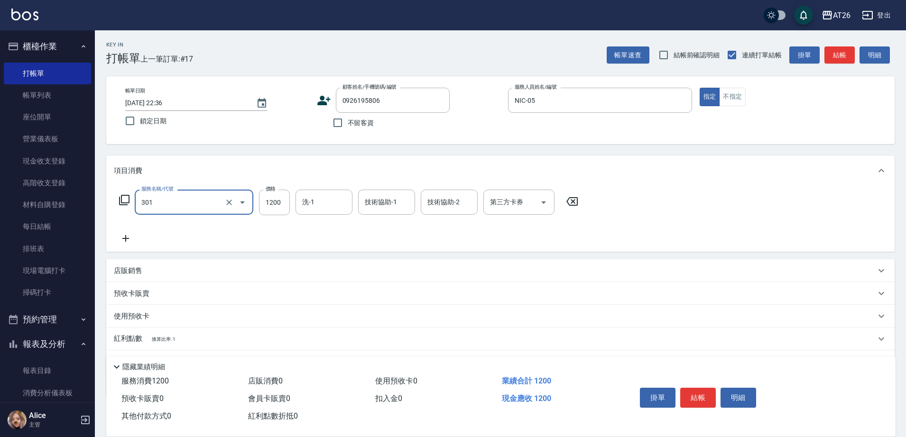
type input "燙髮(301)"
type input "1"
type input "0"
type input "158"
type input "150"
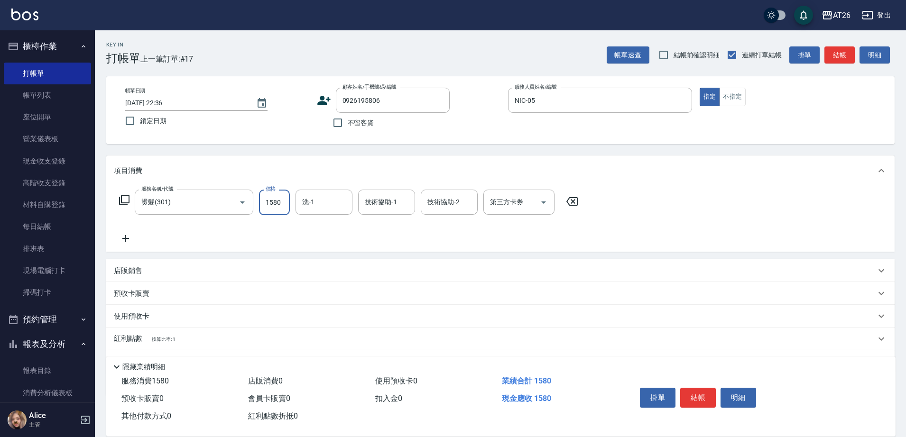
type input "1580"
type input "tony-46"
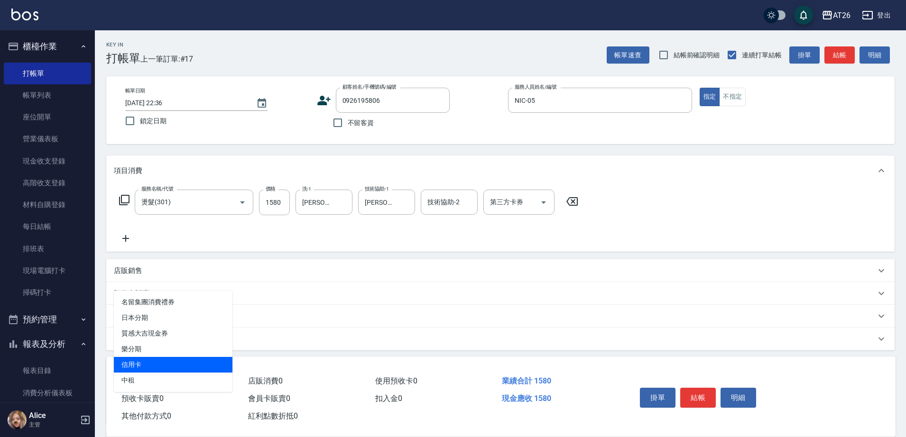
type input "信用卡"
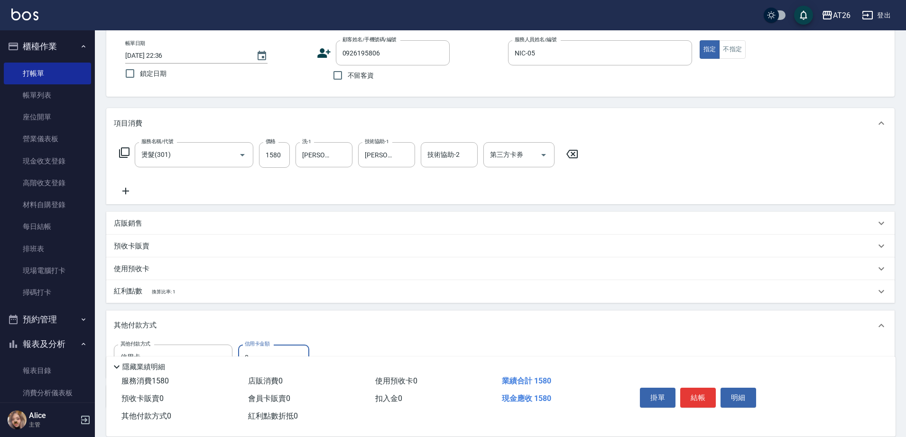
scroll to position [110, 0]
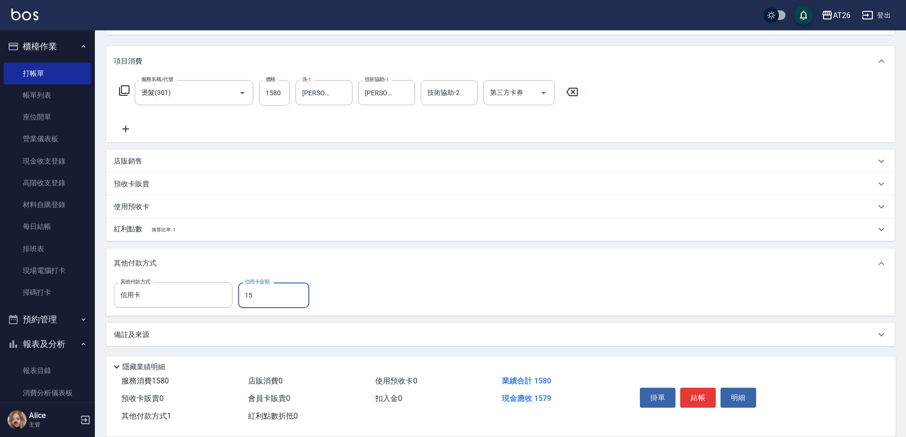
type input "158"
type input "140"
type input "1580"
type input "0"
type input "1580"
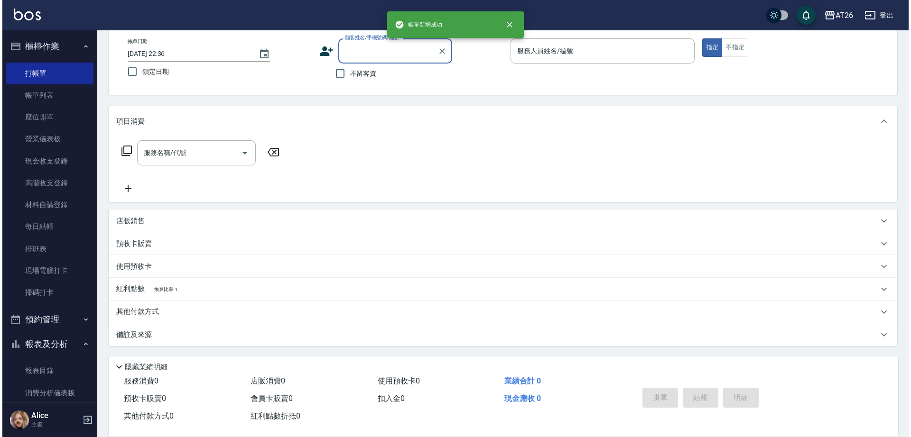
scroll to position [0, 0]
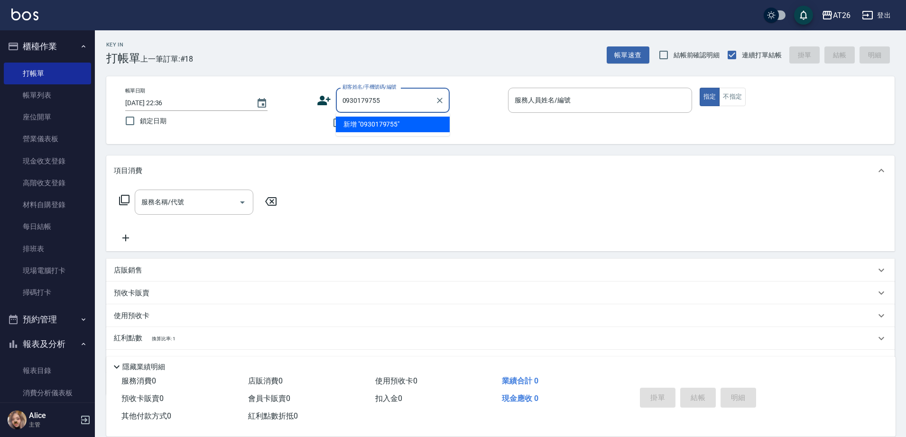
type input "0930179755"
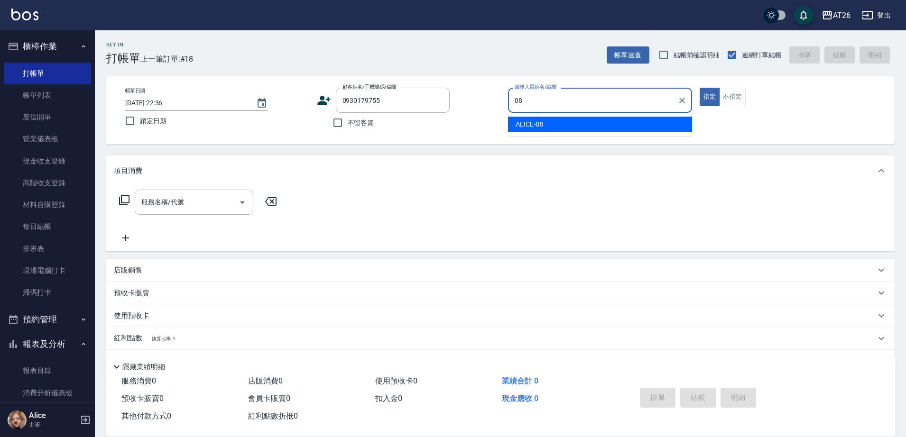
type input "ALICE-08"
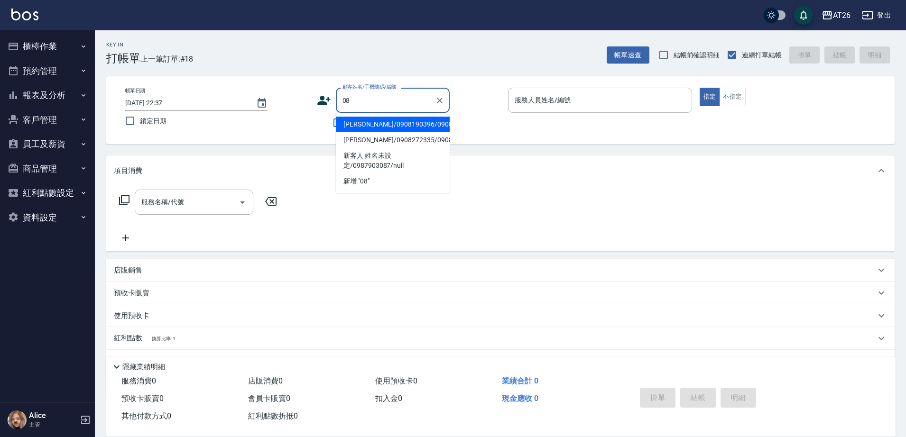
type input "[PERSON_NAME]/0908190396/0908190396"
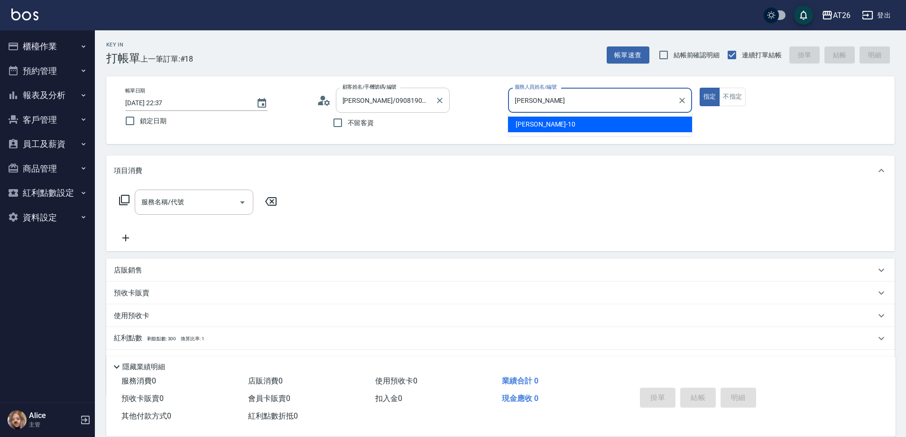
click at [403, 88] on div "[PERSON_NAME]/0908190396/0908190396 顧客姓名/手機號碼/編號" at bounding box center [393, 100] width 114 height 25
type input "[PERSON_NAME]-10"
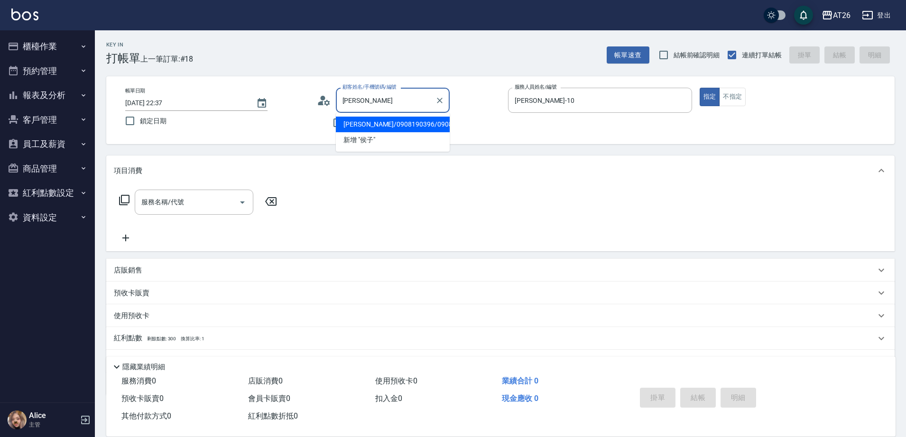
type input "侯"
type input "丘蕎溱/0915991231/null"
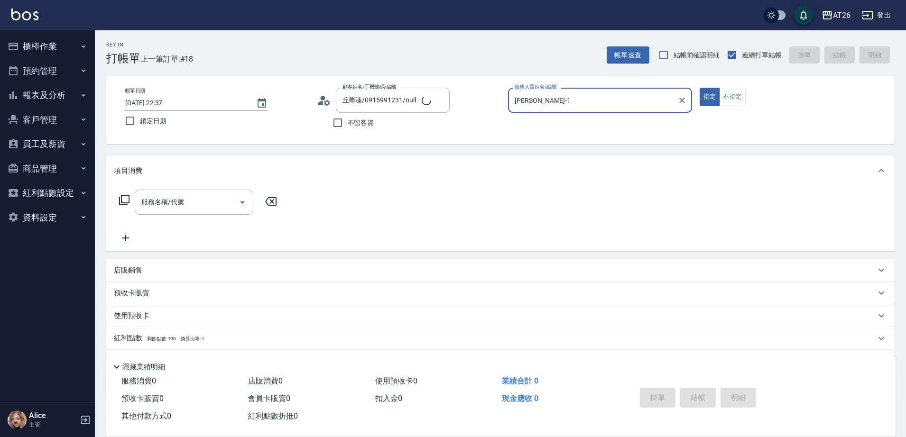
type input "[PERSON_NAME]-"
type input "吳昊軒/99/880414"
type input "J"
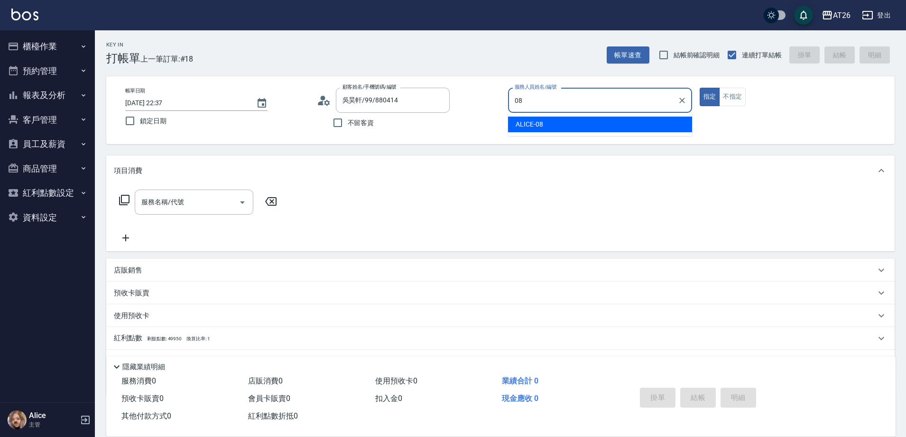
type input "ALICE-08"
type button "true"
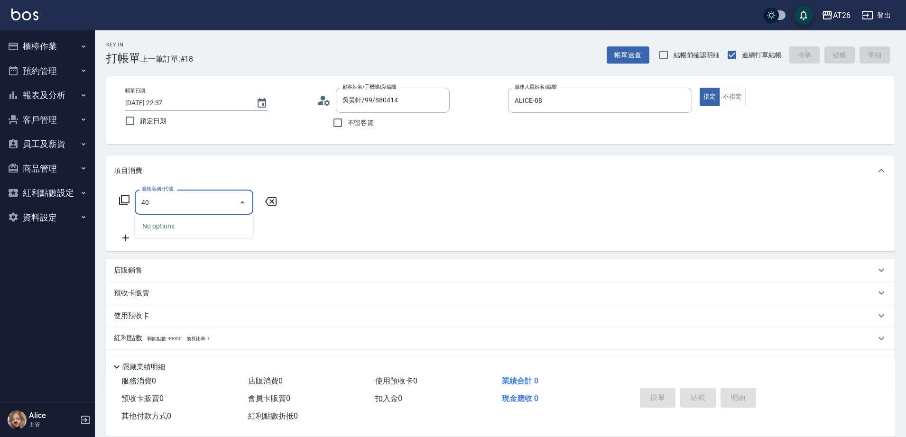
type input "401"
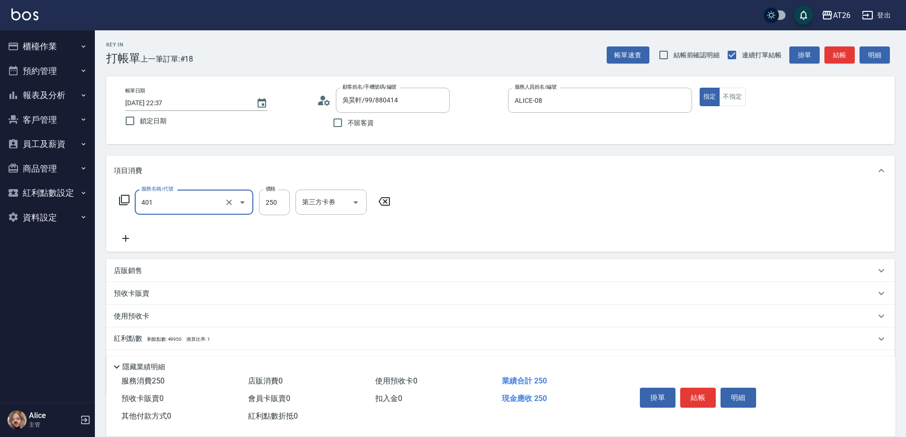
type input "20"
type input "剪髮(401)"
type input "0"
type input "400"
type input "40"
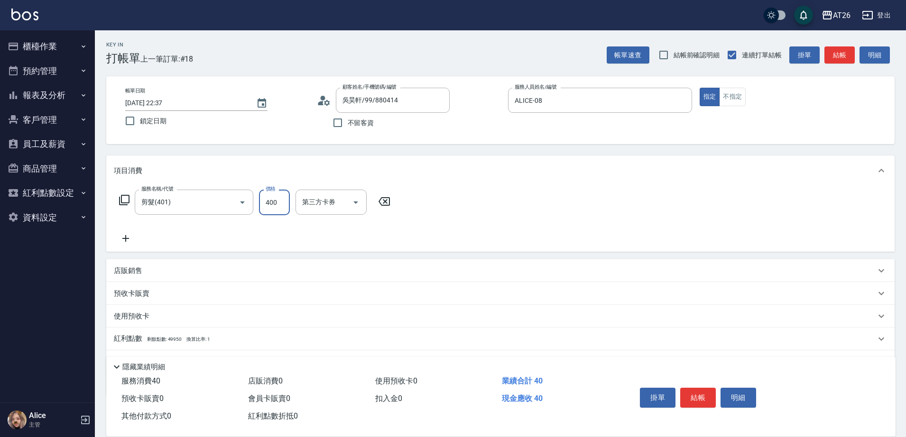
type input "400"
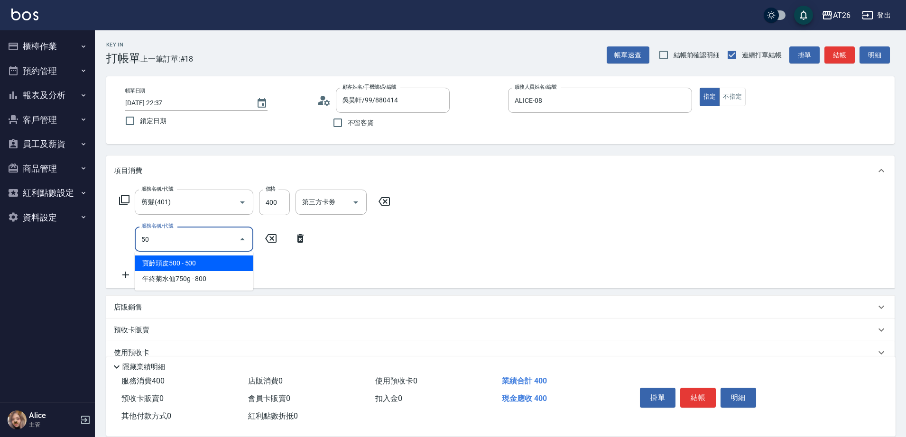
type input "501"
type input "160"
type input "染髮(501)"
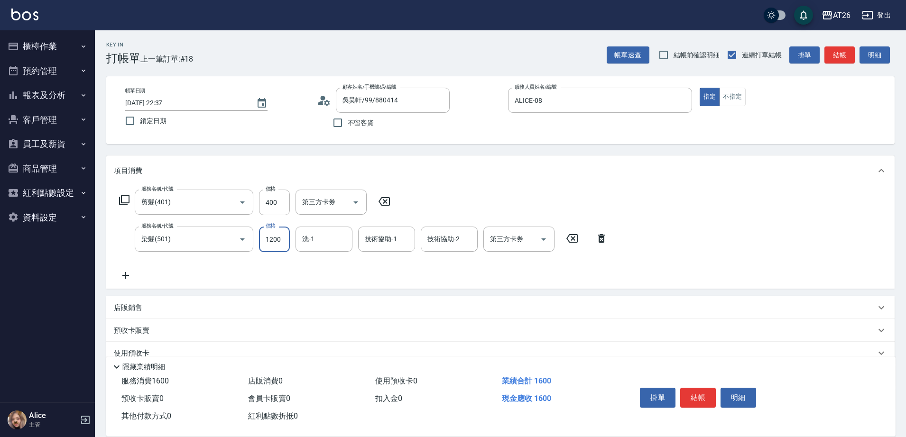
type input "1"
type input "40"
type input "140"
type input "50"
type input "1400"
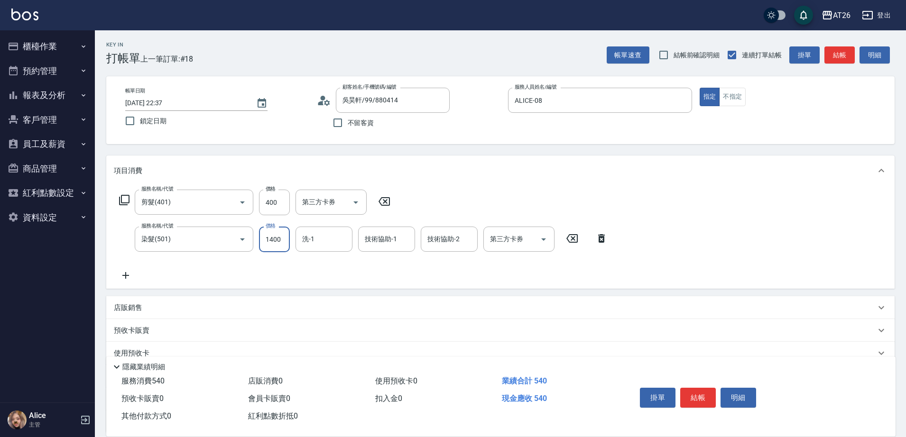
type input "180"
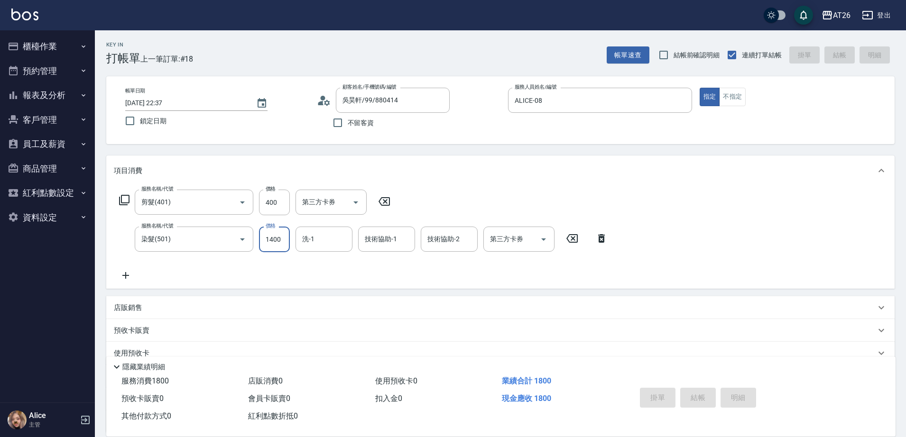
type input "[DATE] 22:39"
type input "0"
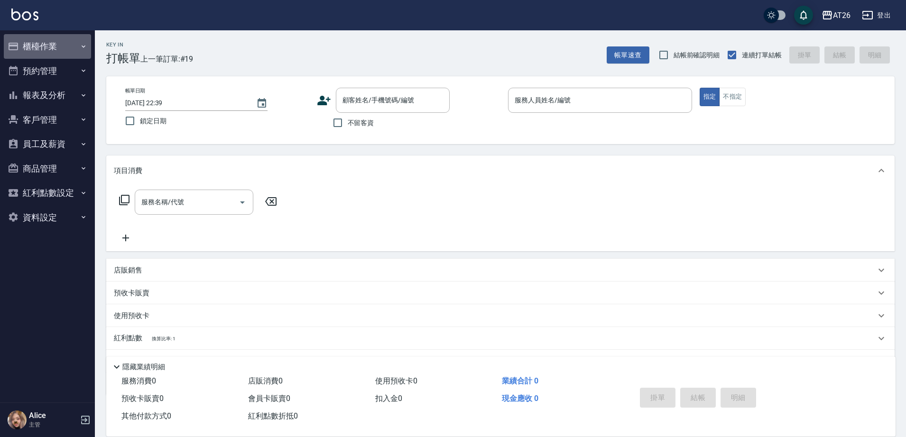
click at [64, 51] on button "櫃檯作業" at bounding box center [47, 46] width 87 height 25
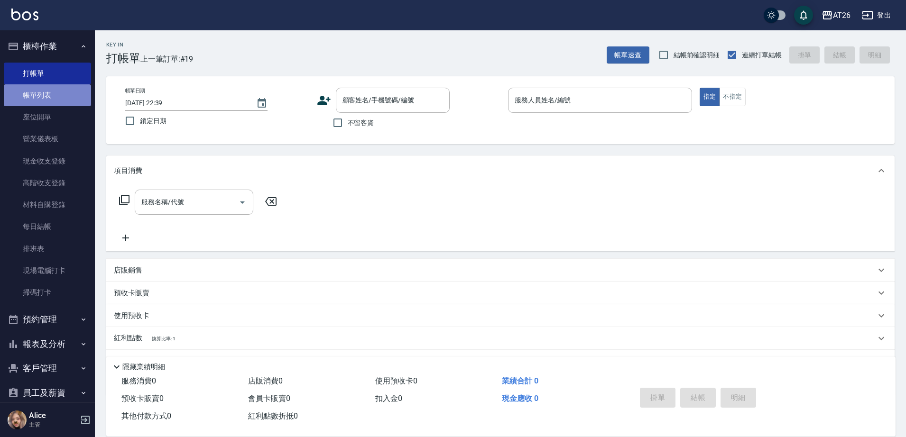
click at [74, 92] on link "帳單列表" at bounding box center [47, 95] width 87 height 22
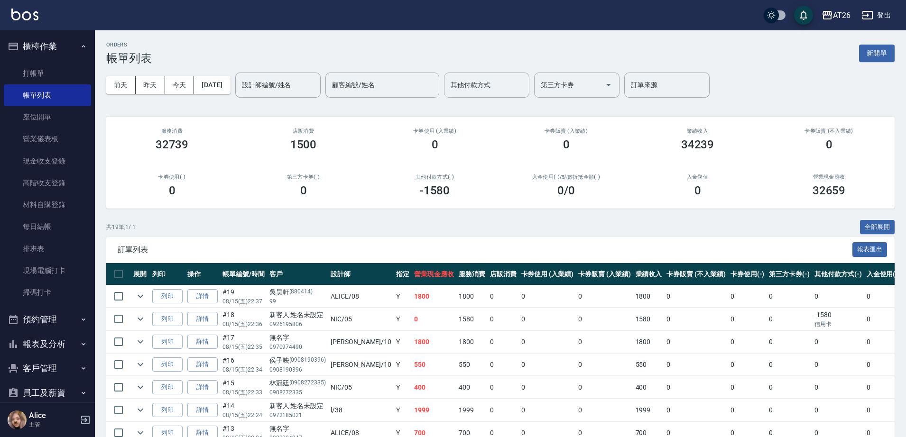
click at [204, 300] on link "詳情" at bounding box center [202, 296] width 30 height 15
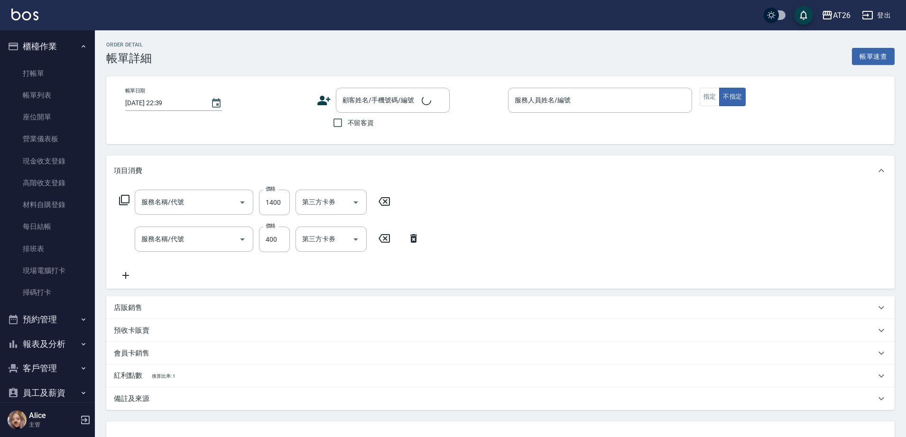
type input "[DATE] 22:37"
type input "ALICE-08"
type input "180"
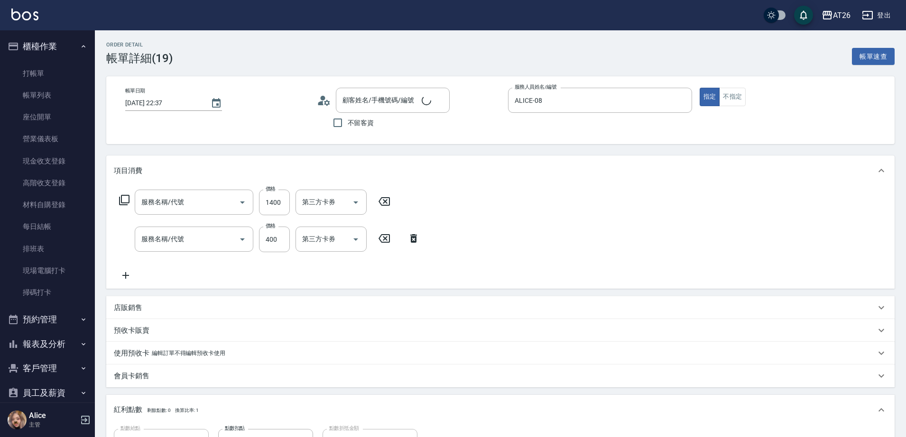
type input "染髮(501)"
type input "剪髮(401)"
type input "吳昊軒/99/880414"
click at [271, 238] on input "400" at bounding box center [274, 240] width 31 height 26
type input "1"
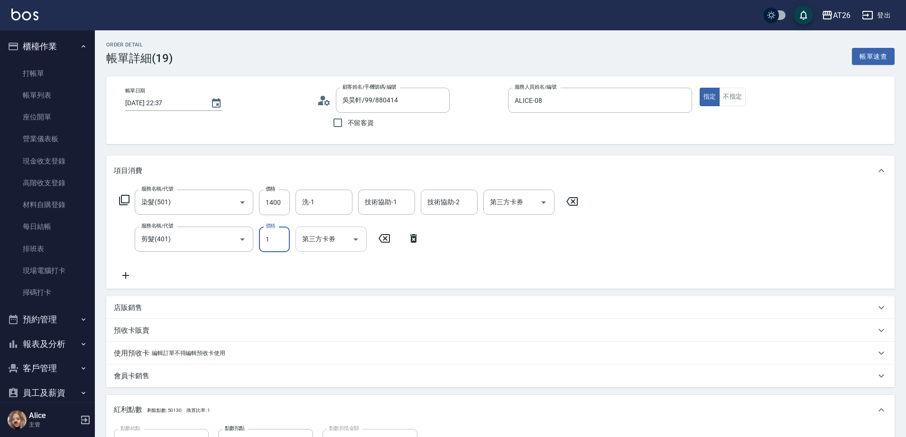
type input "140"
type input "100"
type input "150"
type input "1000"
type input "240"
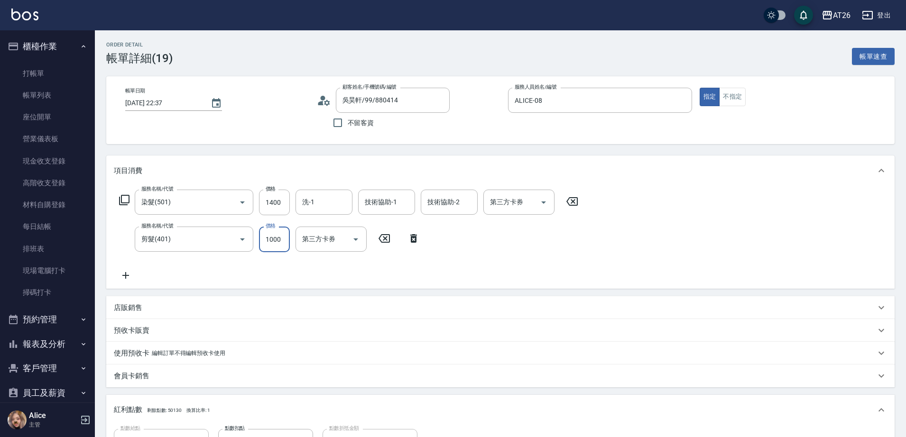
click at [286, 242] on input "1000" at bounding box center [274, 240] width 31 height 26
type input "0"
type input "140"
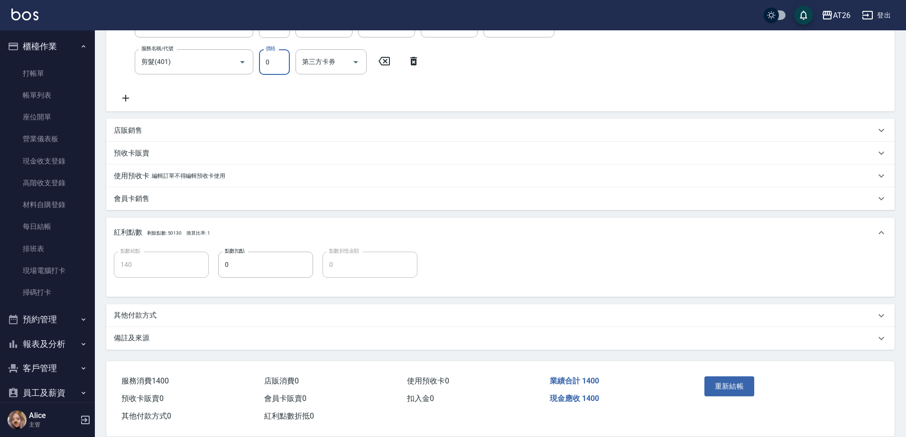
scroll to position [178, 0]
type input "0"
click at [712, 381] on button "重新結帳" at bounding box center [730, 386] width 50 height 20
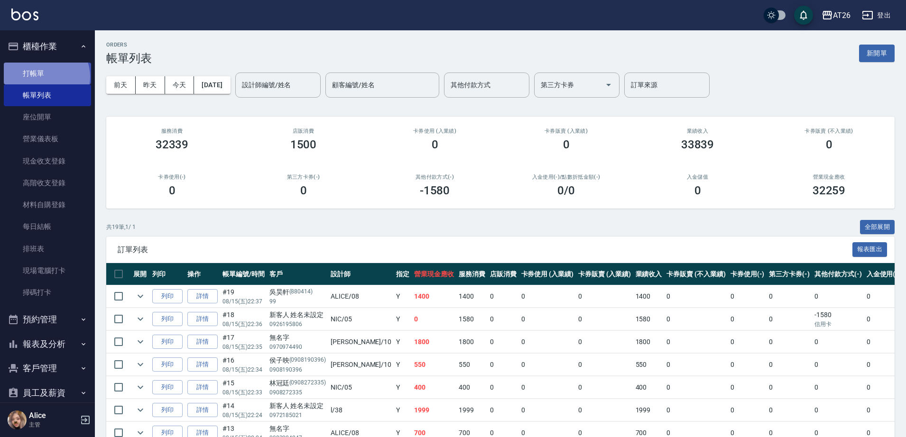
click at [46, 77] on link "打帳單" at bounding box center [47, 74] width 87 height 22
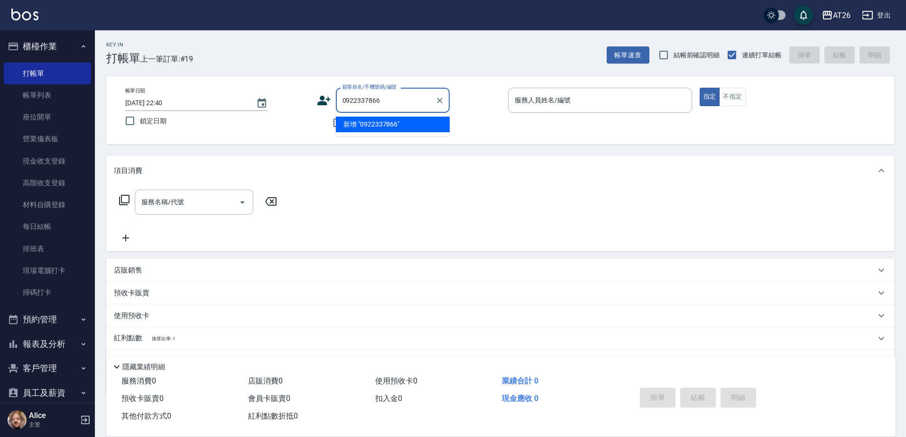
type input "0922337866"
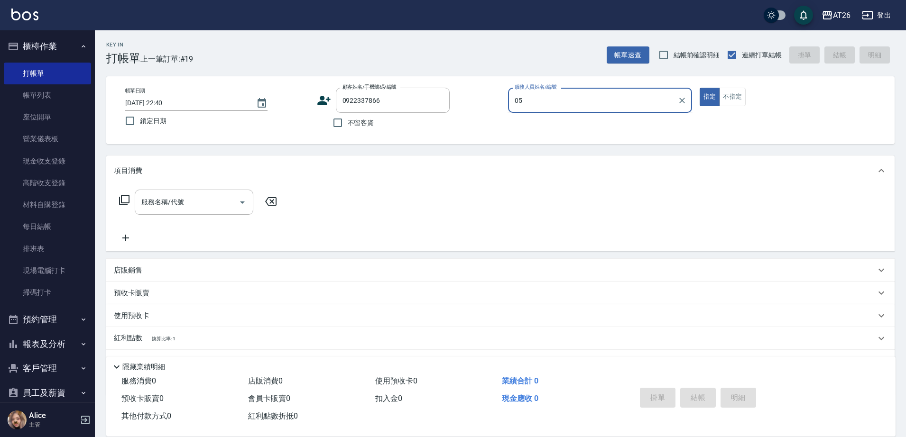
type input "NIC-05"
type button "true"
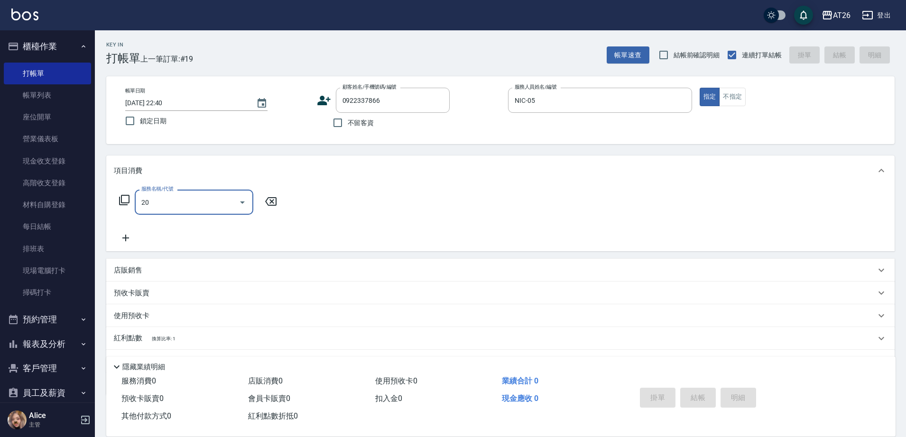
type input "201"
type input "20"
type input "洗髮(201)"
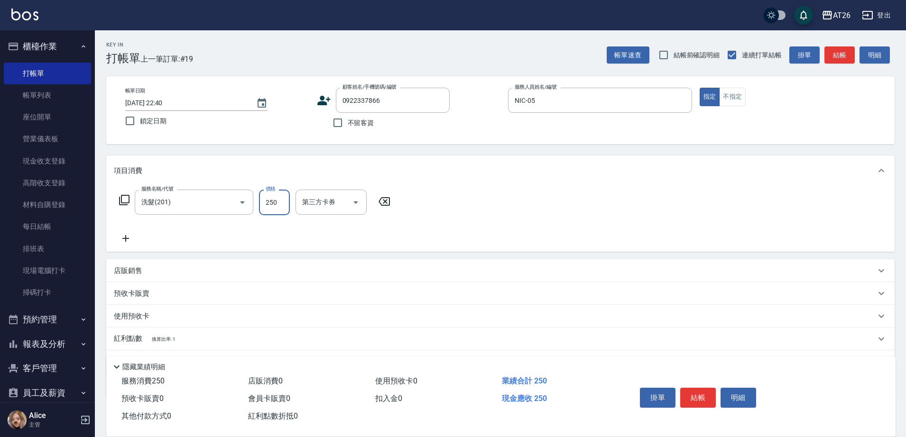
type input "0"
type input "35"
type input "30"
type input "350"
type input "tony-46"
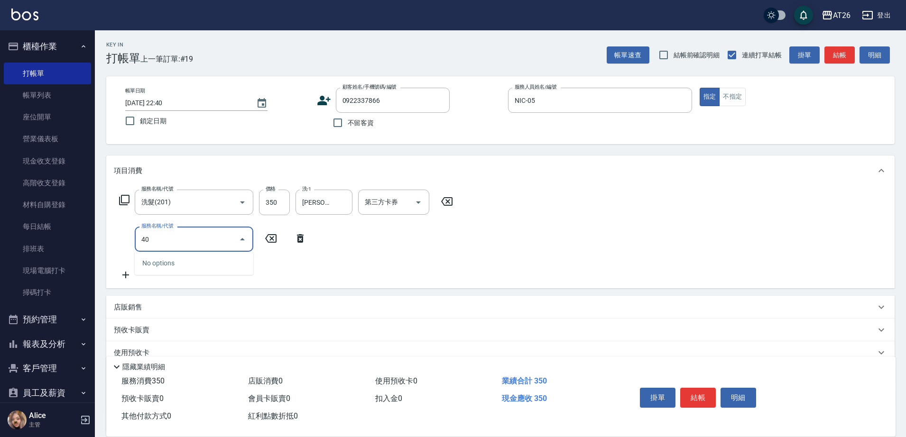
type input "401"
type input "60"
type input "剪髮(401)"
type input "30"
type input "35"
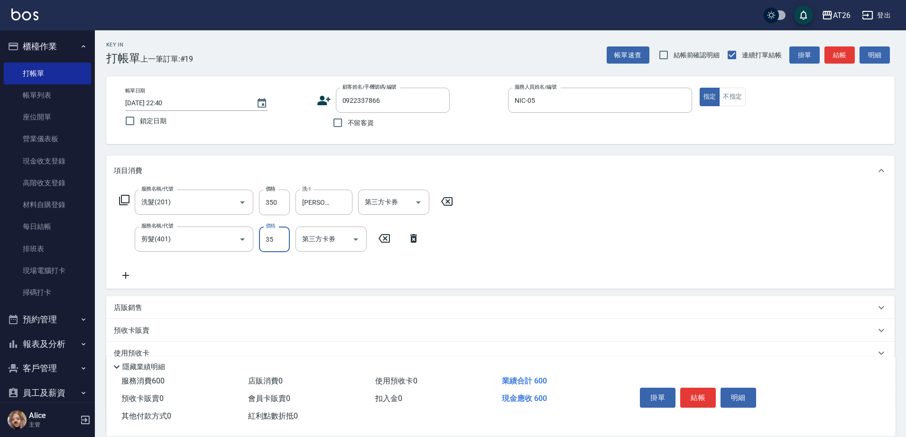
type input "70"
type input "350"
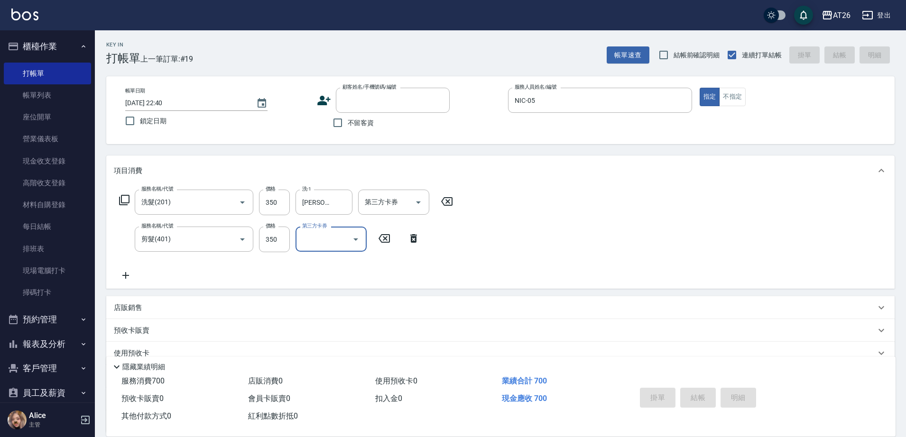
type input "[DATE] 22:41"
type input "0"
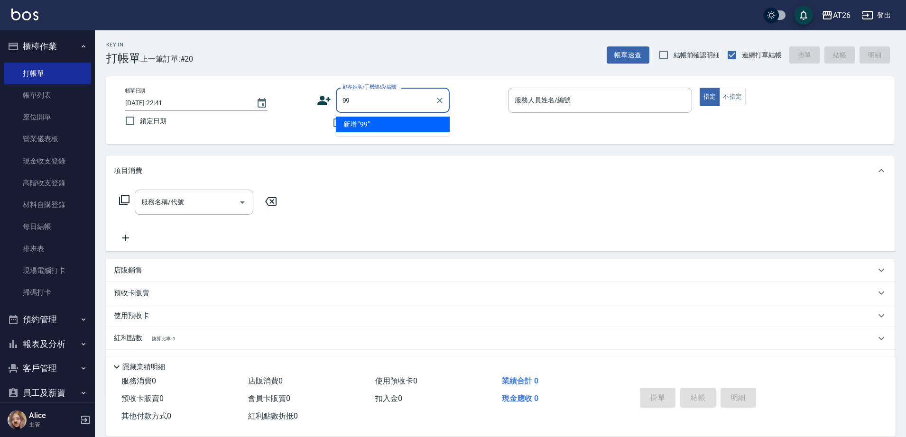
type input "99"
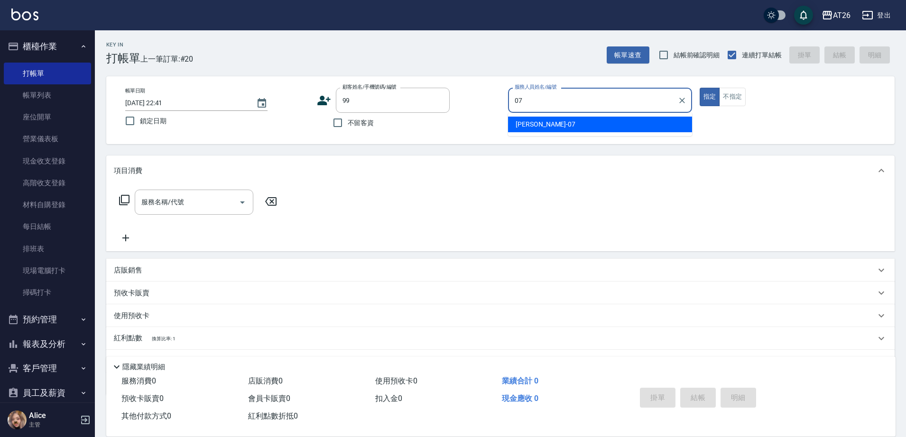
type input "ADAM-07"
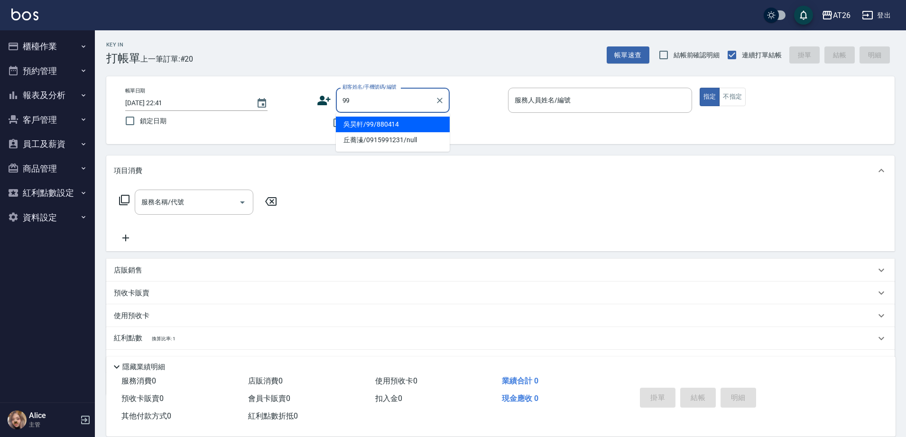
type input "吳昊軒/99/880414"
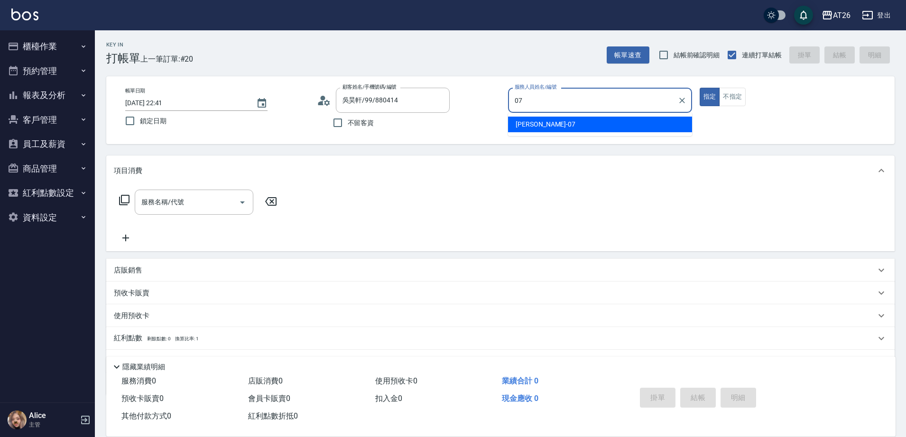
type input "[PERSON_NAME]-07"
type button "true"
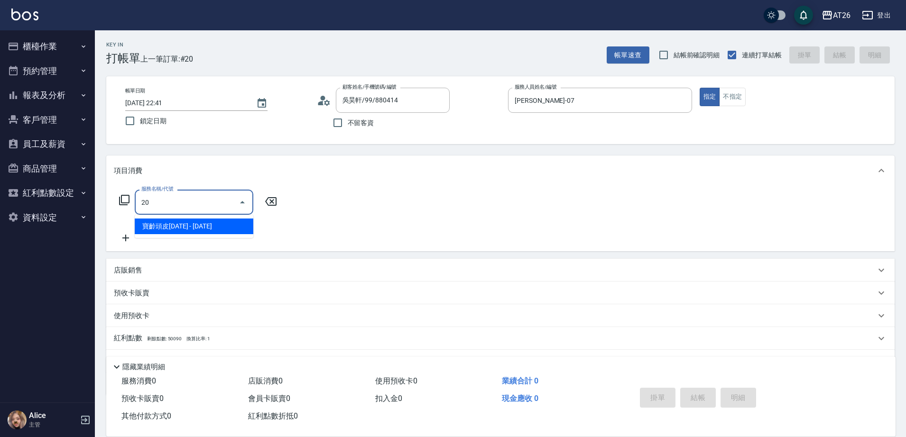
type input "201"
type input "20"
type input "洗髮(201)"
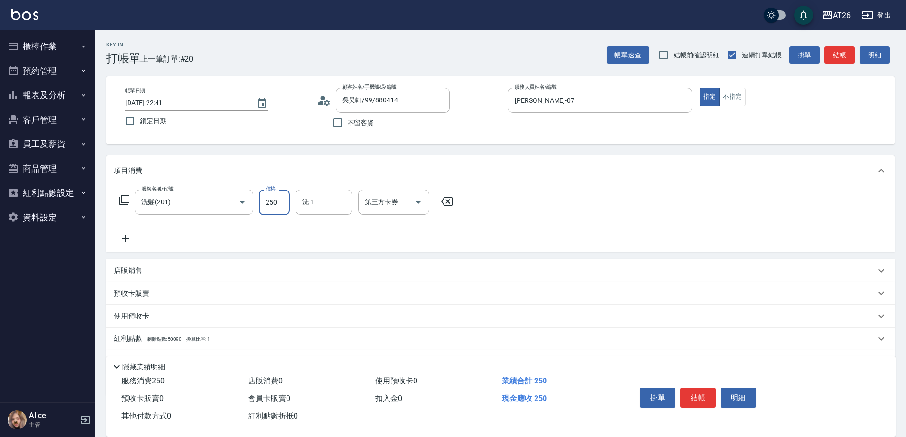
type input "3"
type input "0"
type input "350"
type input "30"
type input "350"
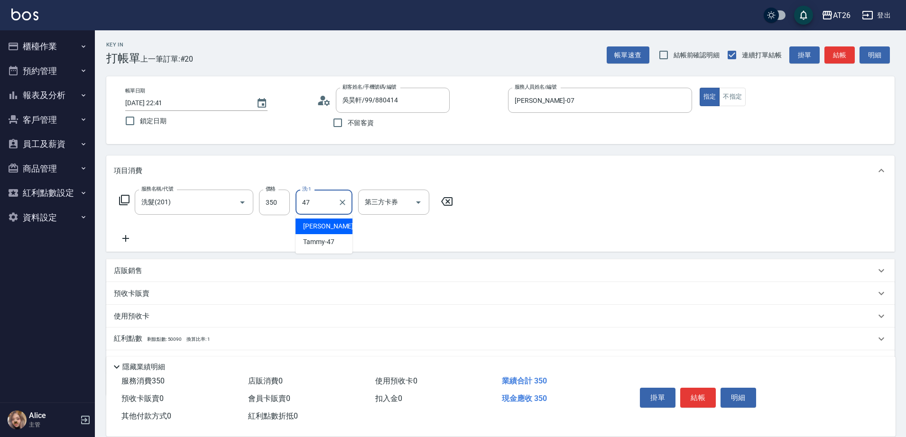
type input "[PERSON_NAME]-47"
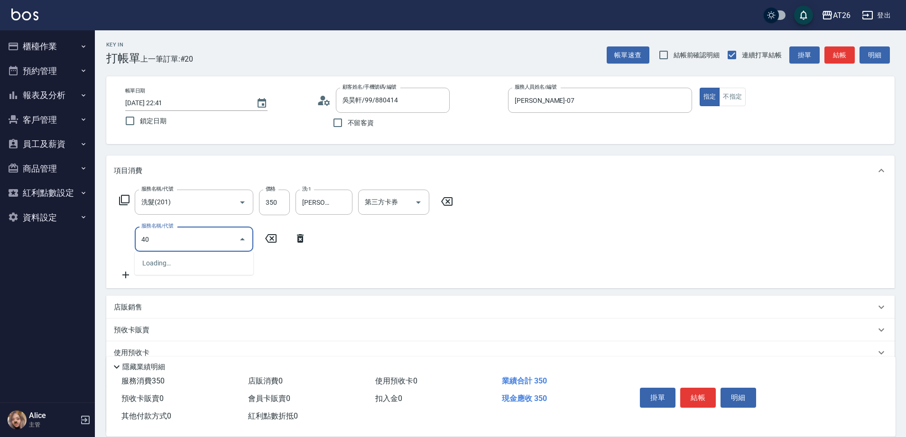
type input "401"
type input "60"
type input "剪髮(401)"
type input "3"
type input "30"
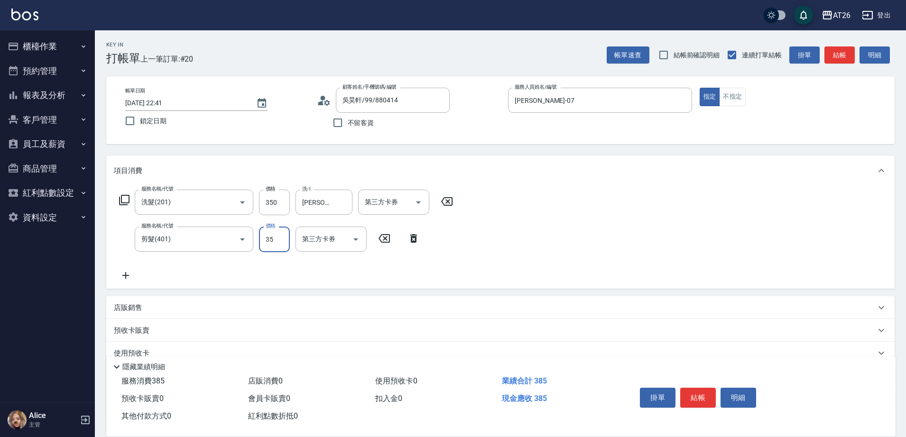
type input "350"
type input "70"
type input "350"
click at [340, 203] on icon "Clear" at bounding box center [342, 202] width 9 height 9
click at [317, 211] on div "Jessica-47 洗-1" at bounding box center [324, 202] width 57 height 25
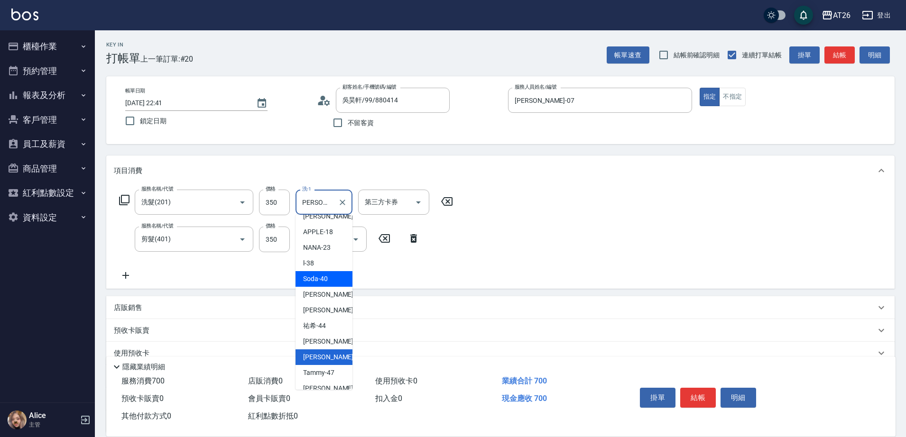
scroll to position [114, 0]
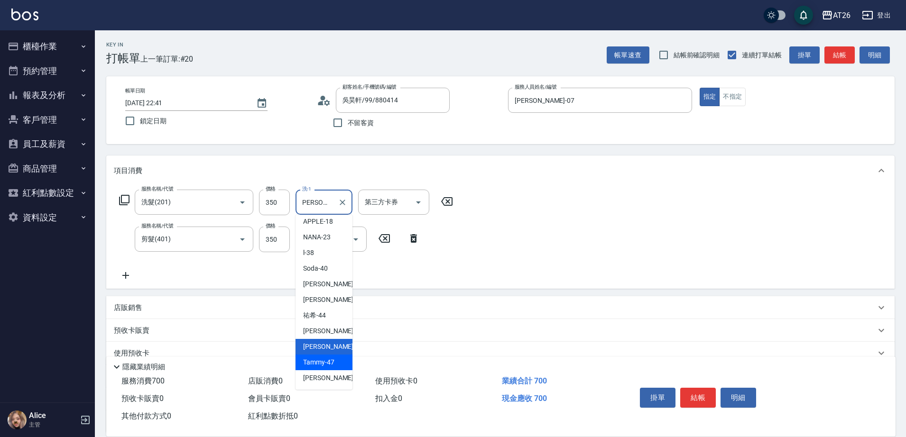
click at [322, 362] on span "Tammy -47" at bounding box center [318, 363] width 31 height 10
type input "Tammy-47"
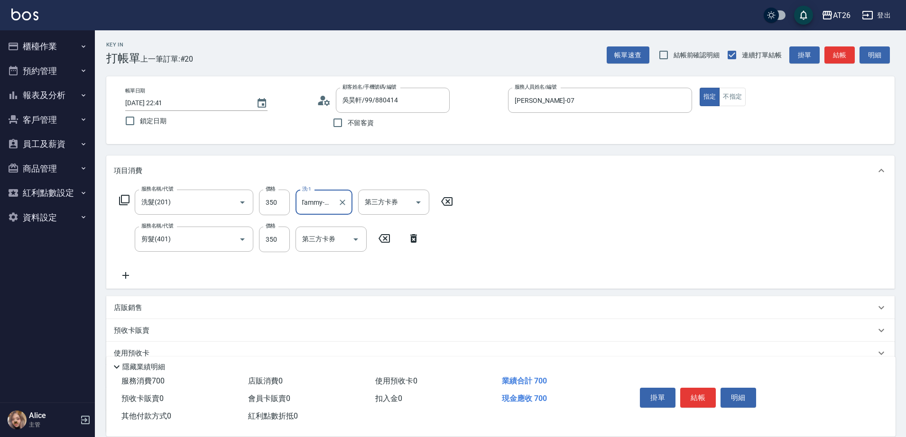
scroll to position [0, 1]
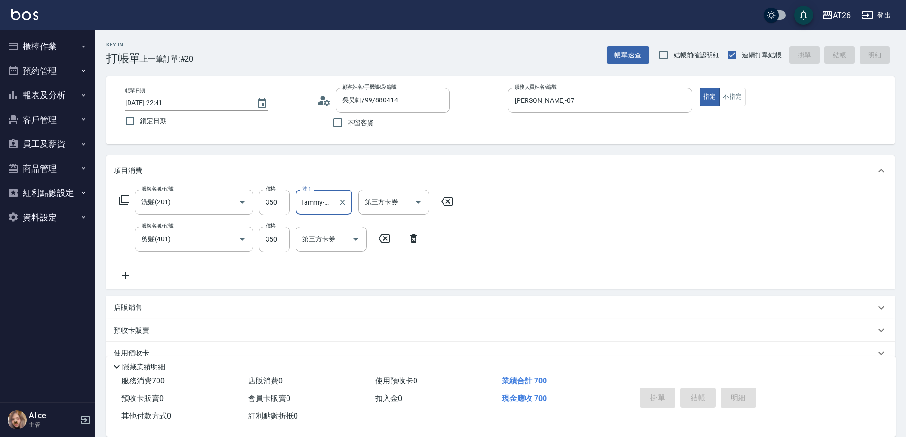
type input "2025/08/15 22:42"
type input "0"
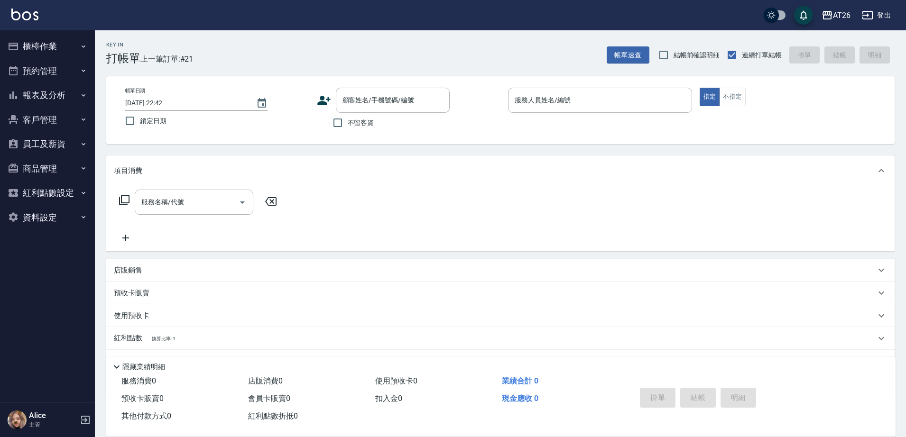
click at [556, 332] on div "紅利點數 換算比率: 1" at bounding box center [500, 338] width 789 height 23
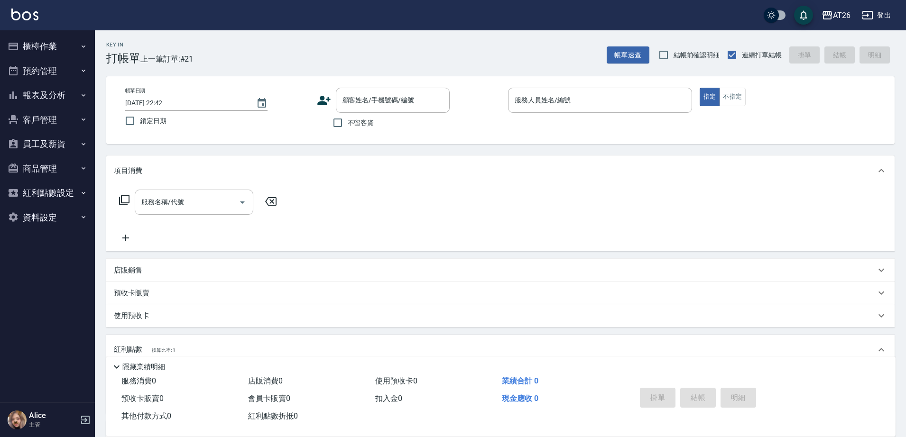
click at [34, 90] on button "報表及分析" at bounding box center [47, 95] width 87 height 25
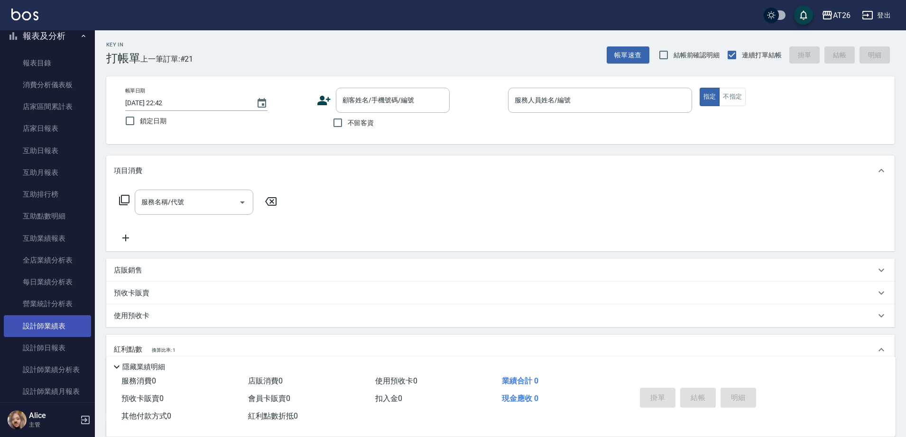
scroll to position [119, 0]
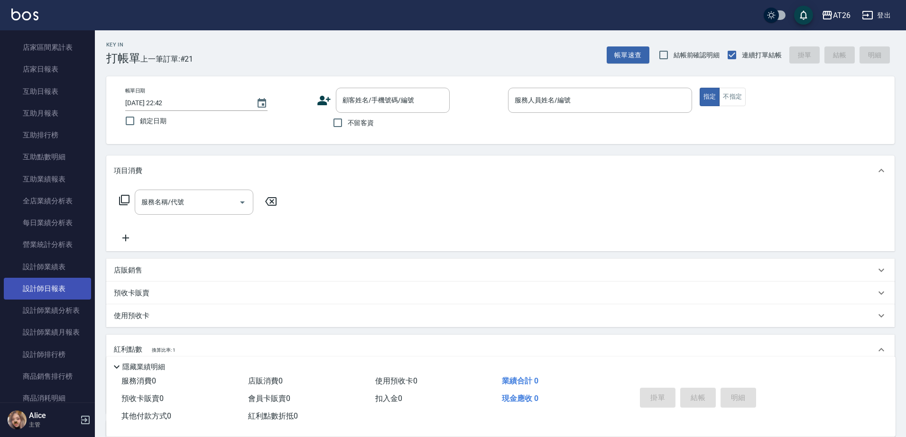
click at [55, 288] on link "設計師日報表" at bounding box center [47, 289] width 87 height 22
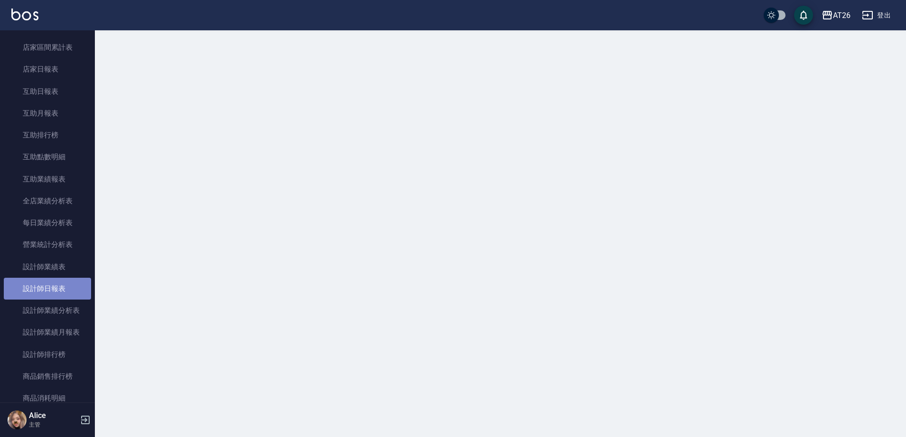
click at [55, 288] on link "設計師日報表" at bounding box center [47, 289] width 87 height 22
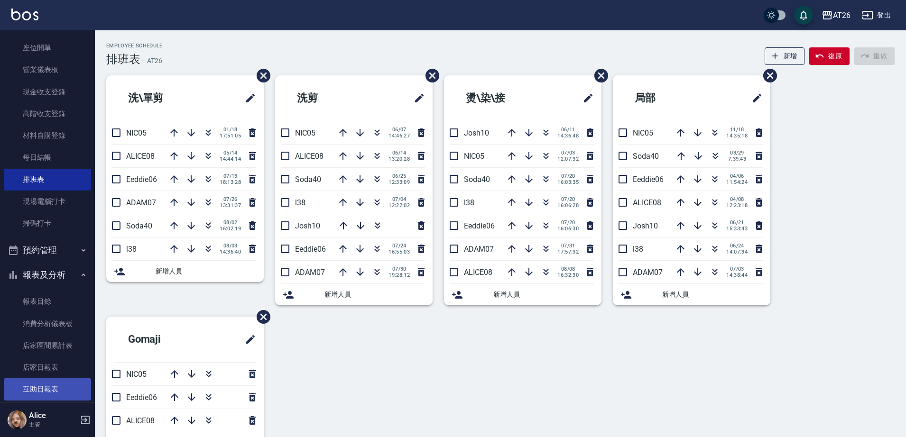
scroll to position [87, 0]
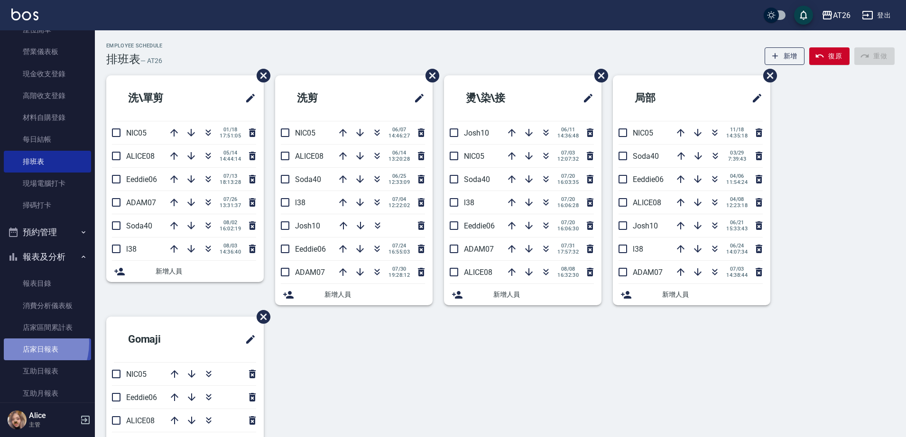
click at [25, 343] on link "店家日報表" at bounding box center [47, 350] width 87 height 22
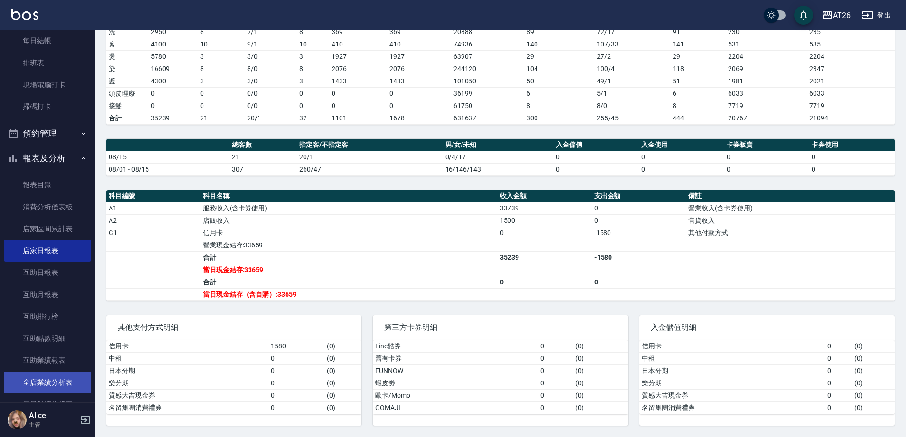
scroll to position [265, 0]
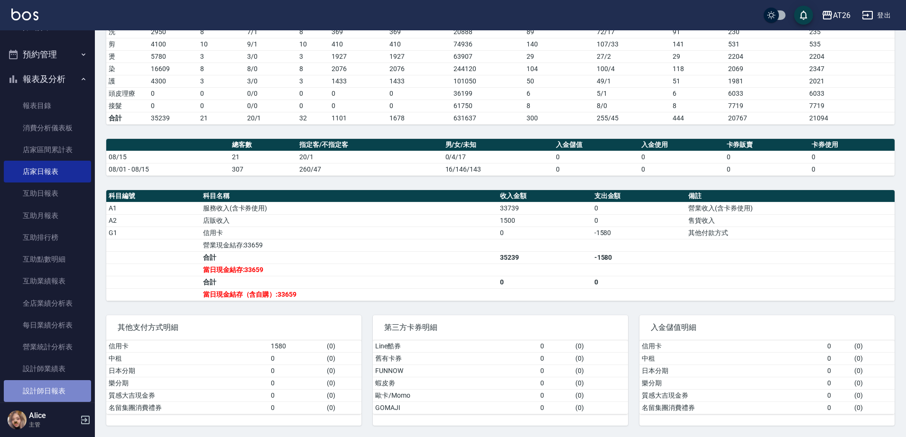
click at [53, 388] on link "設計師日報表" at bounding box center [47, 392] width 87 height 22
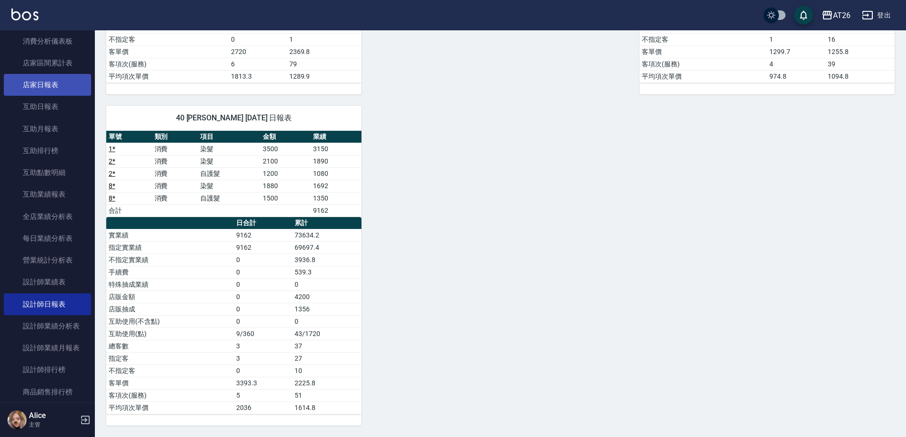
scroll to position [325, 0]
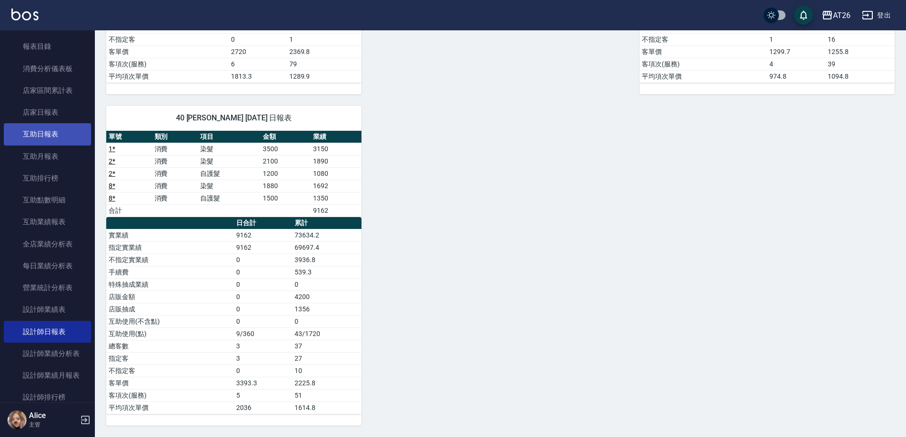
click at [50, 132] on link "互助日報表" at bounding box center [47, 134] width 87 height 22
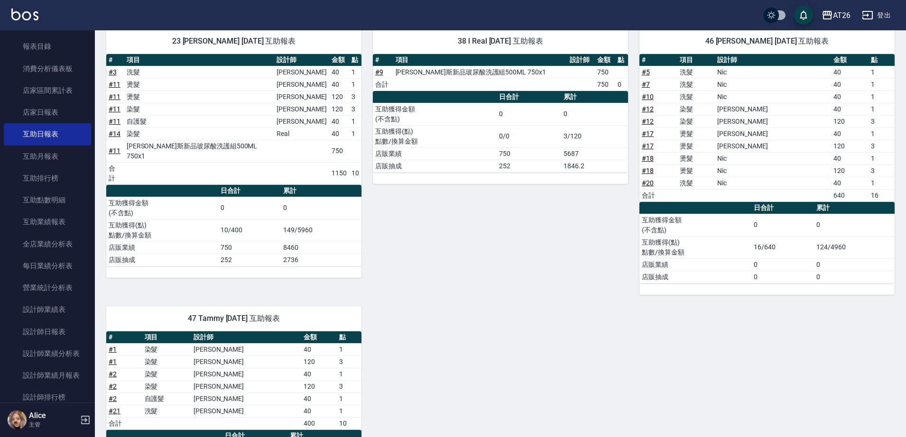
scroll to position [119, 0]
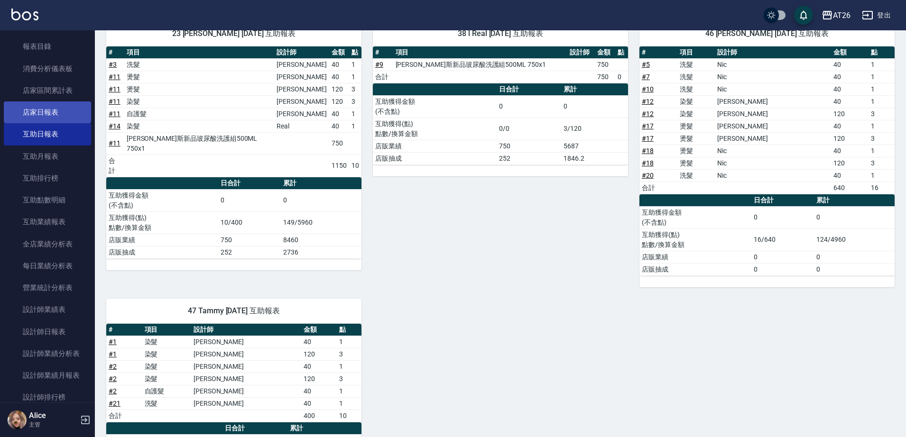
click at [39, 116] on link "店家日報表" at bounding box center [47, 113] width 87 height 22
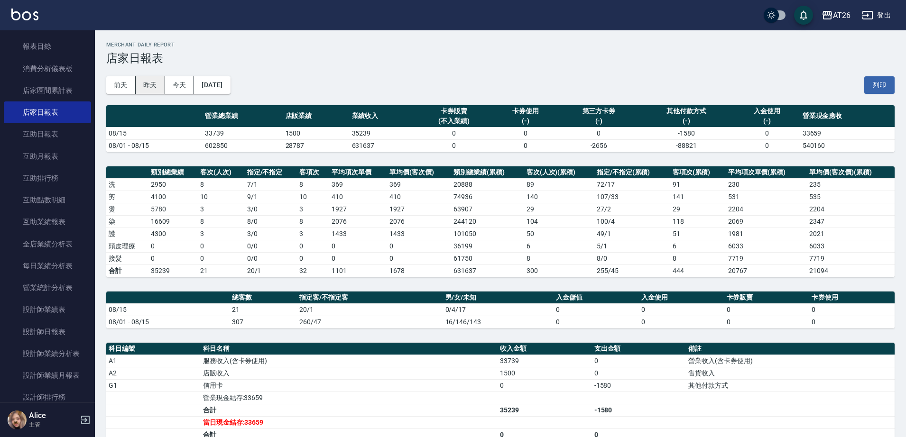
click at [140, 87] on button "昨天" at bounding box center [150, 85] width 29 height 18
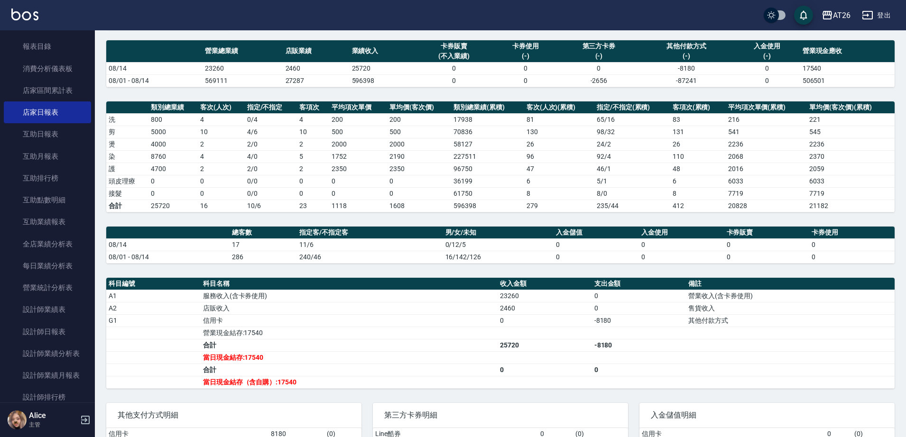
scroll to position [153, 0]
